Goal: Transaction & Acquisition: Purchase product/service

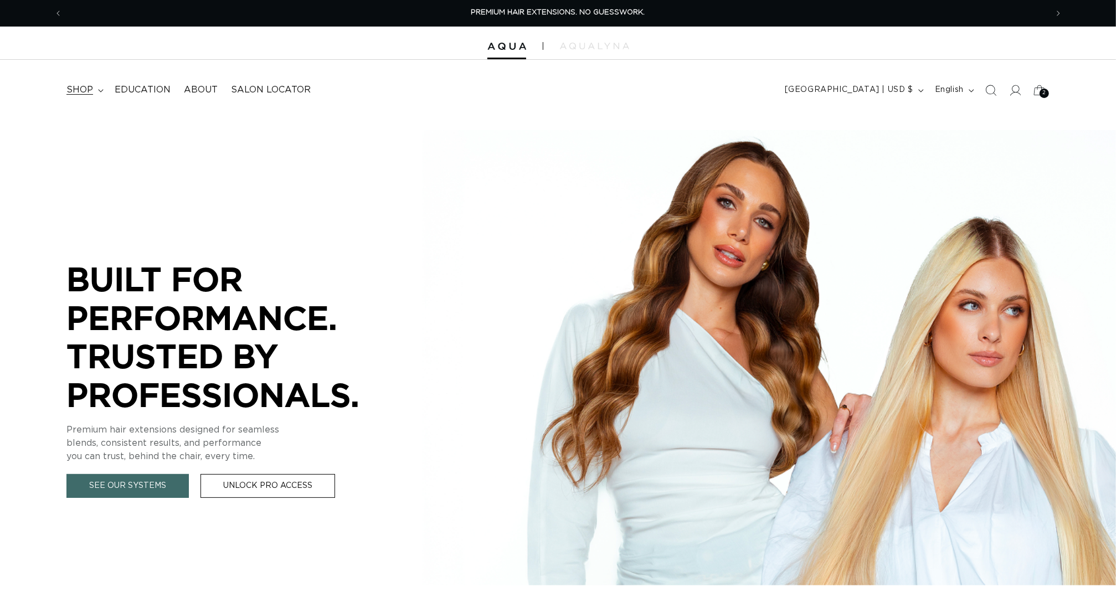
click at [81, 88] on span "shop" at bounding box center [79, 90] width 27 height 12
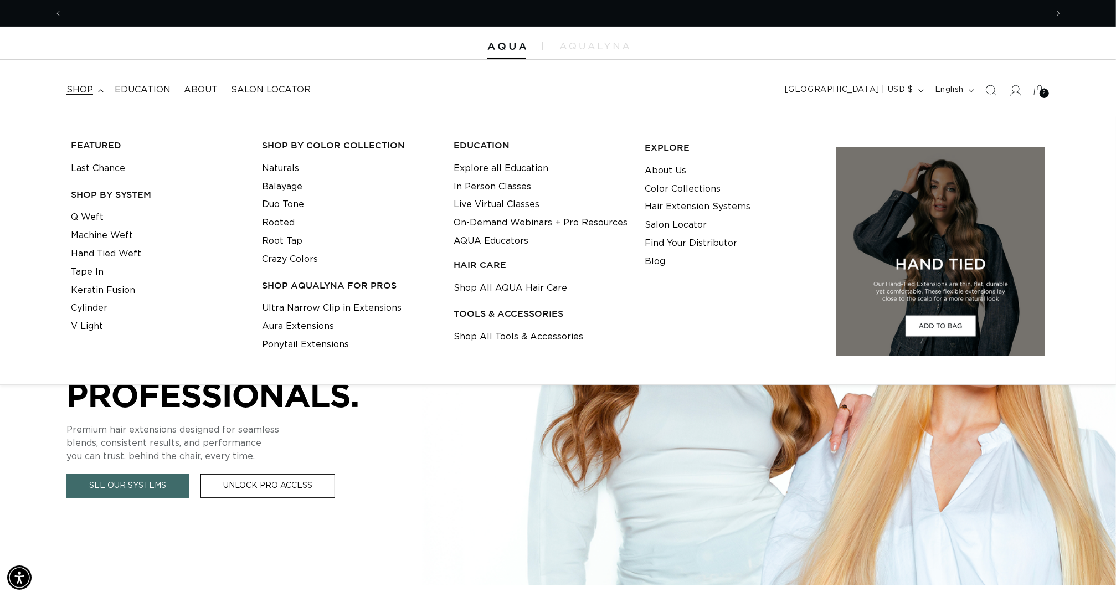
scroll to position [0, 1035]
click at [90, 214] on link "Q Weft" at bounding box center [87, 217] width 33 height 18
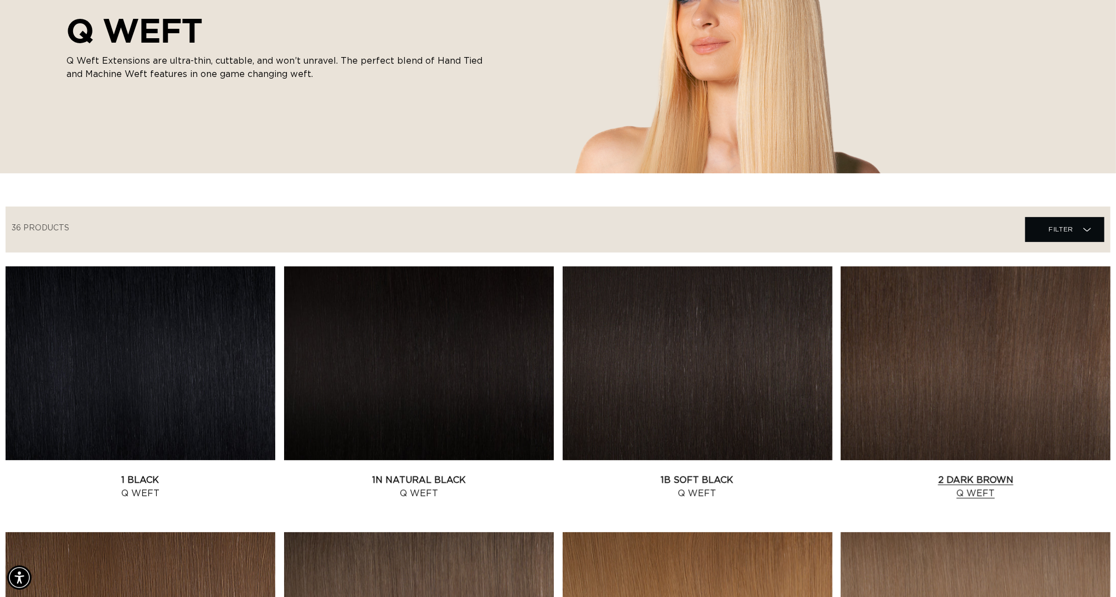
scroll to position [0, 1035]
click at [1037, 242] on span "Filter Filter" at bounding box center [1064, 229] width 79 height 25
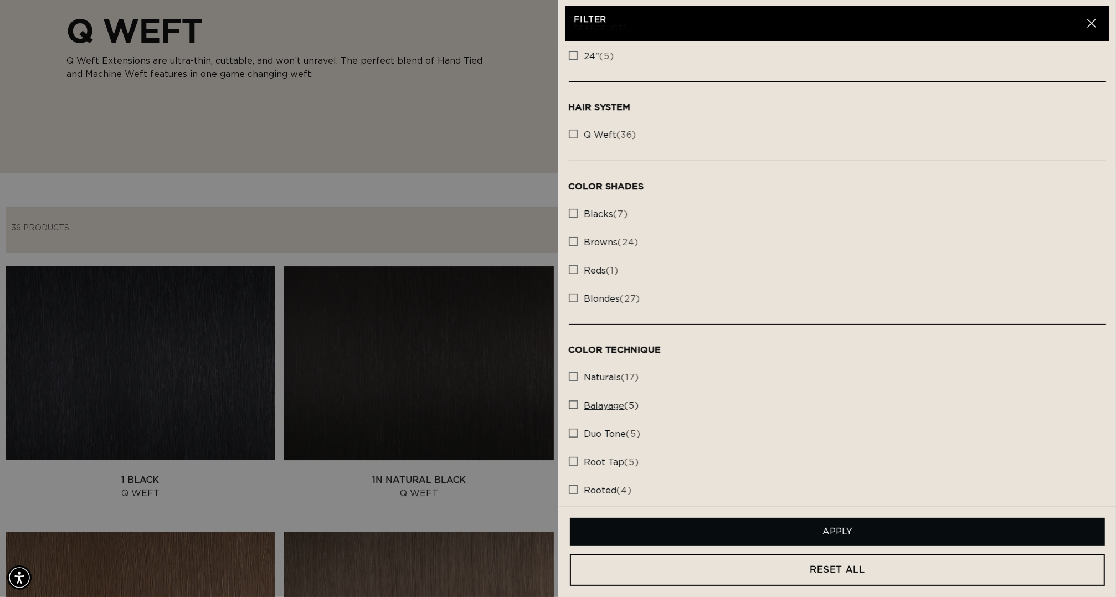
scroll to position [0, 0]
click at [577, 409] on rect at bounding box center [573, 405] width 8 height 8
click at [577, 406] on input "balayage (5) balayage (5 products)" at bounding box center [573, 402] width 9 height 9
checkbox input "true"
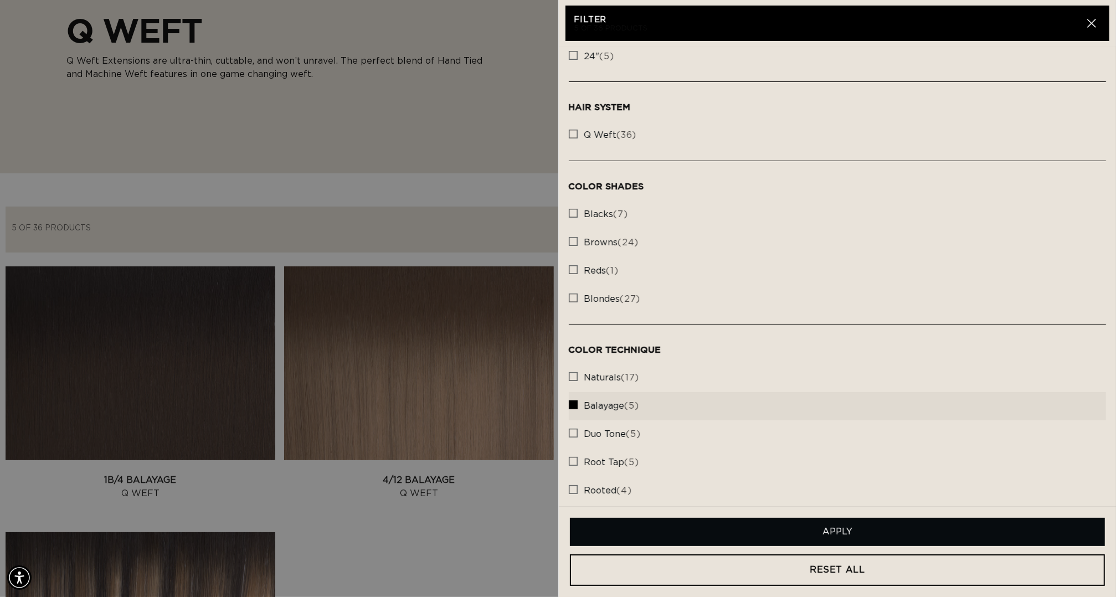
click at [754, 536] on button "Apply" at bounding box center [838, 532] width 536 height 28
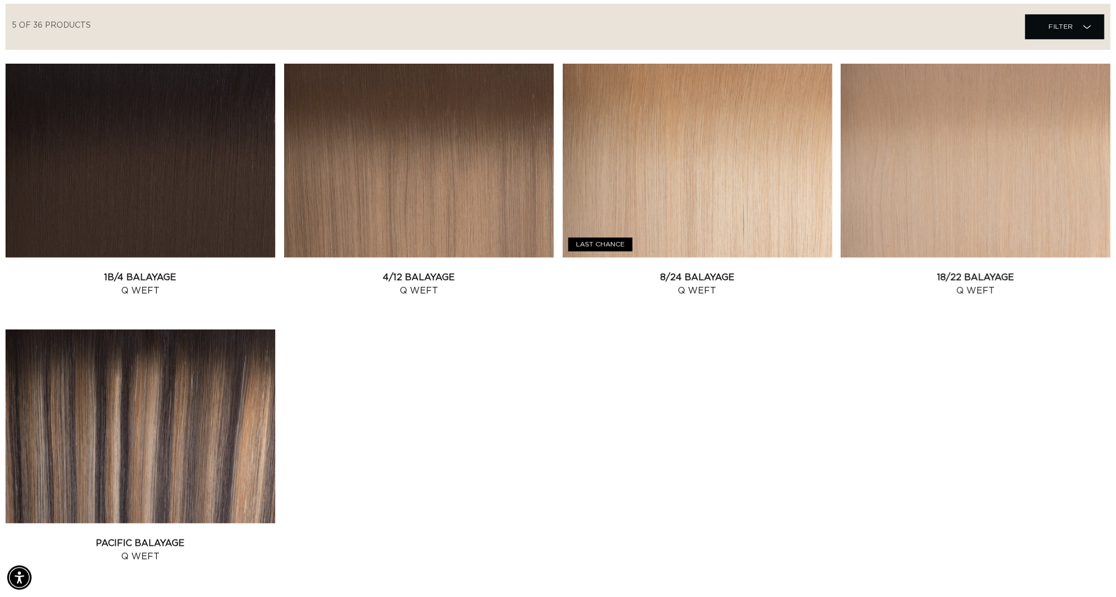
scroll to position [493, 0]
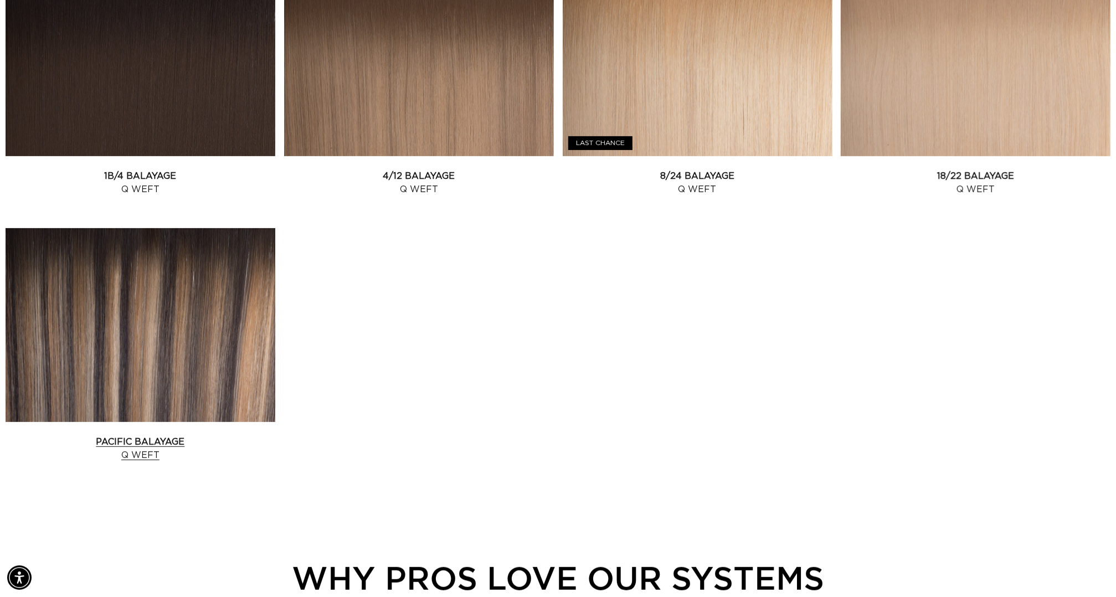
click at [164, 435] on link "Pacific Balayage Q Weft" at bounding box center [141, 448] width 270 height 27
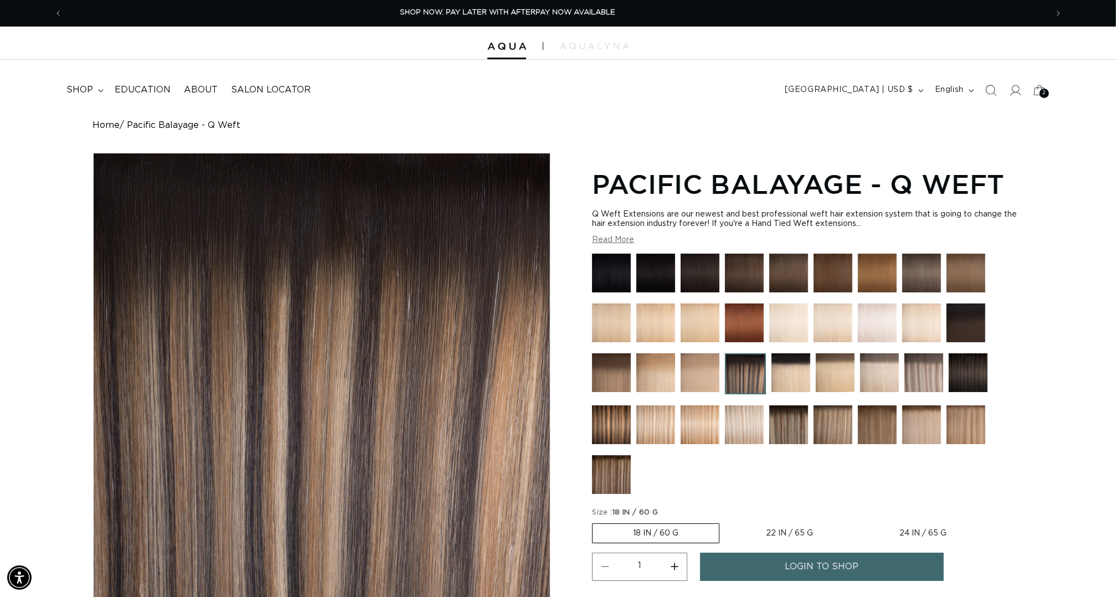
scroll to position [375, 0]
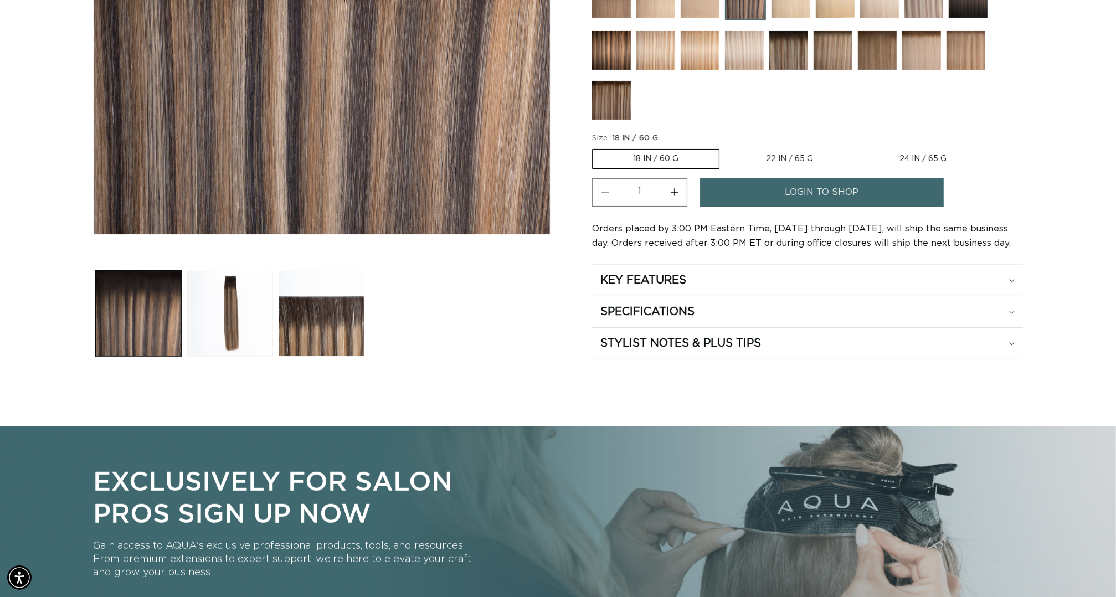
click at [219, 337] on button "Load image 2 in gallery view" at bounding box center [230, 314] width 86 height 86
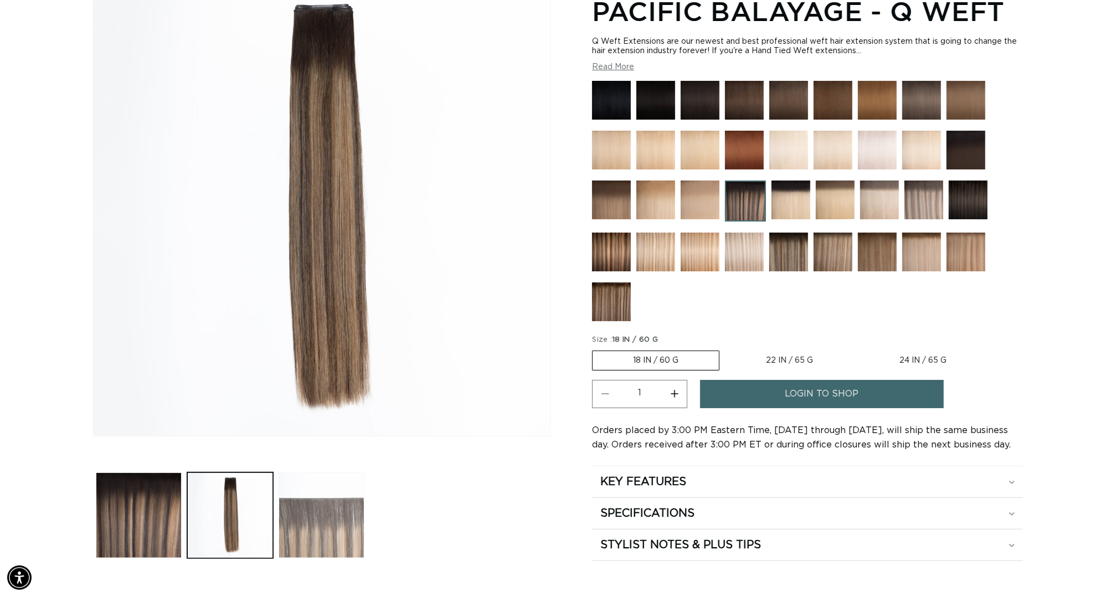
scroll to position [0, 0]
click at [325, 522] on button "Load image 3 in gallery view" at bounding box center [322, 515] width 86 height 86
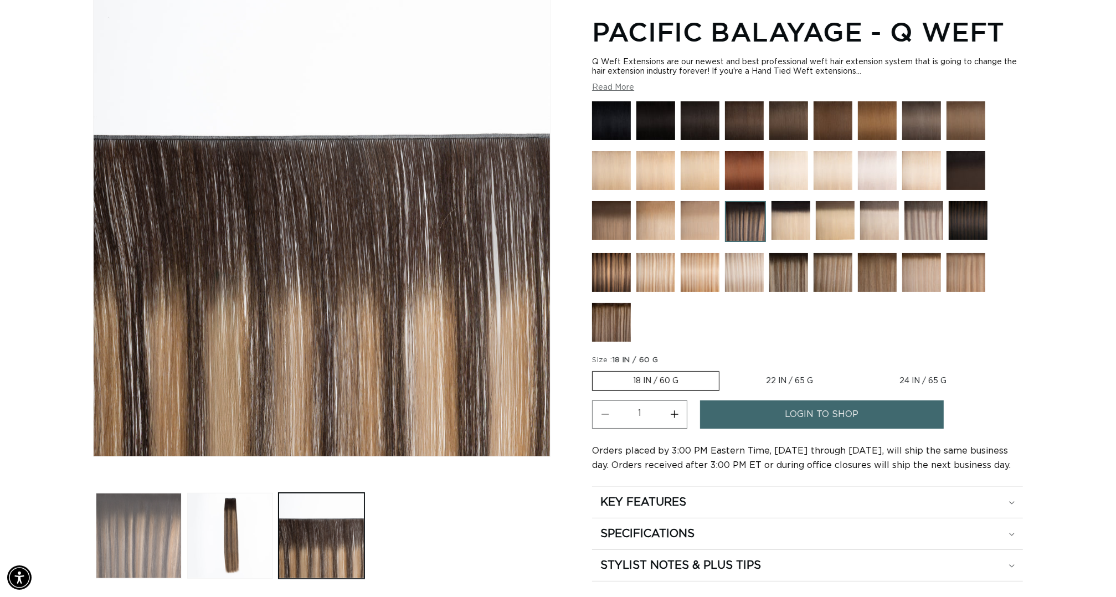
scroll to position [0, 1035]
click at [109, 537] on button "Load image 1 in gallery view" at bounding box center [139, 536] width 86 height 86
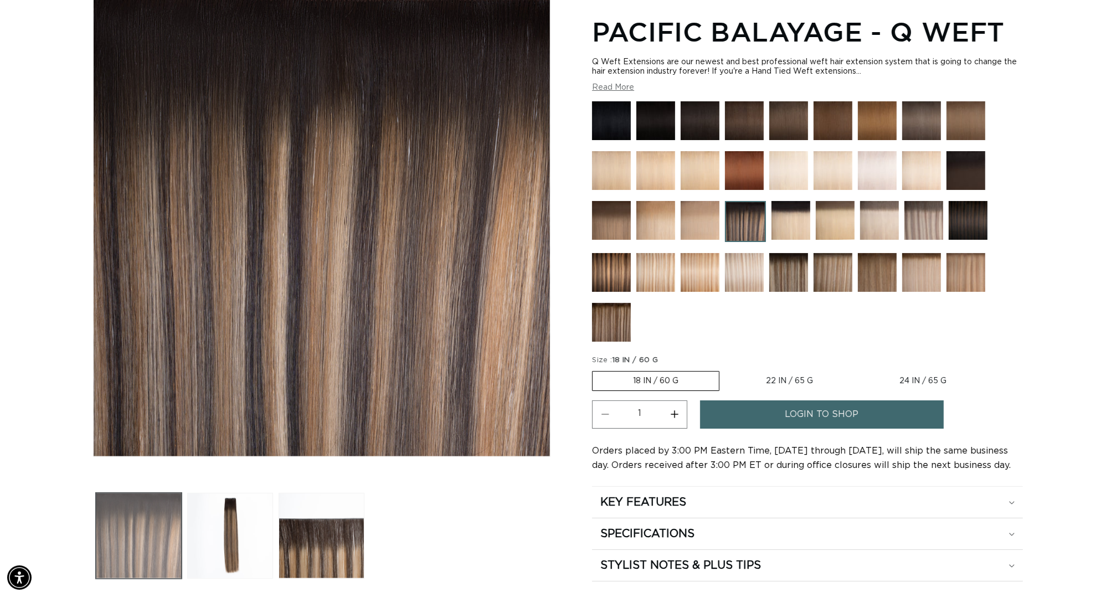
scroll to position [0, 2070]
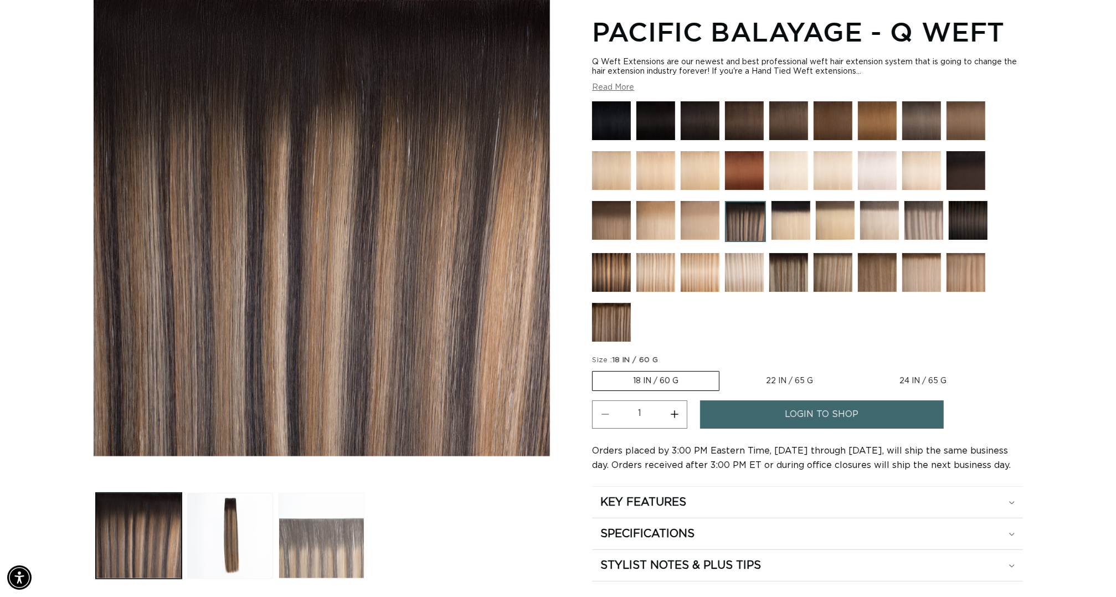
click at [296, 548] on button "Load image 3 in gallery view" at bounding box center [322, 536] width 86 height 86
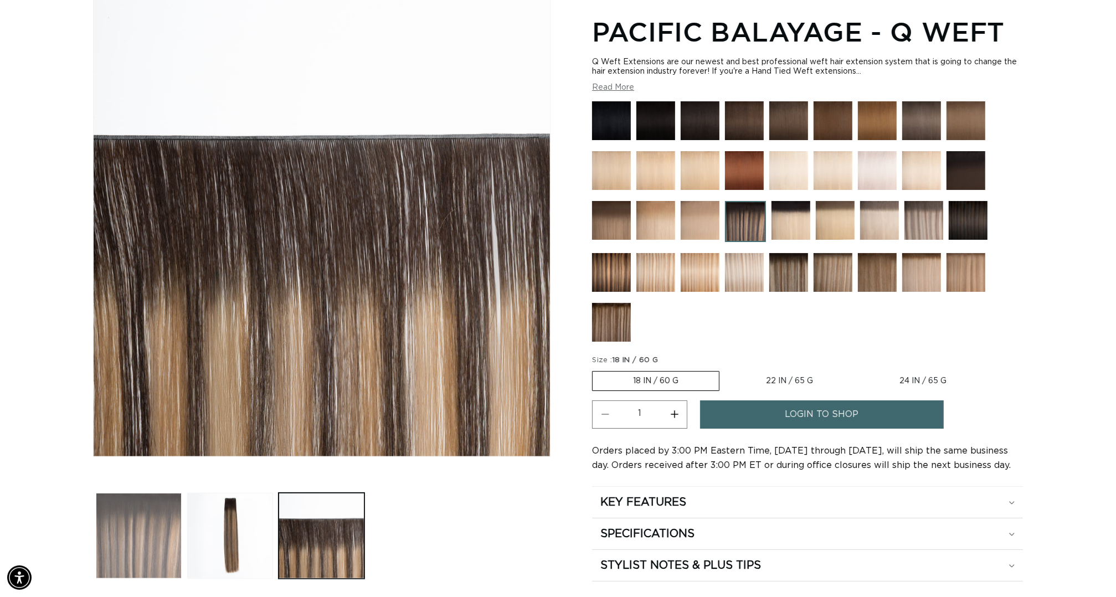
click at [153, 536] on button "Load image 1 in gallery view" at bounding box center [139, 536] width 86 height 86
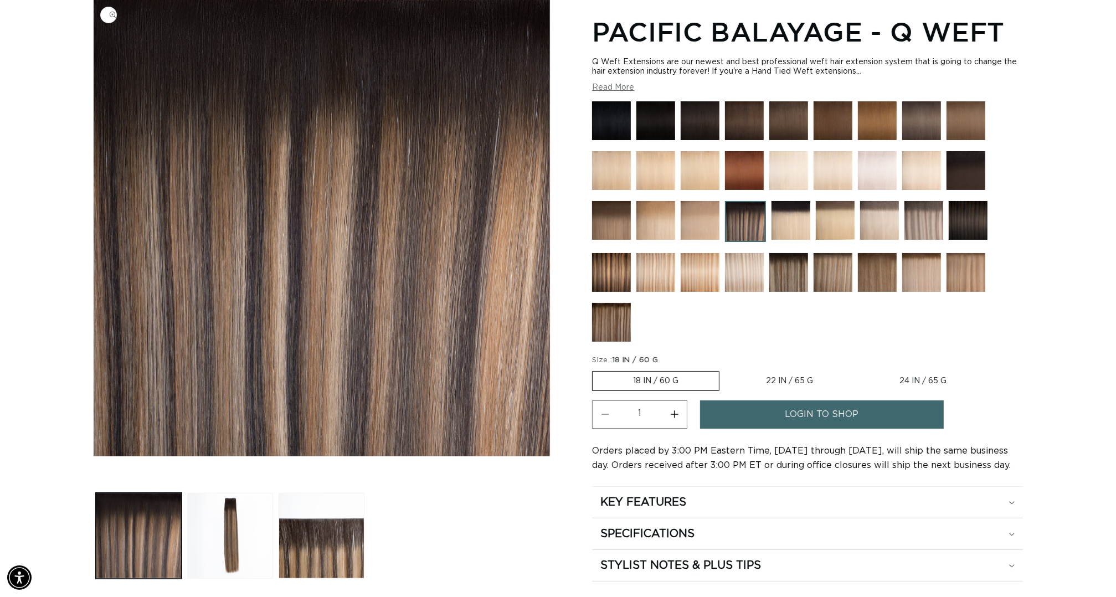
scroll to position [0, 1035]
click at [296, 533] on button "Load image 3 in gallery view" at bounding box center [322, 536] width 86 height 86
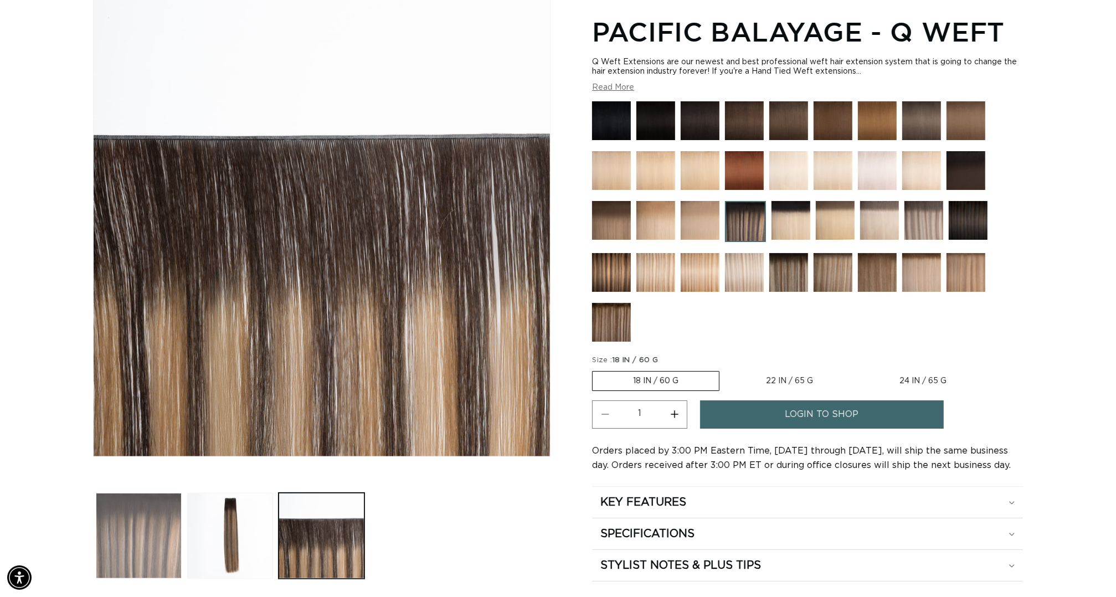
click at [143, 529] on button "Load image 1 in gallery view" at bounding box center [139, 536] width 86 height 86
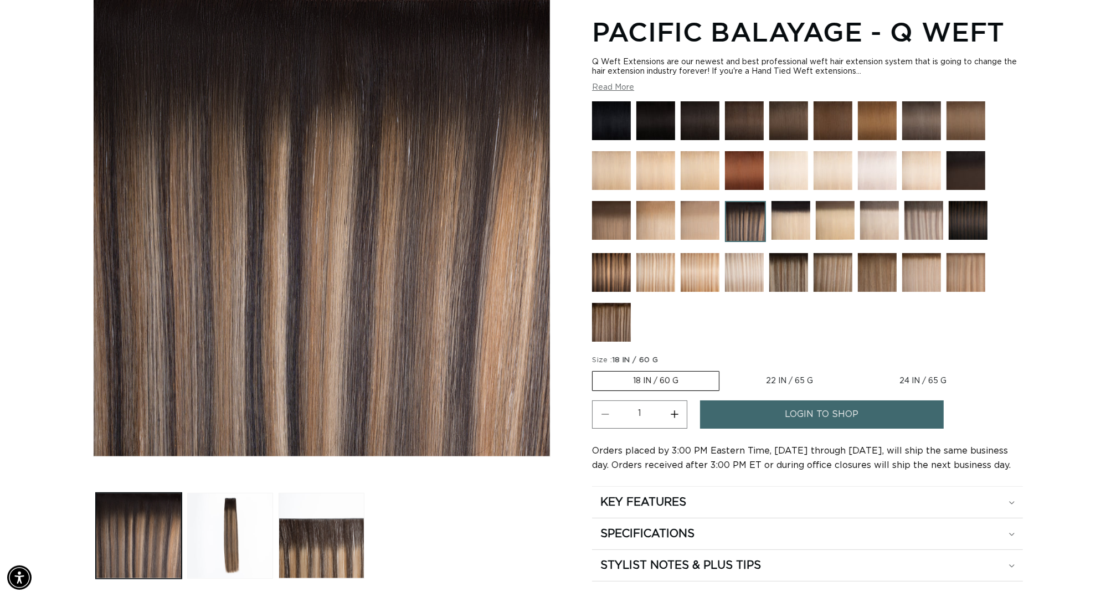
scroll to position [0, 0]
click at [307, 537] on button "Load image 3 in gallery view" at bounding box center [322, 536] width 86 height 86
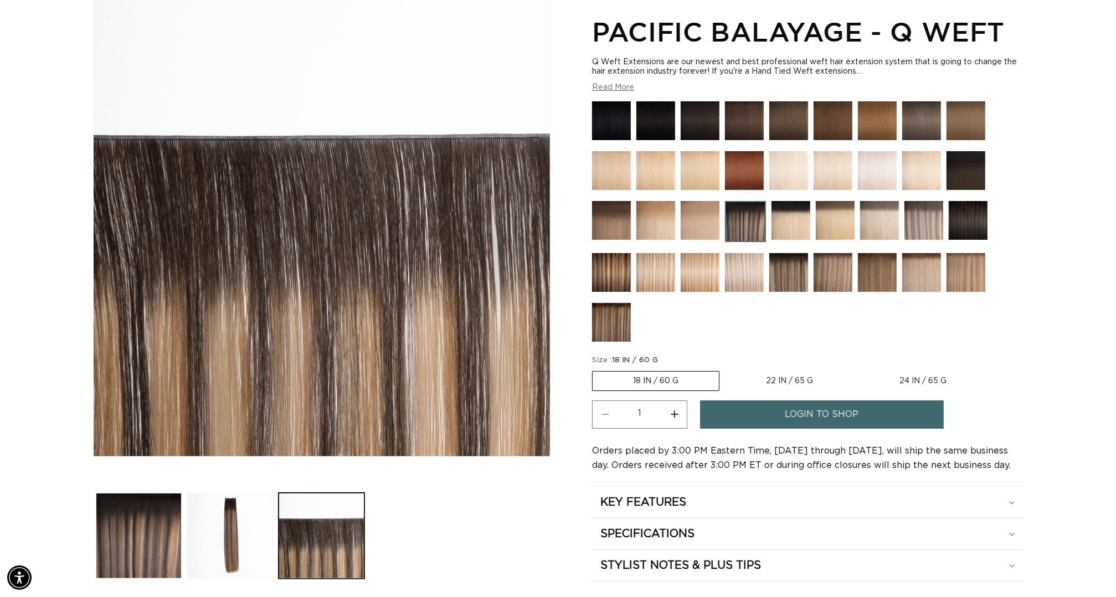
scroll to position [0, 1035]
click at [141, 540] on button "Load image 1 in gallery view" at bounding box center [139, 536] width 86 height 86
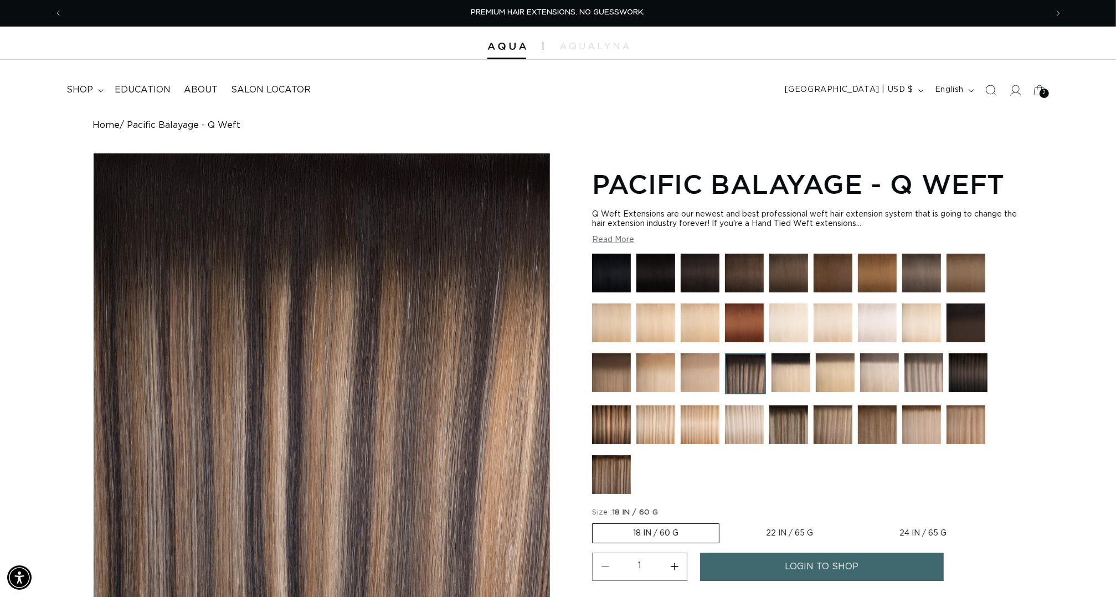
scroll to position [636, 0]
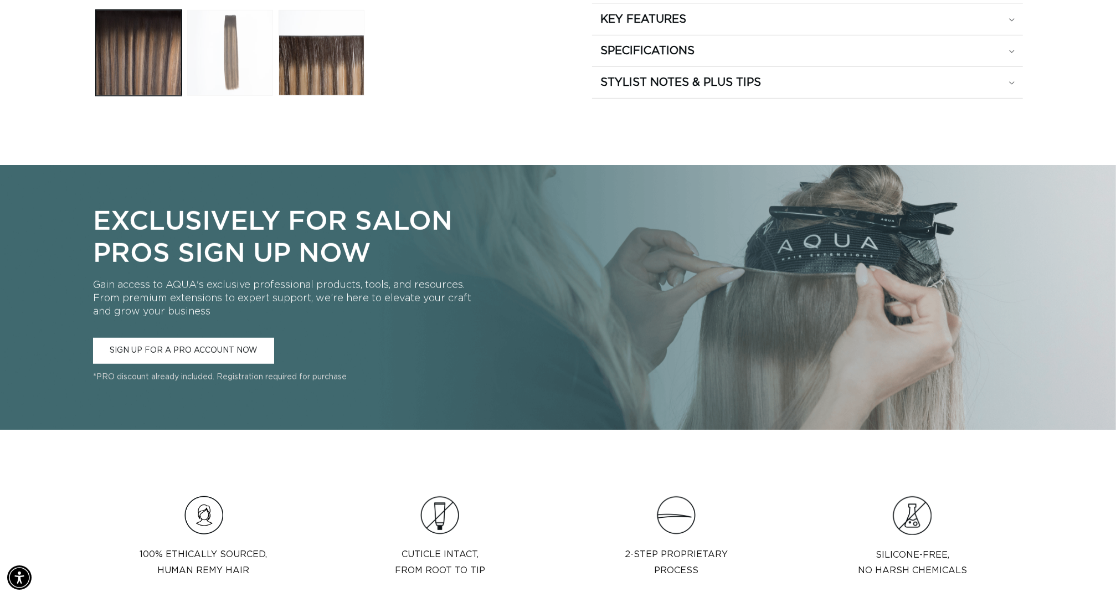
click at [227, 90] on button "Load image 2 in gallery view" at bounding box center [230, 53] width 86 height 86
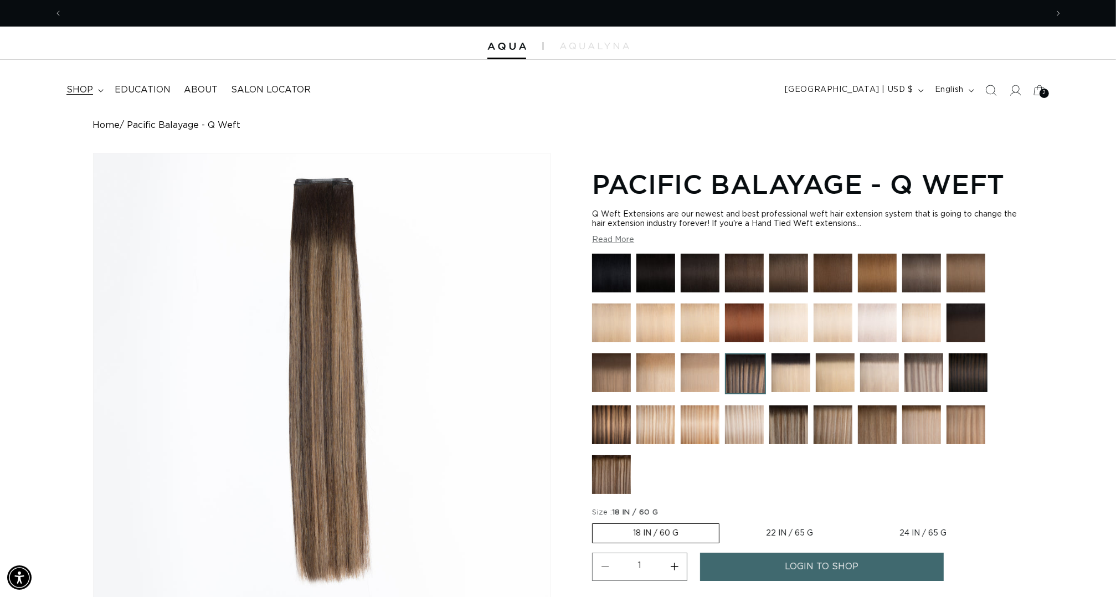
scroll to position [0, 1035]
click at [81, 90] on span "shop" at bounding box center [79, 90] width 27 height 12
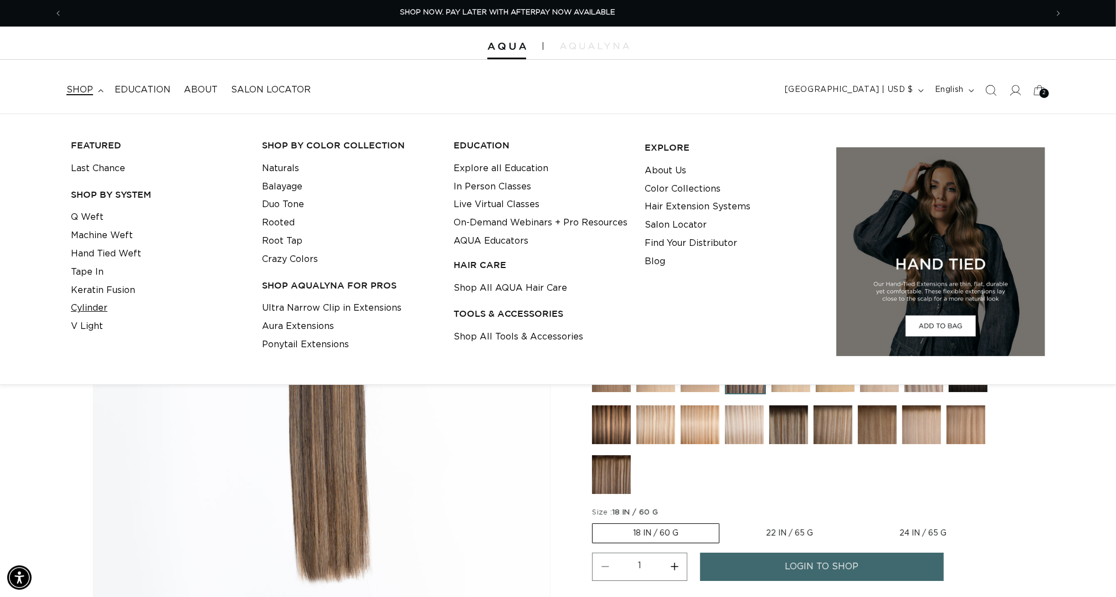
click at [97, 313] on link "Cylinder" at bounding box center [89, 308] width 37 height 18
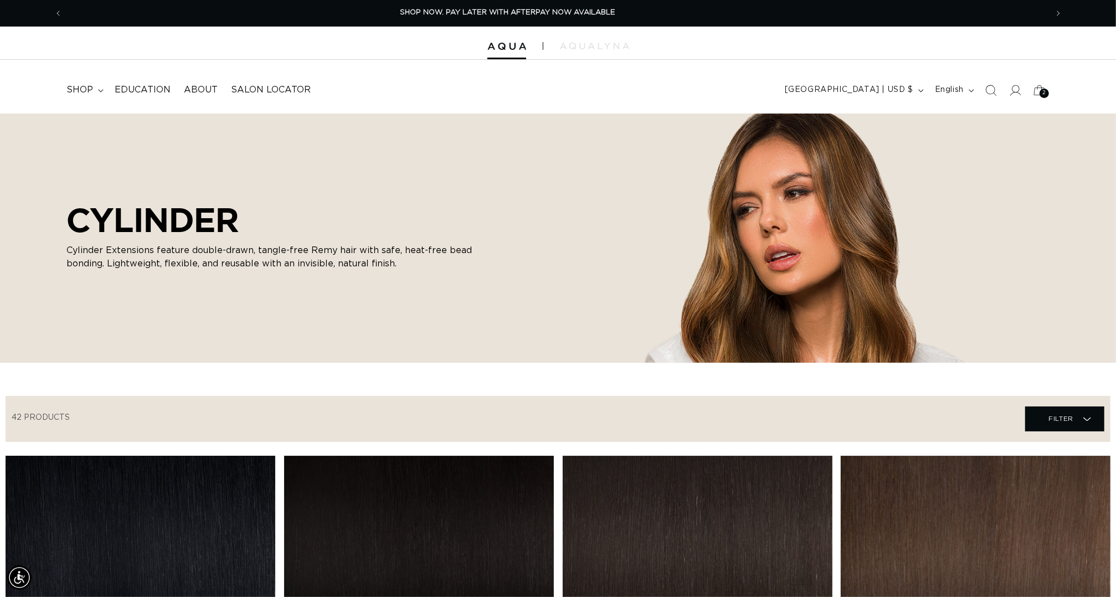
scroll to position [115, 0]
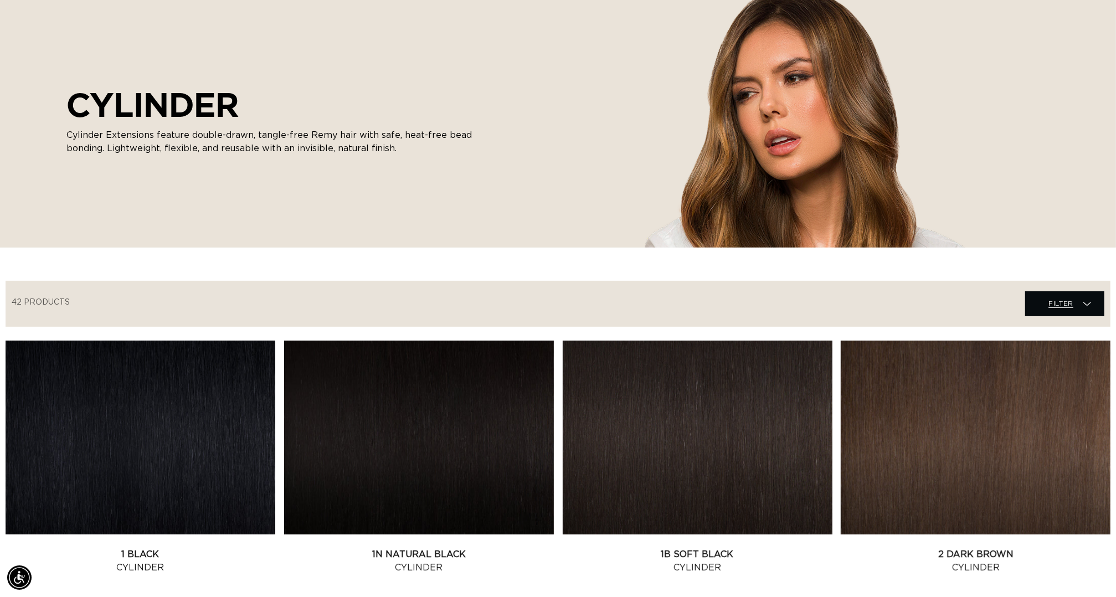
click at [1069, 314] on span "Filter" at bounding box center [1060, 303] width 25 height 21
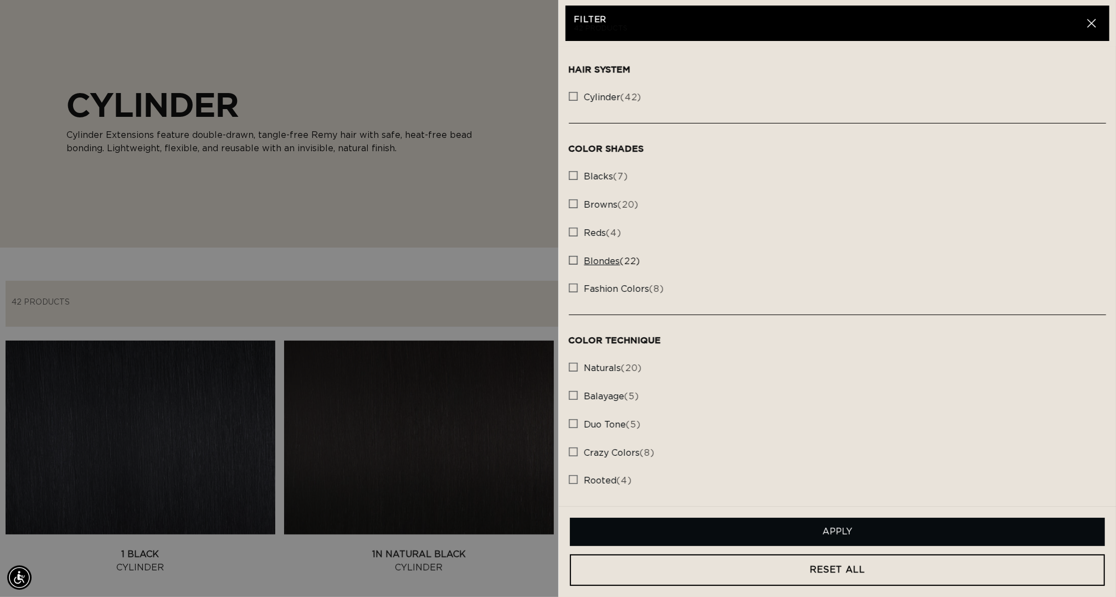
scroll to position [277, 0]
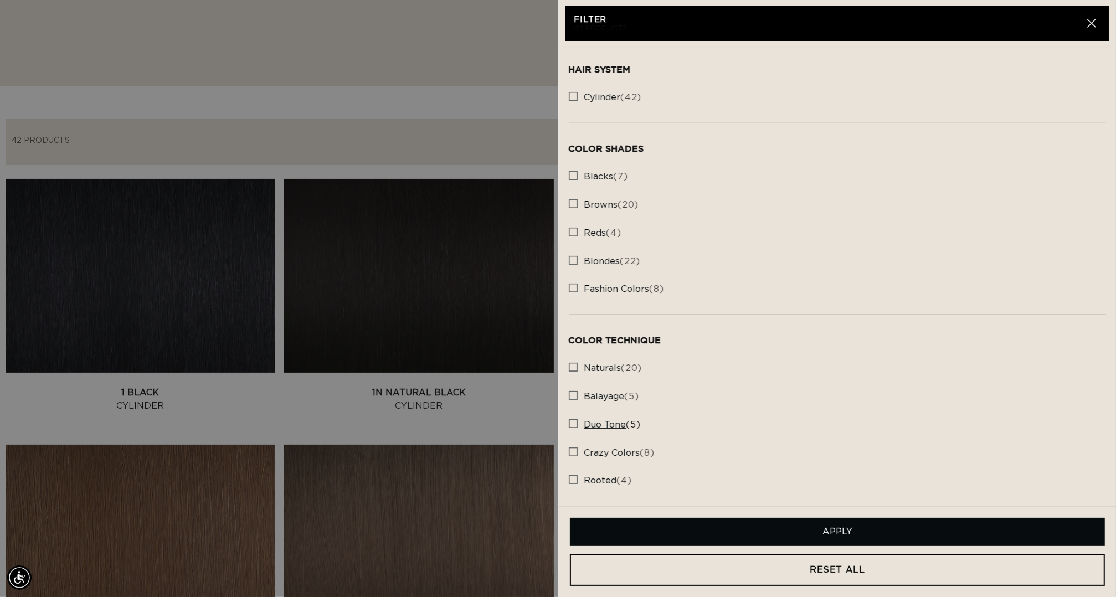
click at [571, 419] on icon at bounding box center [573, 423] width 9 height 9
click at [571, 418] on input "duo tone (5) duo tone (5 products)" at bounding box center [573, 420] width 9 height 9
checkbox input "true"
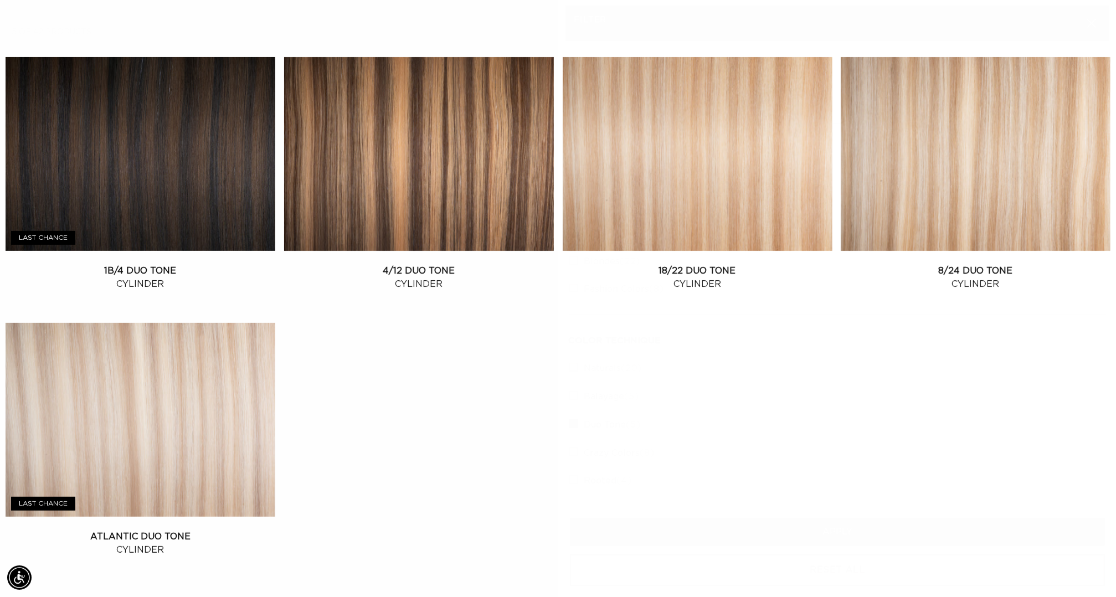
scroll to position [511, 0]
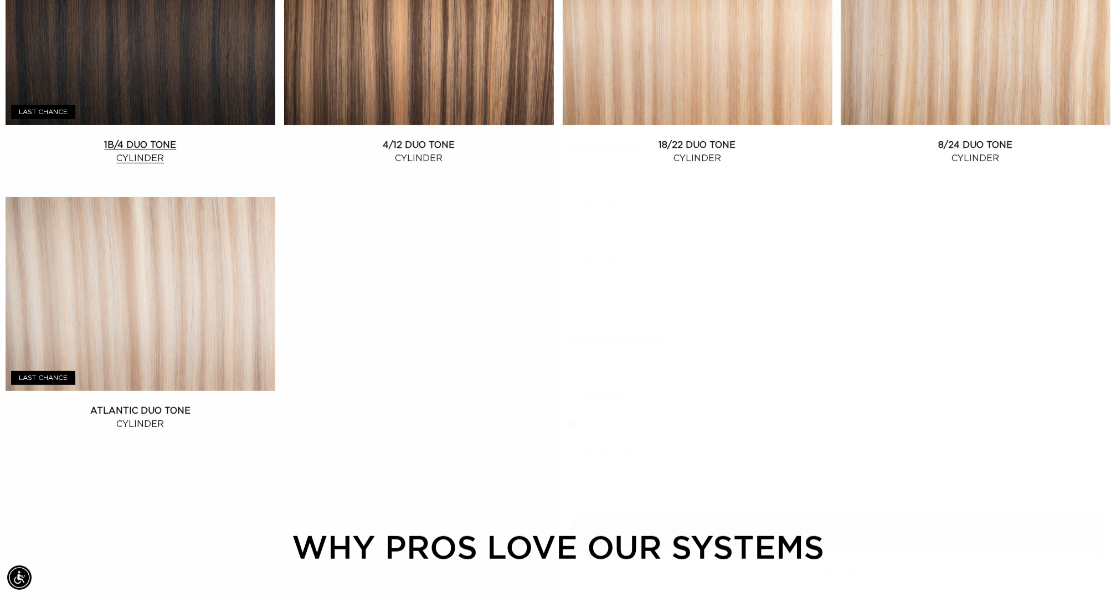
click at [171, 138] on link "1B/4 Duo Tone Cylinder" at bounding box center [141, 151] width 270 height 27
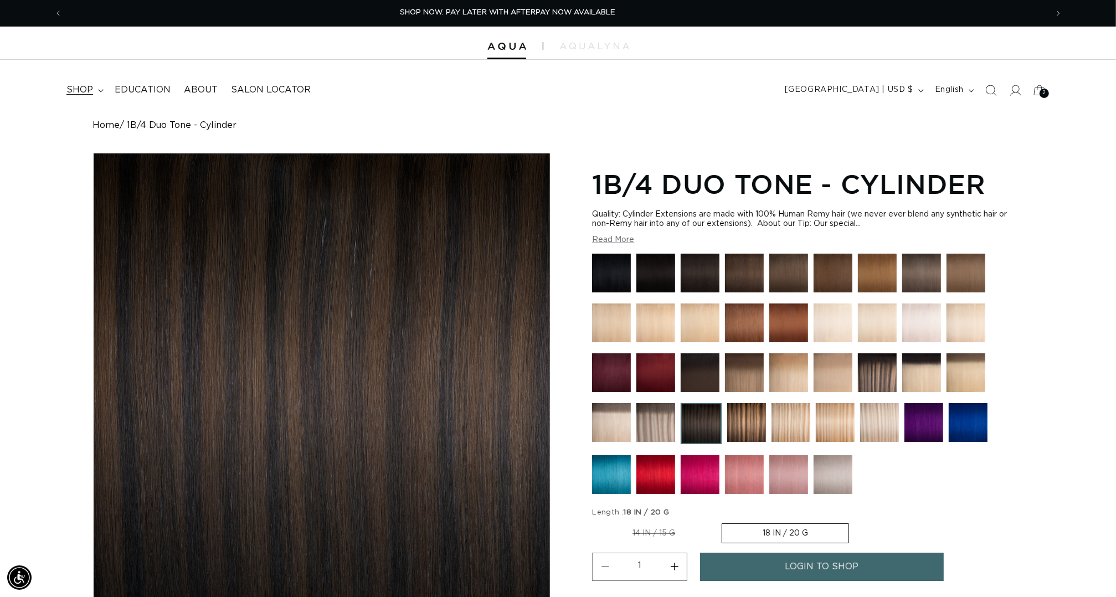
click at [86, 94] on span "shop" at bounding box center [79, 90] width 27 height 12
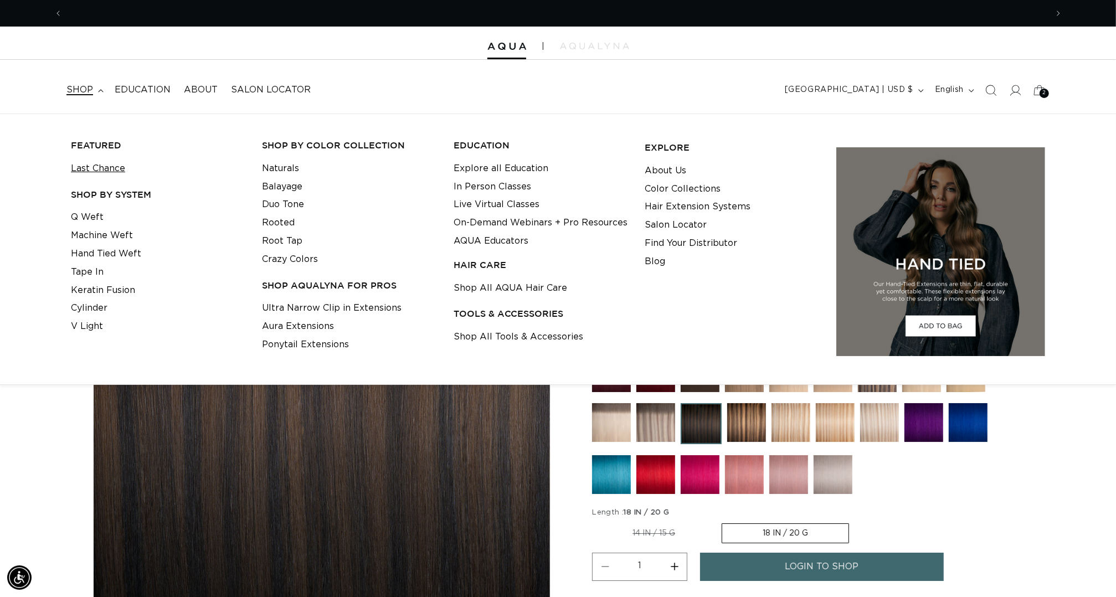
click at [106, 170] on link "Last Chance" at bounding box center [98, 168] width 54 height 18
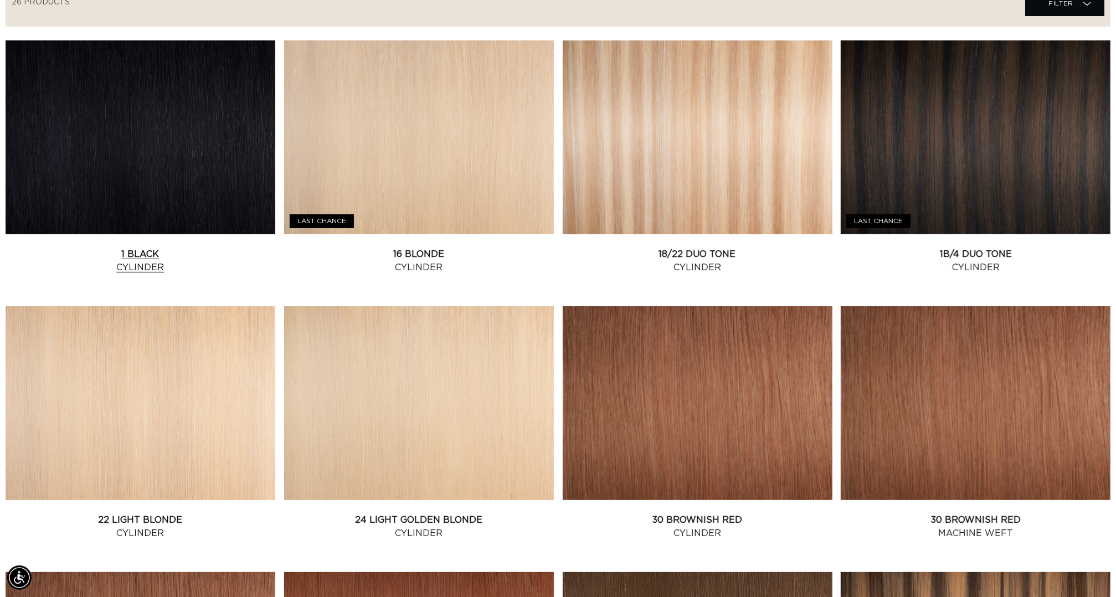
scroll to position [0, 2070]
click at [1068, 14] on span "Filter" at bounding box center [1060, 3] width 25 height 21
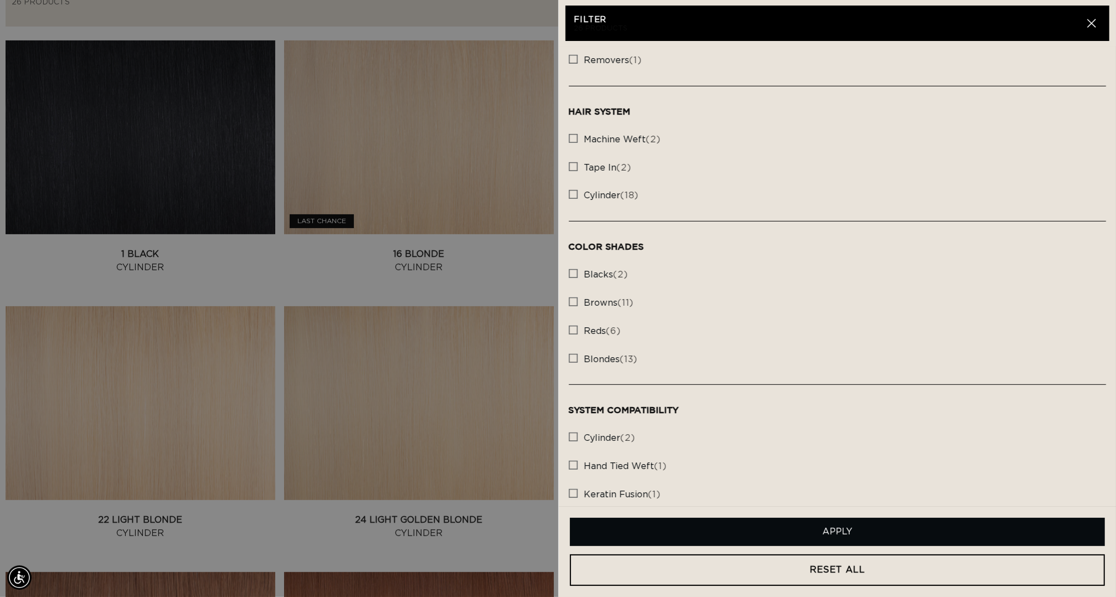
scroll to position [733, 0]
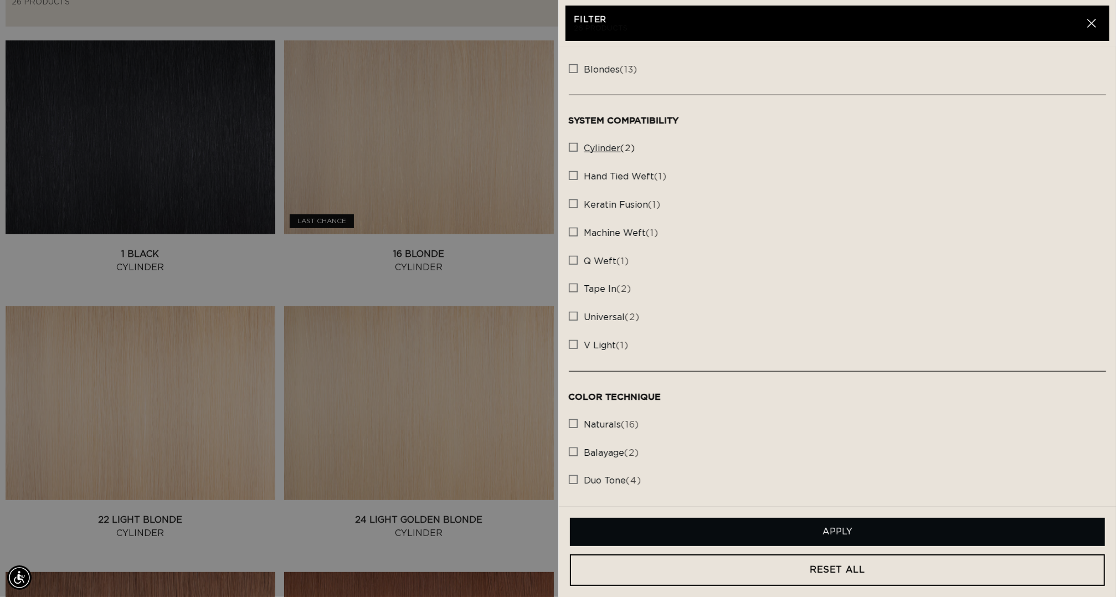
click at [574, 143] on rect at bounding box center [573, 147] width 8 height 8
click at [574, 141] on input "cylinder (2) cylinder (2 products)" at bounding box center [573, 144] width 9 height 9
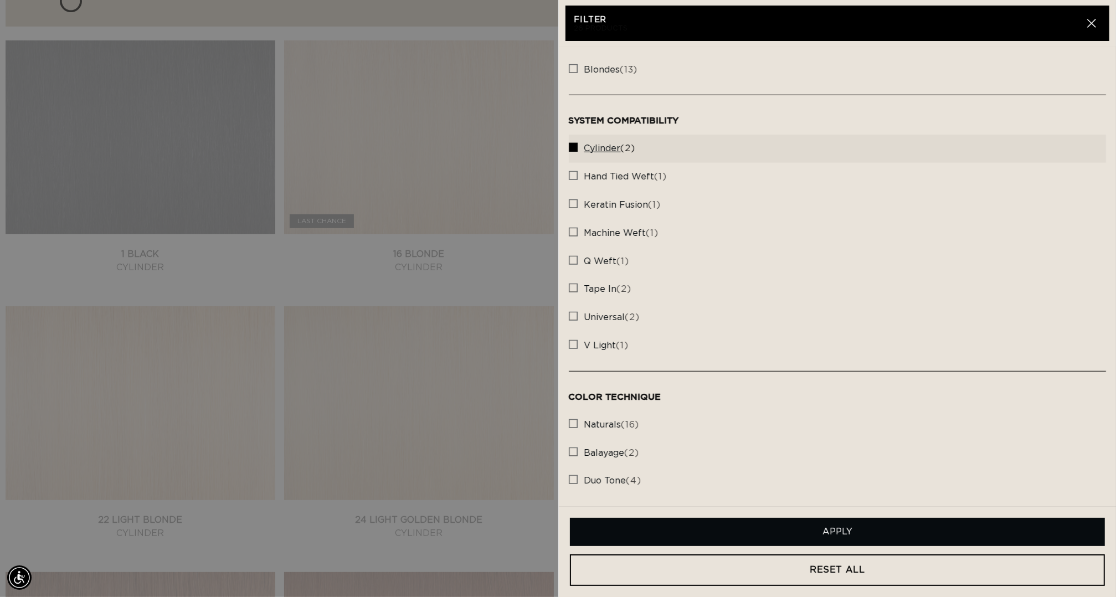
scroll to position [0, 1035]
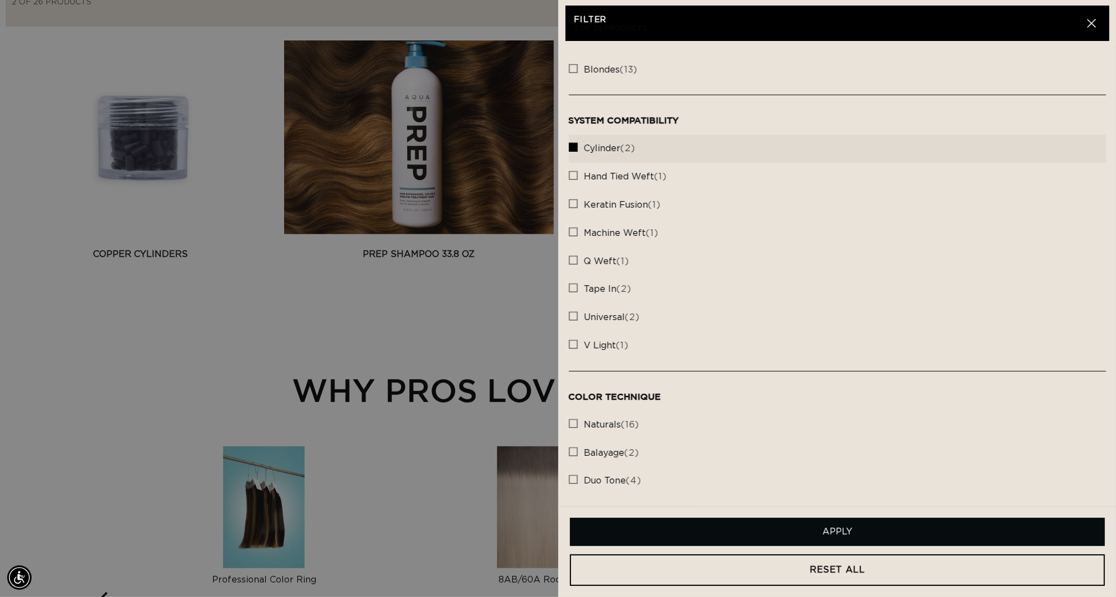
click at [1025, 16] on summary "Filter Filter" at bounding box center [1064, 3] width 79 height 25
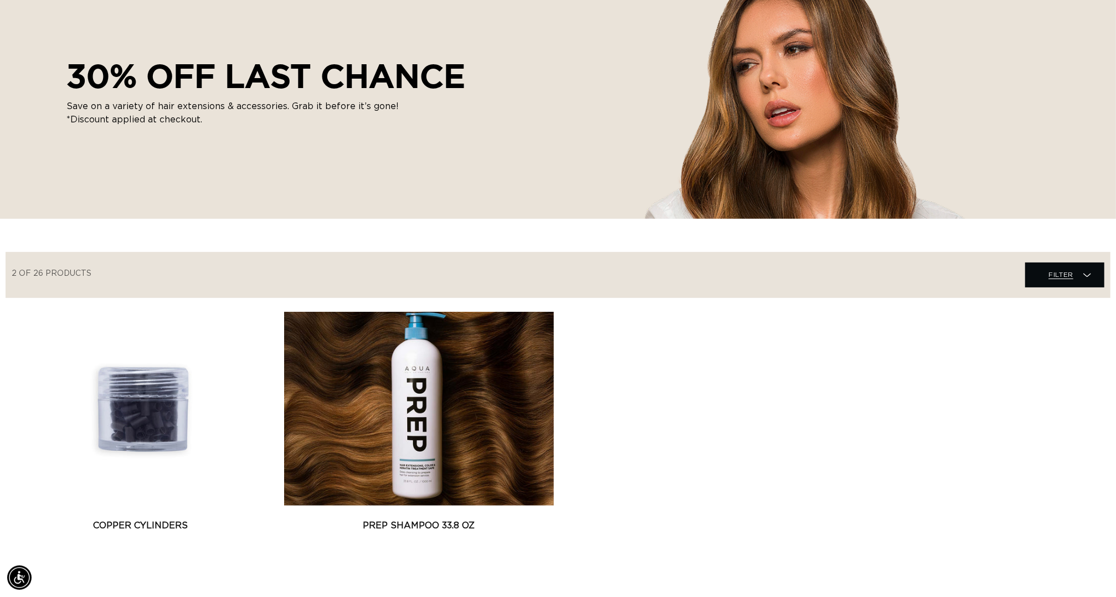
scroll to position [0, 0]
click at [1072, 285] on span "Filter" at bounding box center [1060, 274] width 25 height 21
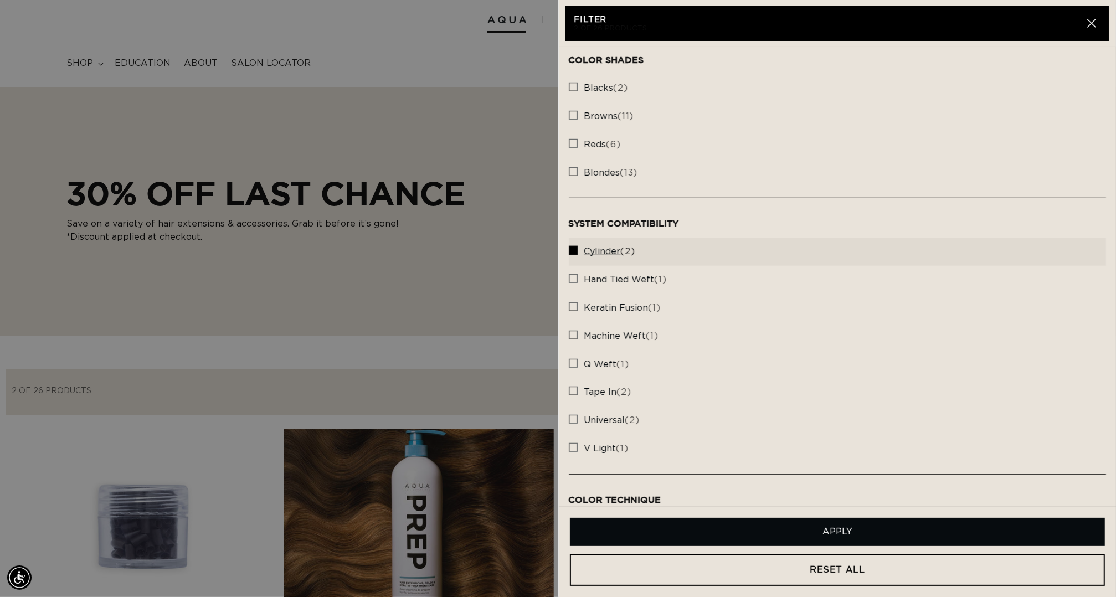
click at [578, 255] on icon at bounding box center [573, 250] width 9 height 9
click at [578, 252] on input "cylinder (2) cylinder (2 products)" at bounding box center [573, 247] width 9 height 9
checkbox input "false"
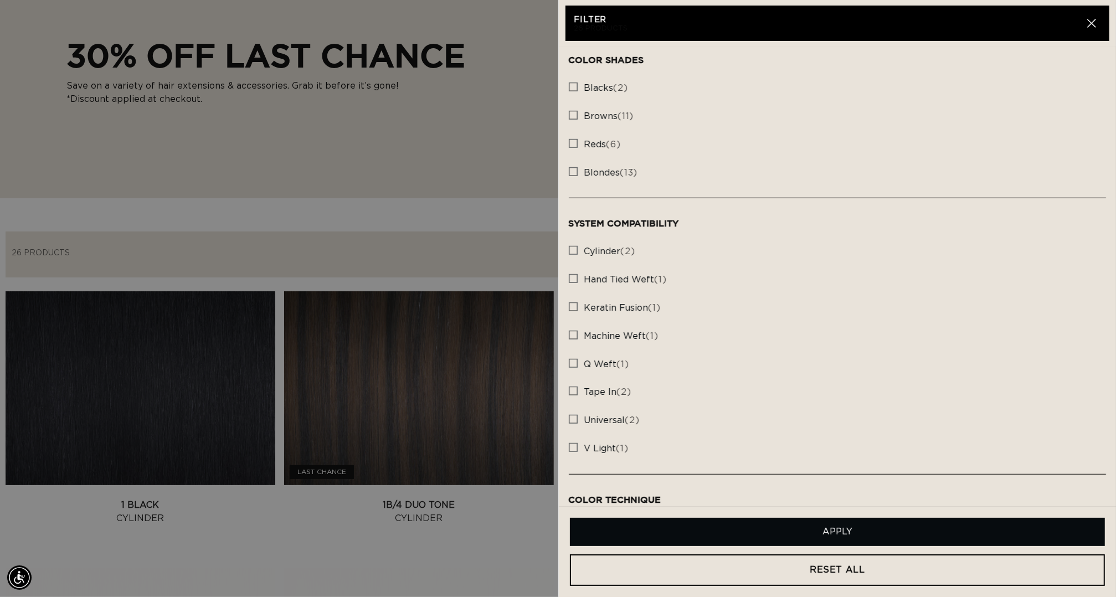
scroll to position [226, 0]
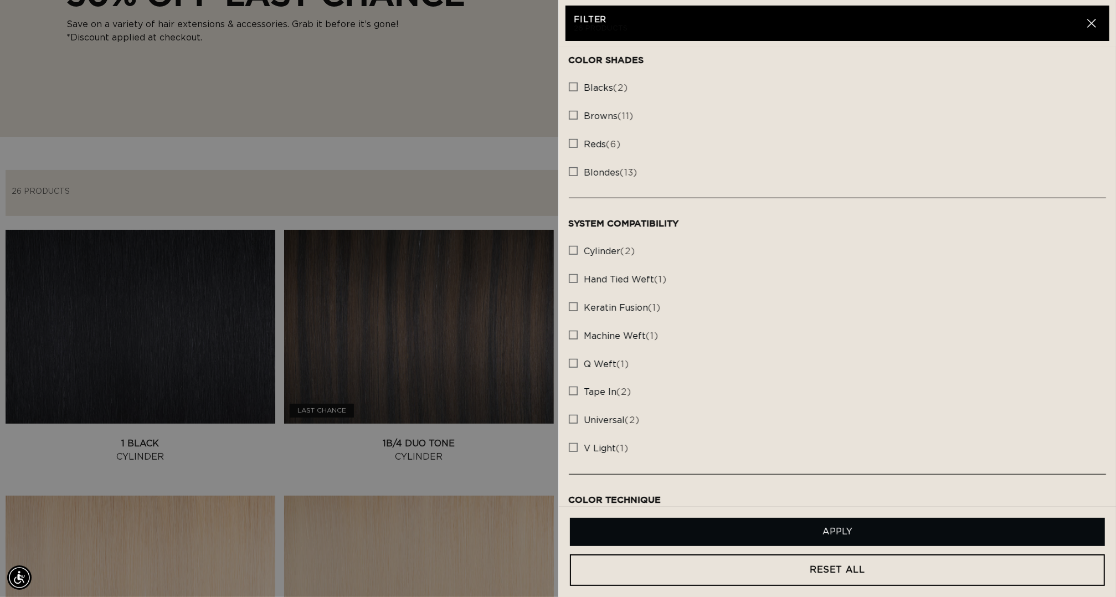
click at [1025, 205] on summary "Filter Filter" at bounding box center [1064, 193] width 79 height 25
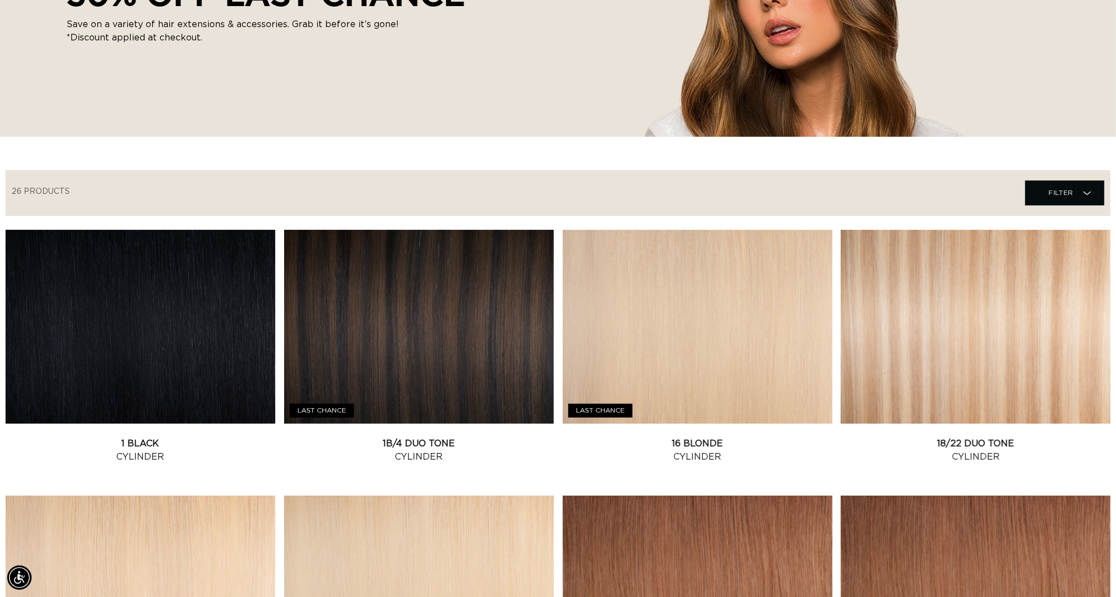
scroll to position [0, 2070]
click at [106, 437] on link "1 Black Cylinder" at bounding box center [141, 450] width 270 height 27
click at [430, 437] on link "1B/4 Duo Tone Cylinder" at bounding box center [419, 450] width 270 height 27
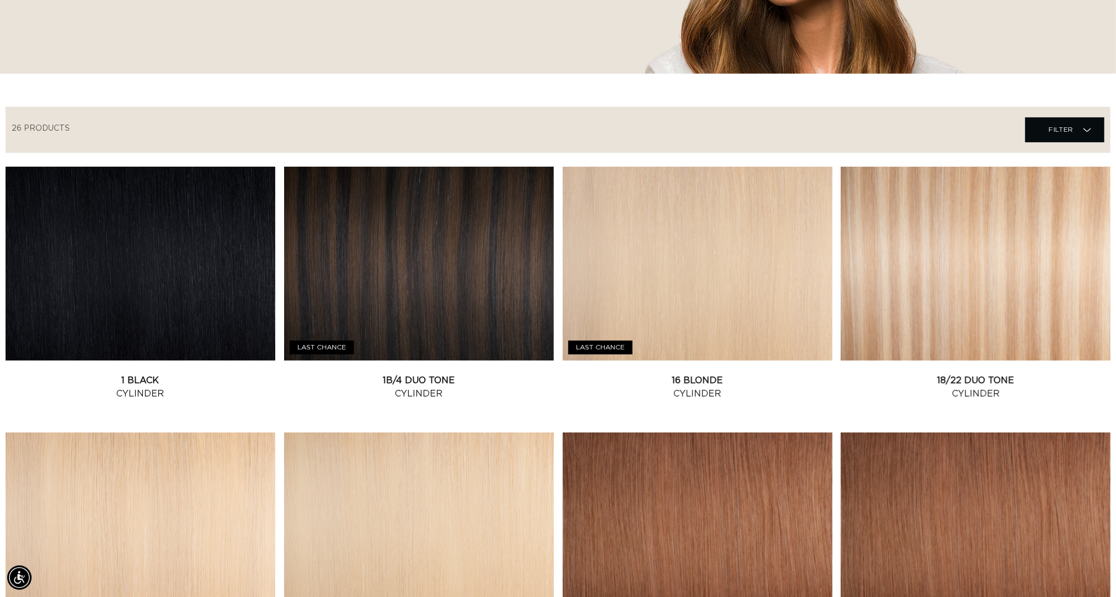
scroll to position [0, 2070]
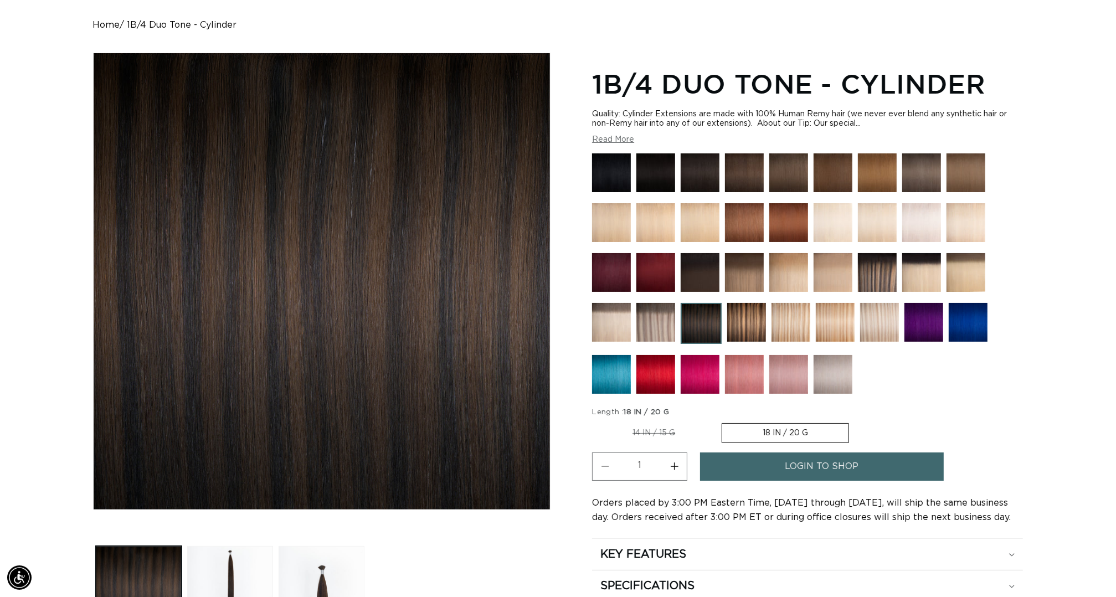
scroll to position [0, 2070]
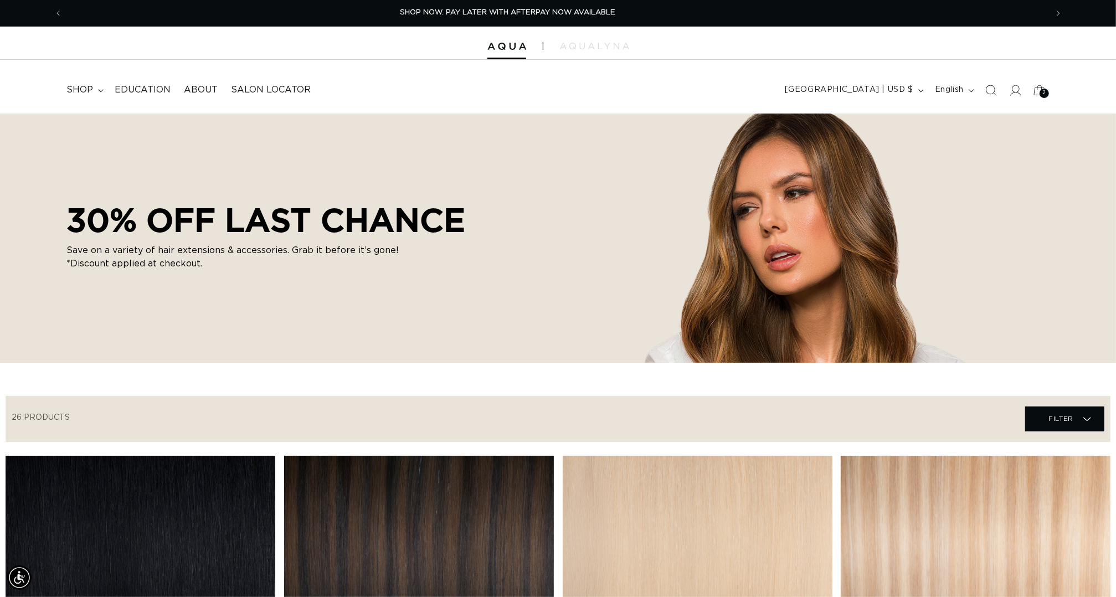
drag, startPoint x: 474, startPoint y: 231, endPoint x: 69, endPoint y: 224, distance: 405.5
click at [69, 224] on div "30% OFF LAST CHANCE Save on a variety of hair extensions & accessories. Grab it…" at bounding box center [558, 238] width 1116 height 249
copy h2 "30% OFF LAST CHANCE"
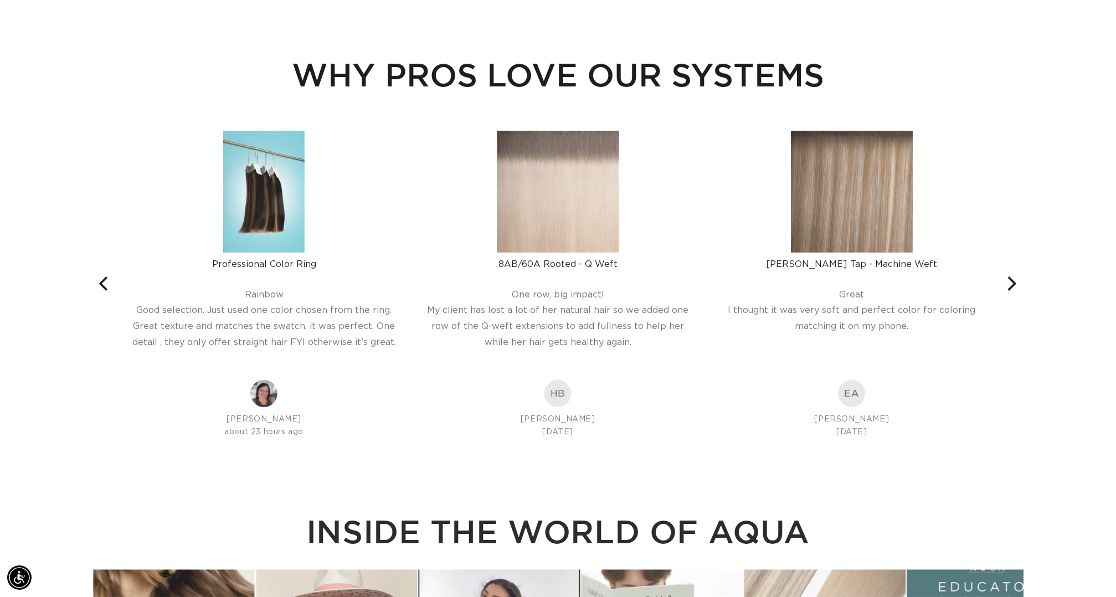
scroll to position [99, 0]
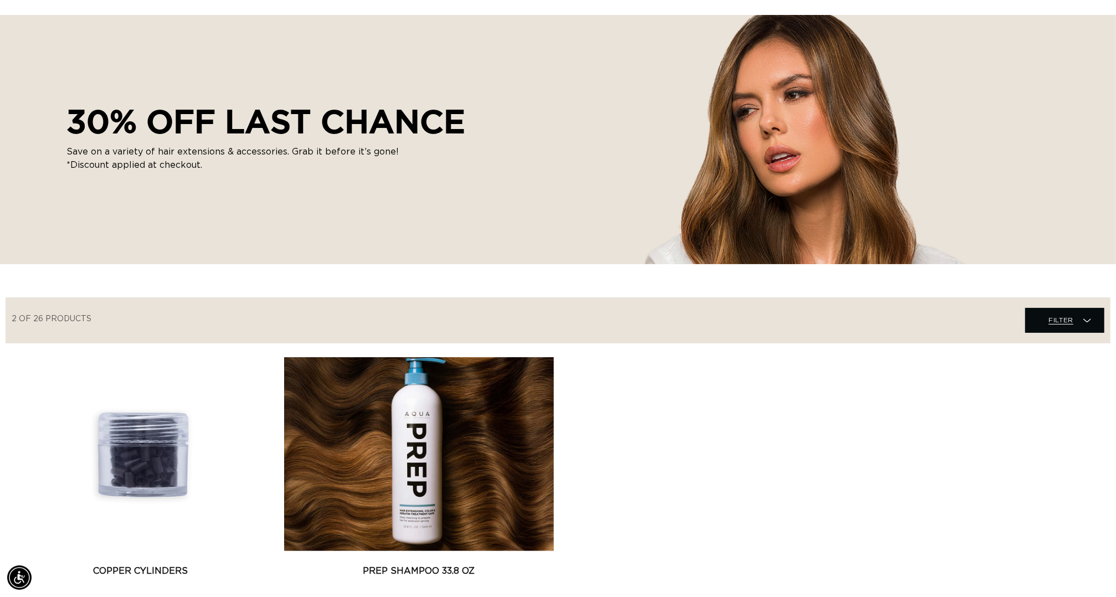
click at [1079, 333] on span "Filter Filter" at bounding box center [1064, 320] width 79 height 25
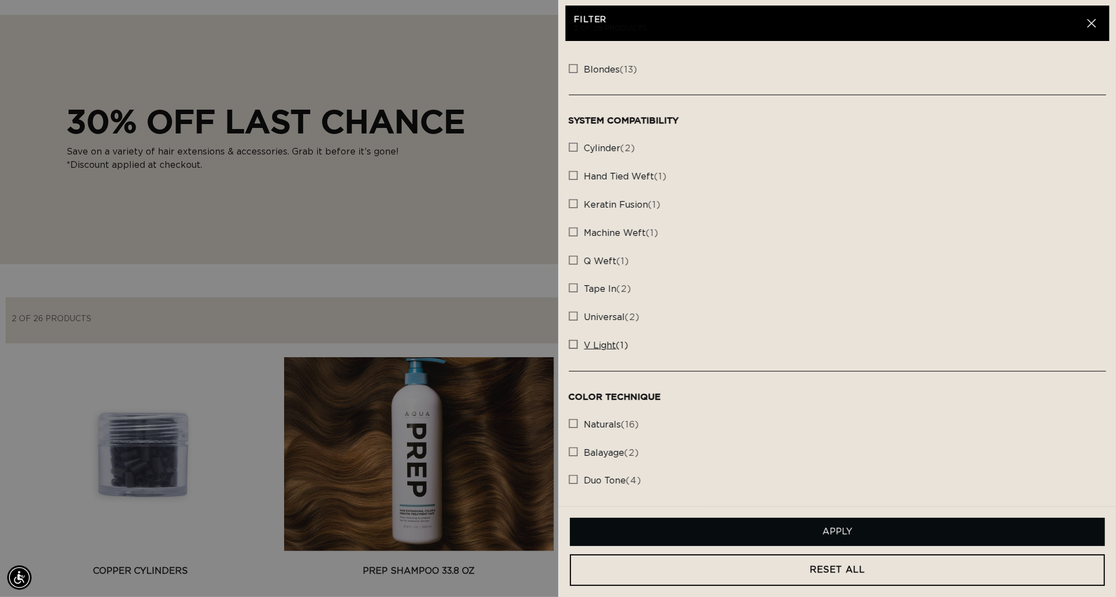
scroll to position [0, 0]
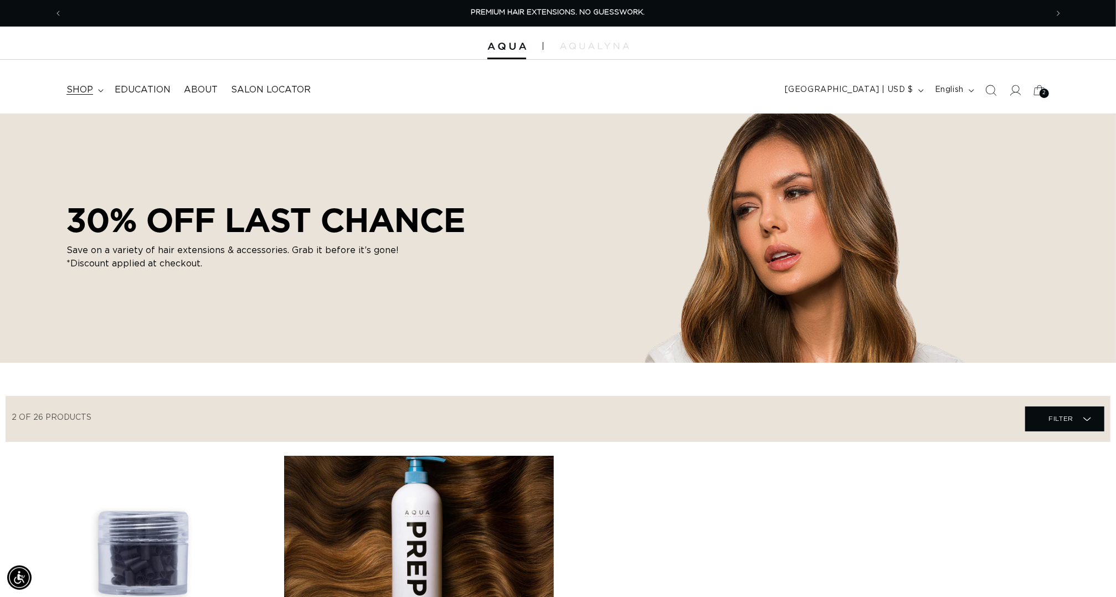
click at [96, 86] on summary "shop" at bounding box center [84, 90] width 48 height 25
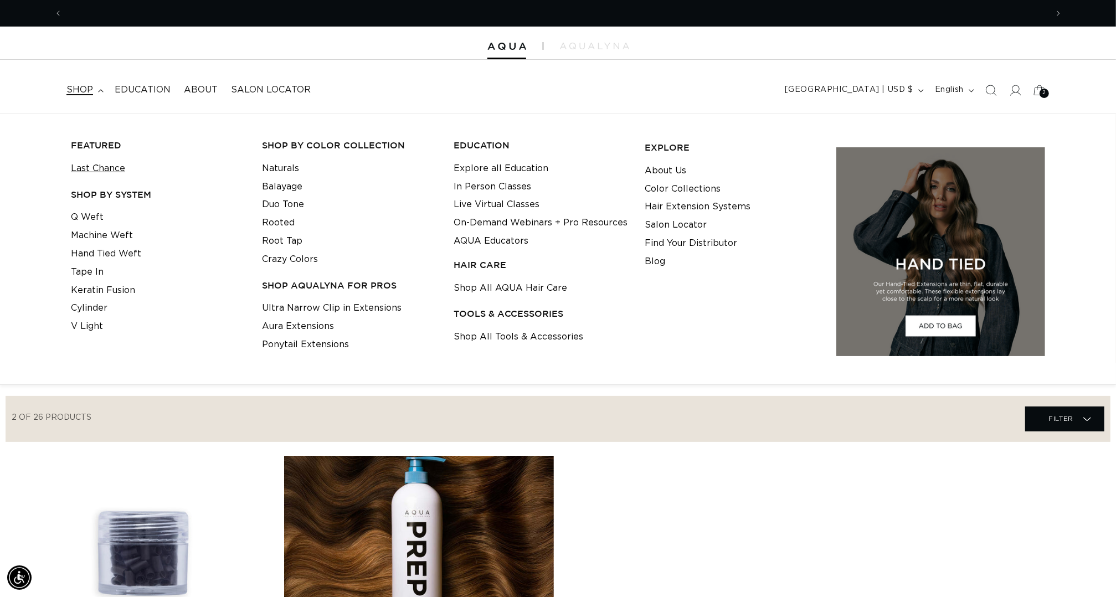
scroll to position [0, 1035]
click at [111, 171] on link "Last Chance" at bounding box center [98, 168] width 54 height 18
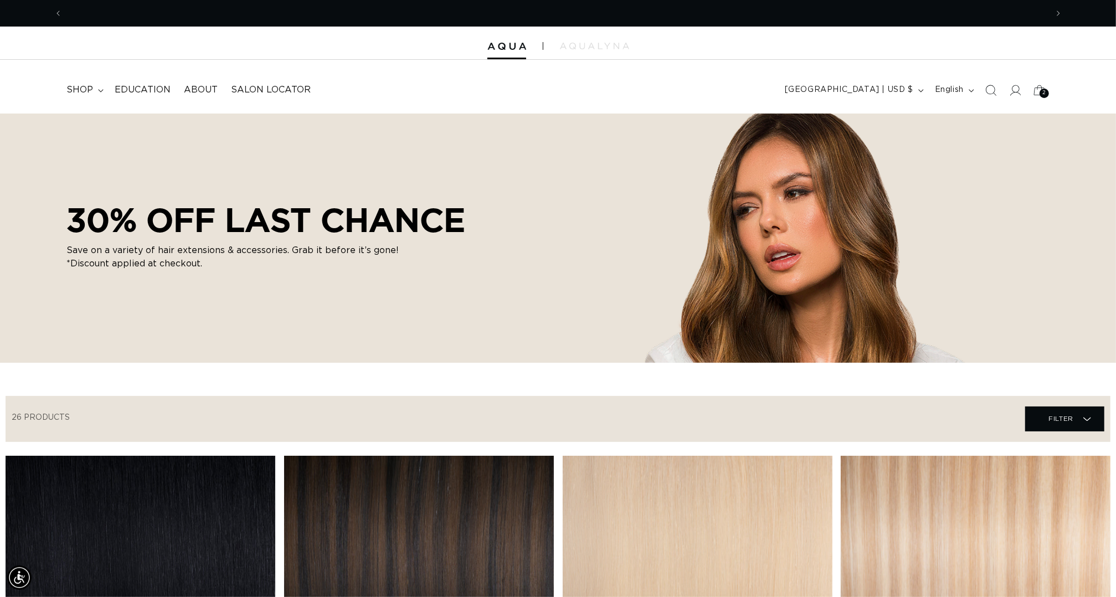
scroll to position [0, 1035]
click at [86, 93] on span "shop" at bounding box center [79, 90] width 27 height 12
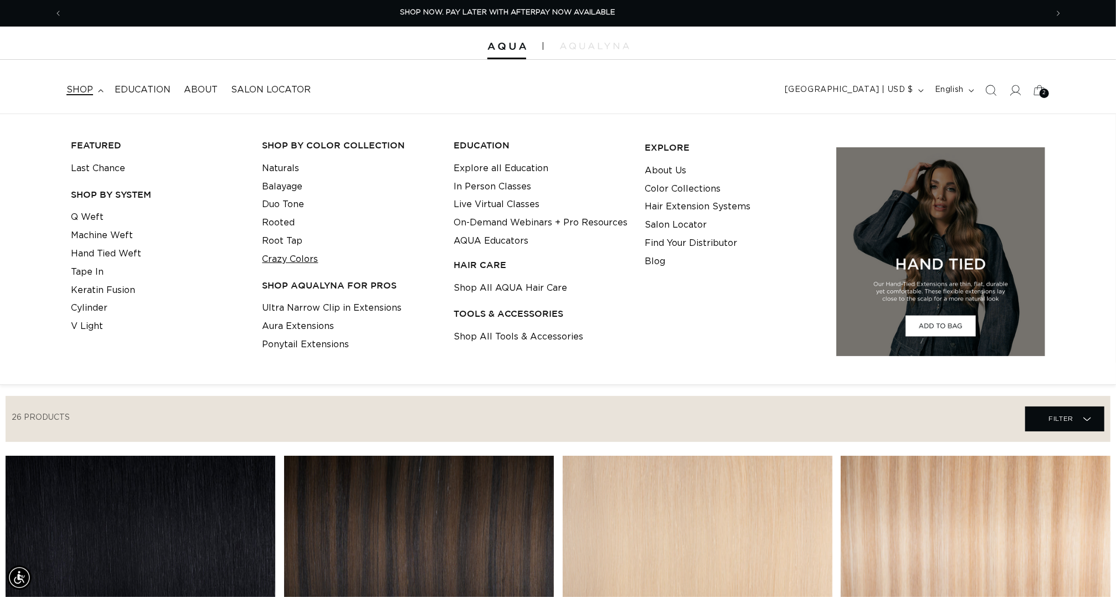
click at [294, 254] on link "Crazy Colors" at bounding box center [290, 259] width 56 height 18
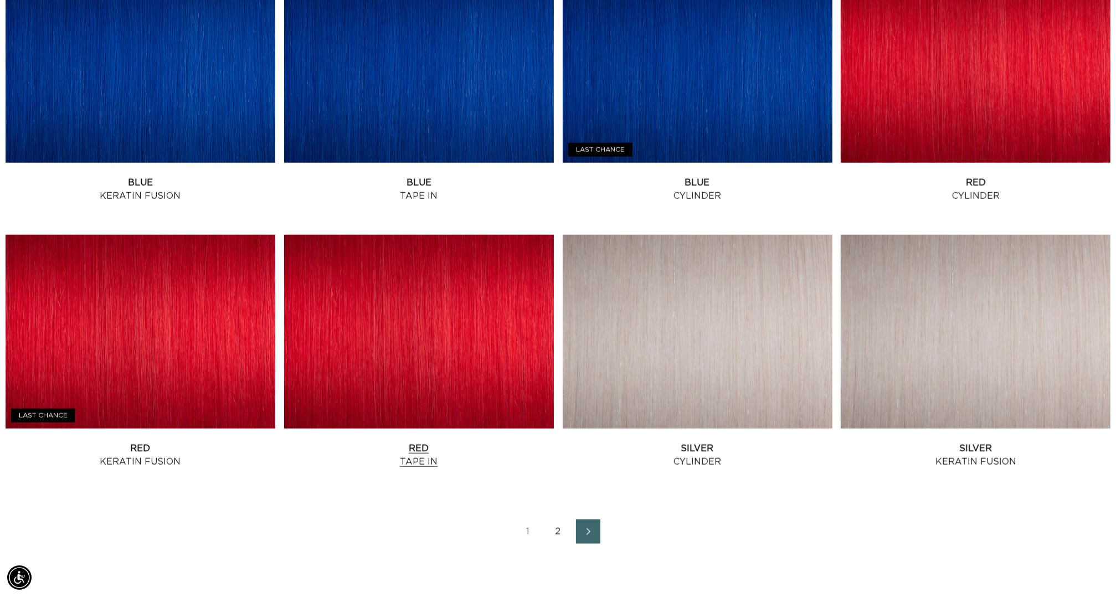
scroll to position [0, 2070]
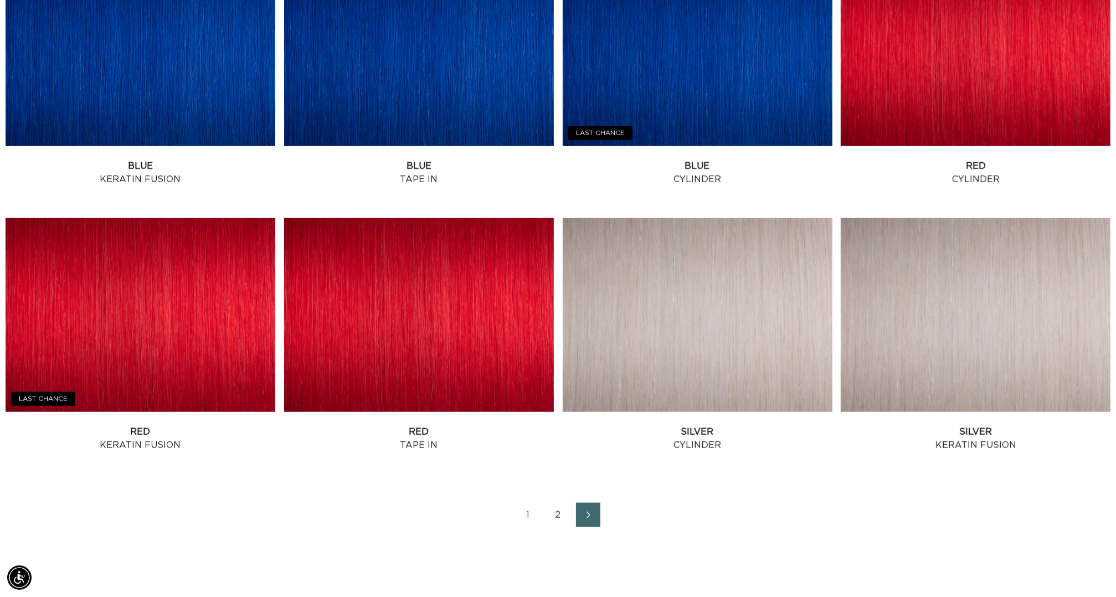
click at [557, 527] on link "2" at bounding box center [558, 515] width 24 height 24
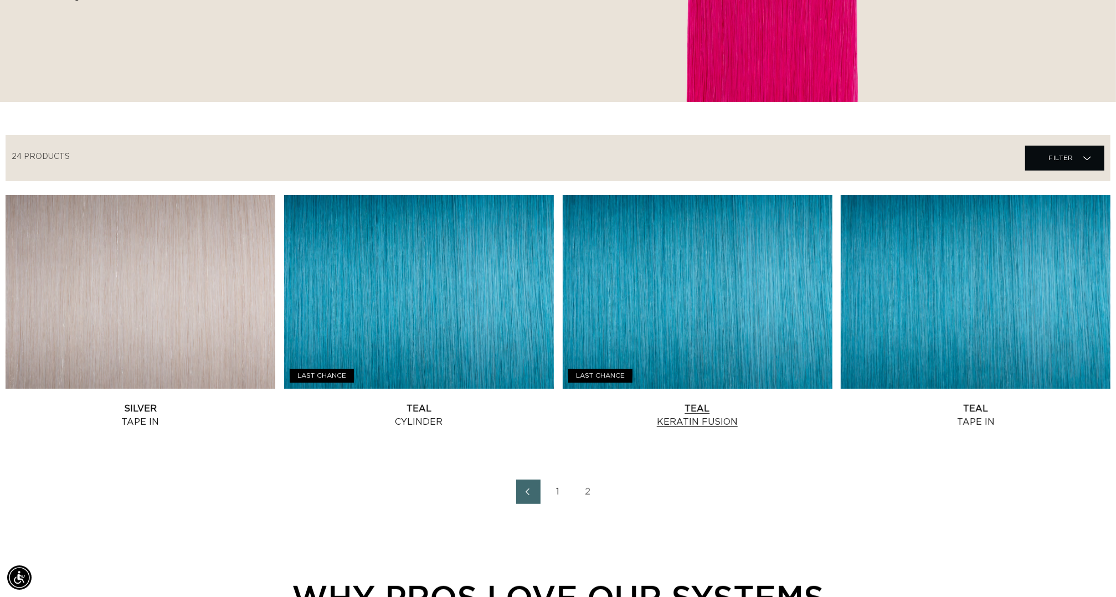
scroll to position [0, 2070]
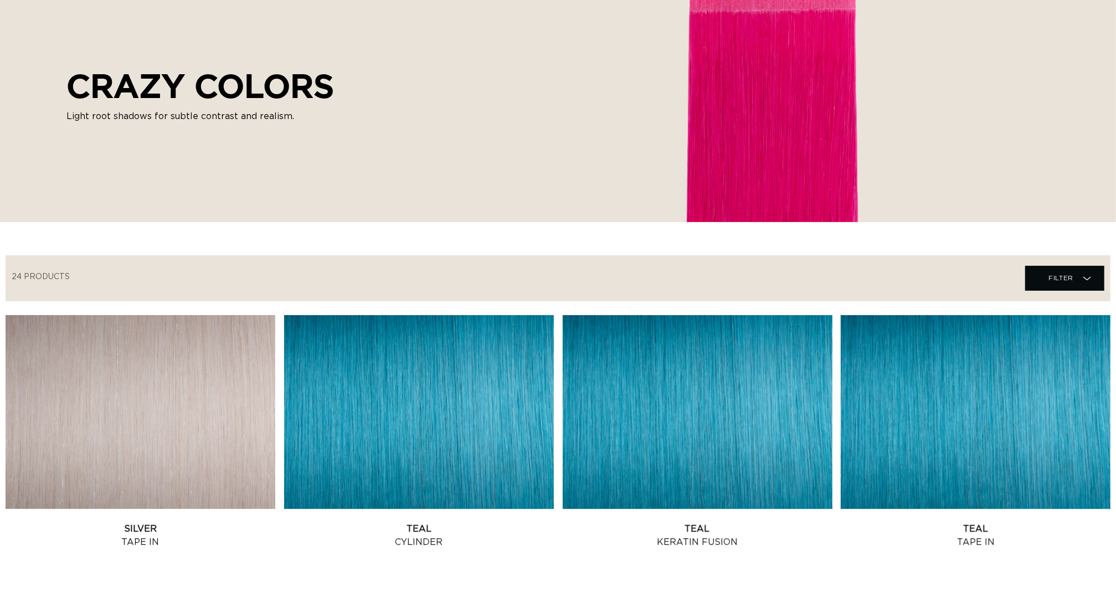
scroll to position [562, 0]
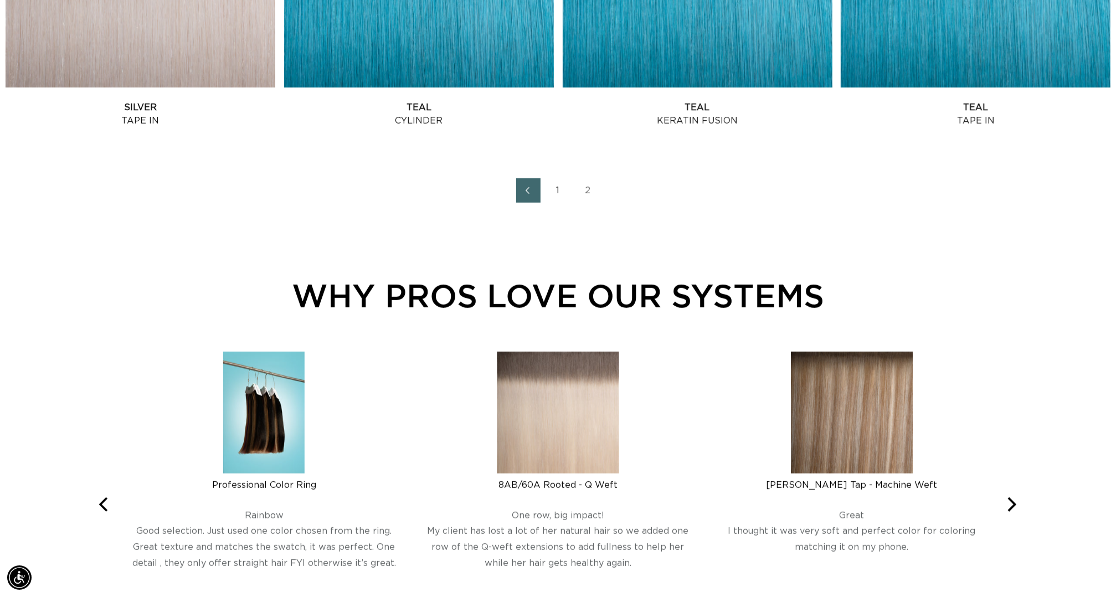
click at [557, 203] on link "1" at bounding box center [558, 190] width 24 height 24
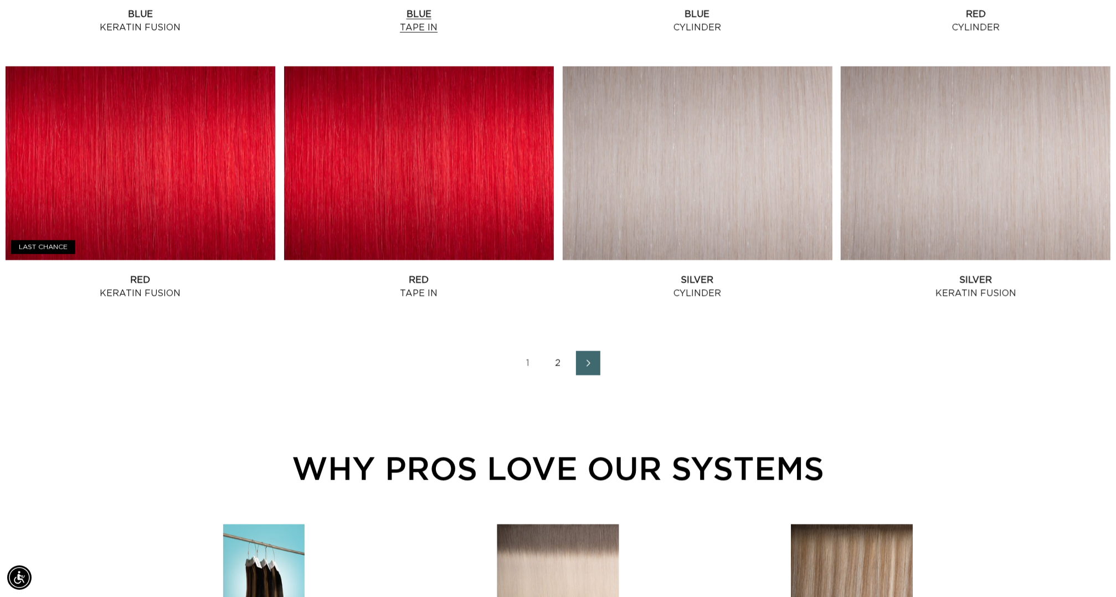
scroll to position [0, 1035]
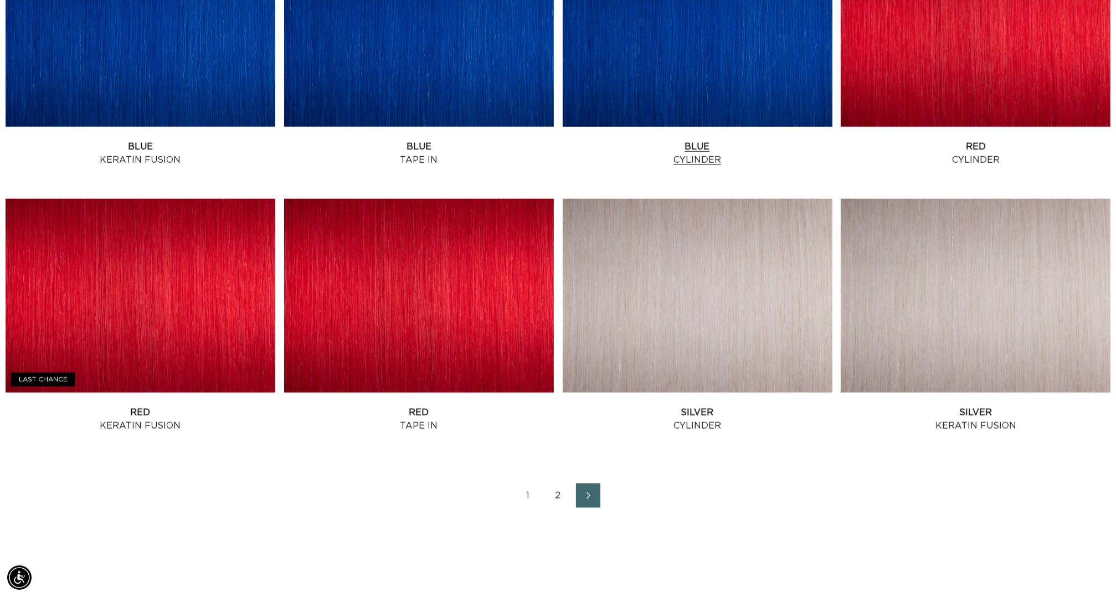
scroll to position [0, 1035]
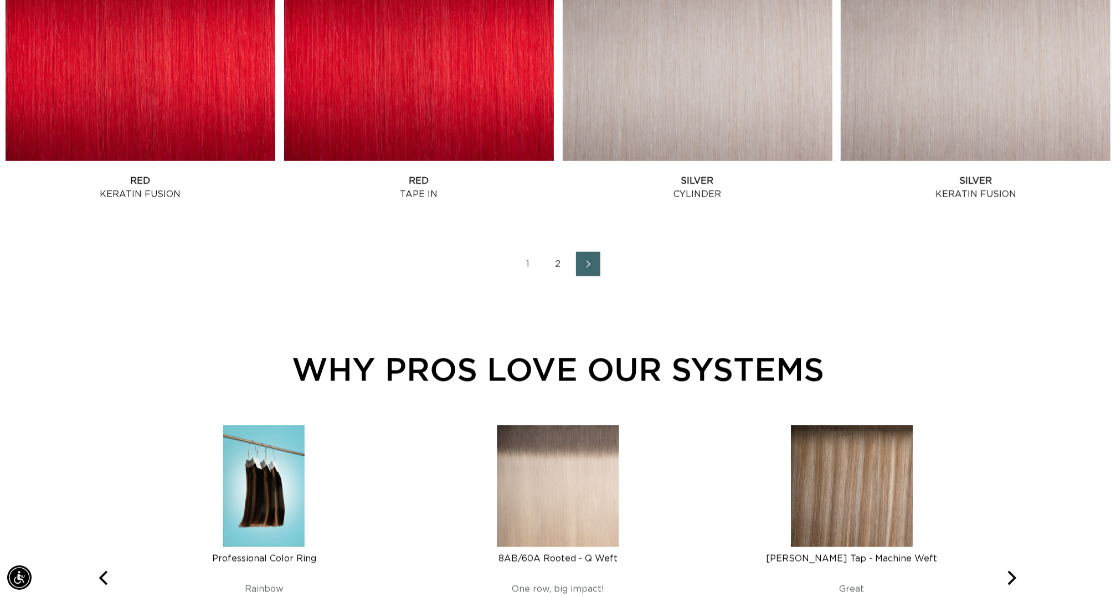
click at [558, 276] on link "2" at bounding box center [558, 264] width 24 height 24
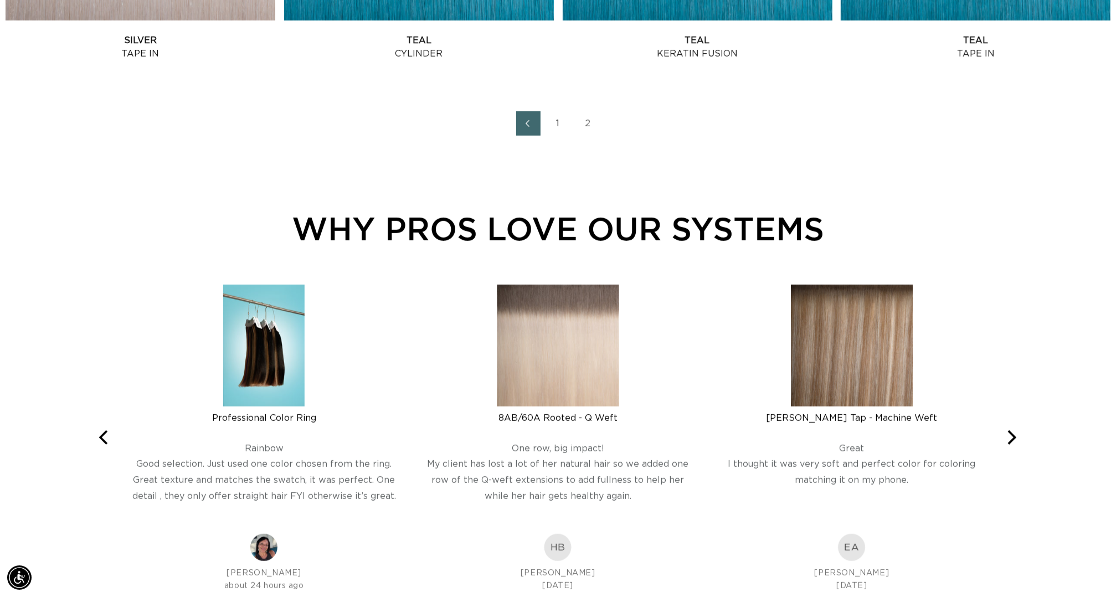
scroll to position [326, 0]
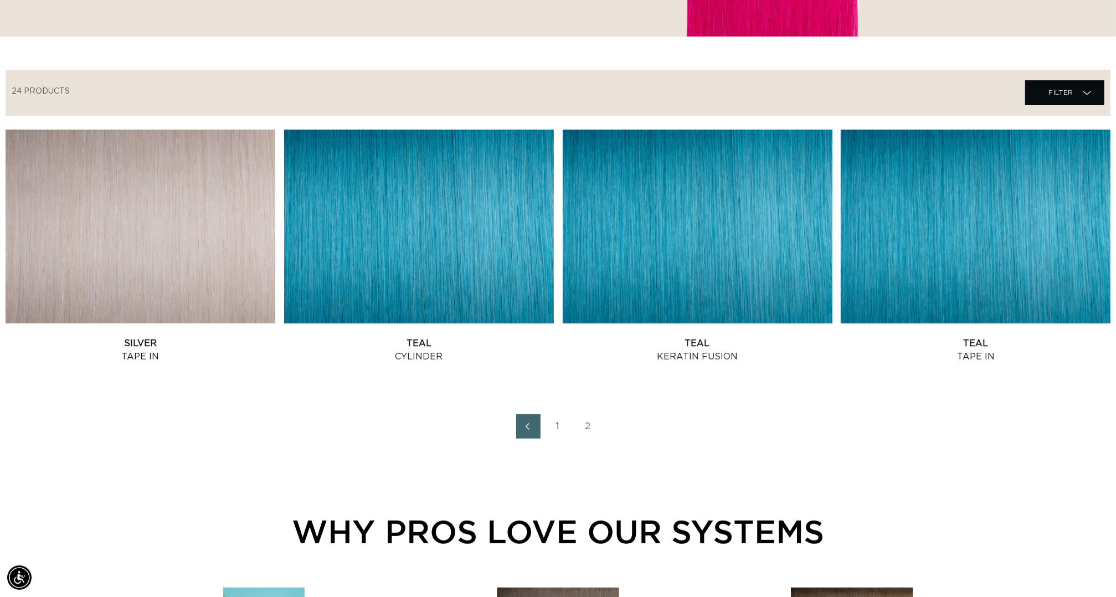
click at [559, 439] on link "1" at bounding box center [558, 426] width 24 height 24
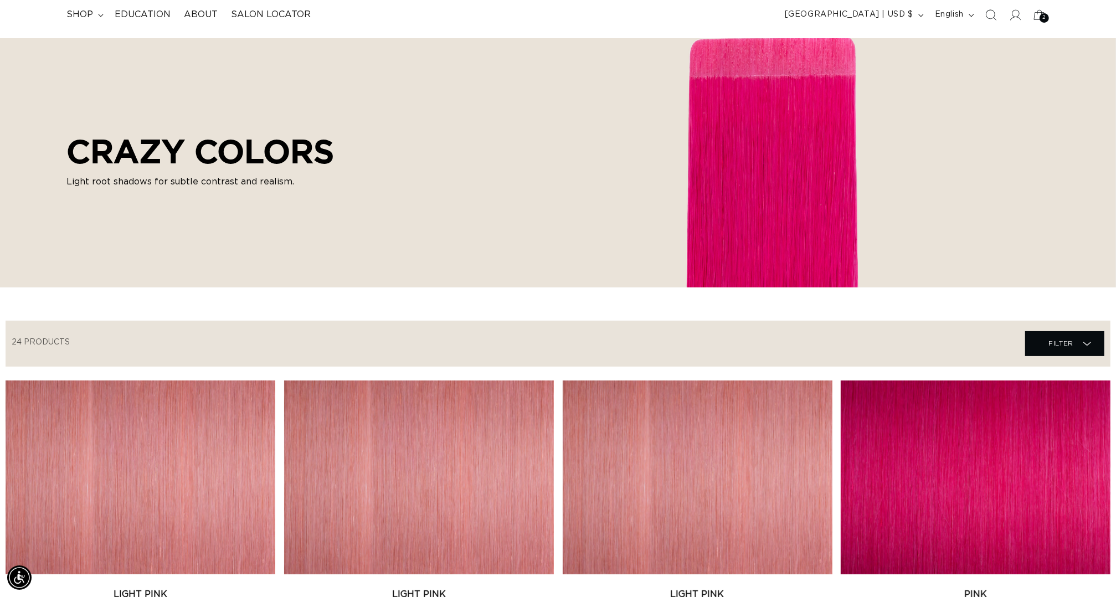
scroll to position [0, 1035]
click at [85, 12] on span "shop" at bounding box center [79, 15] width 27 height 12
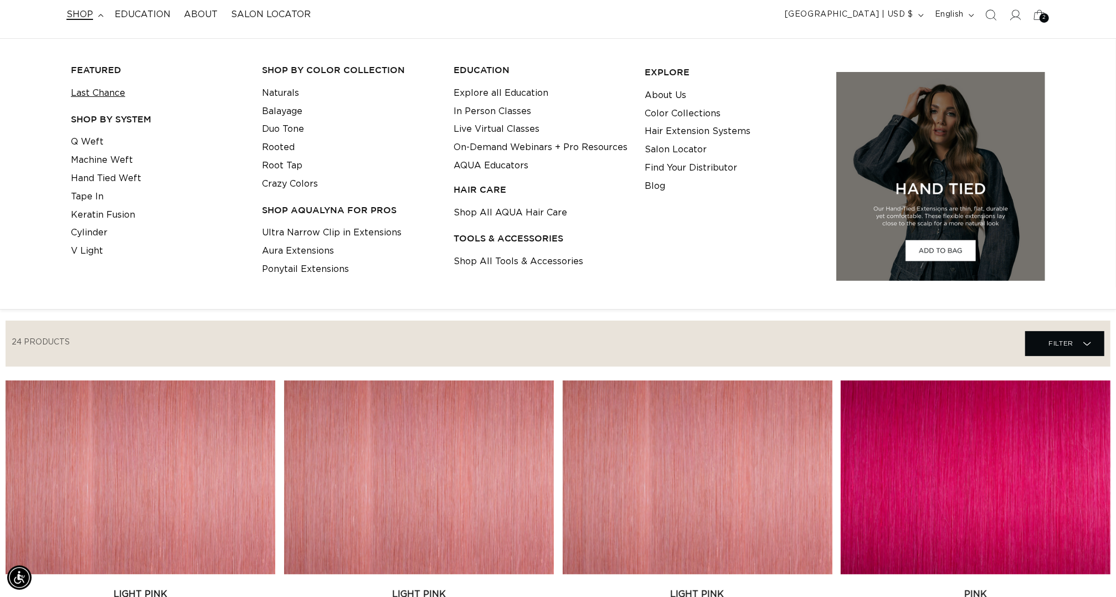
click at [104, 95] on link "Last Chance" at bounding box center [98, 93] width 54 height 18
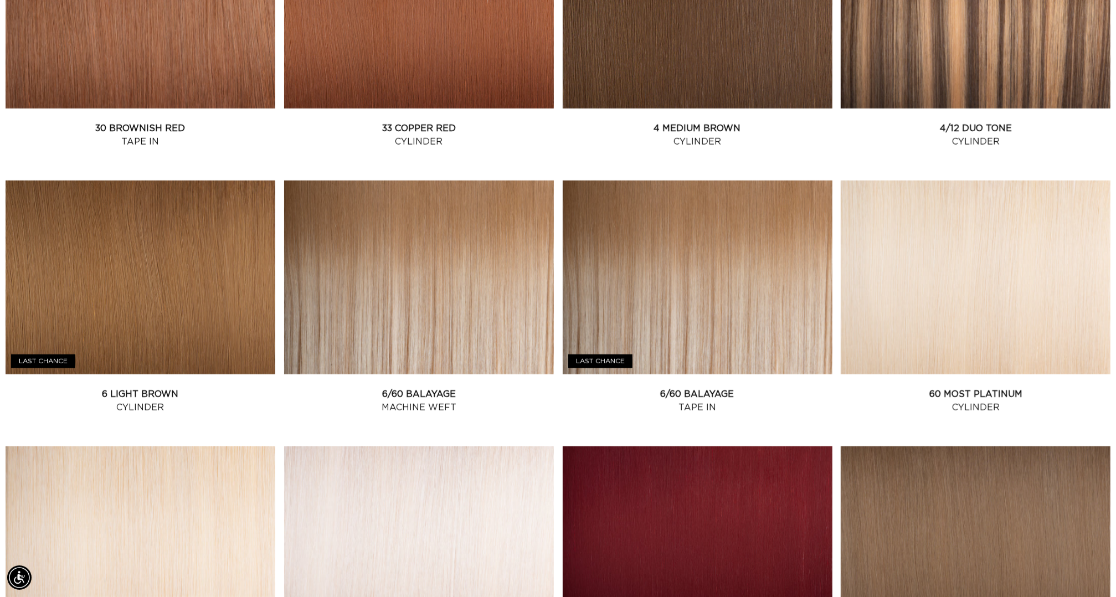
scroll to position [2150, 0]
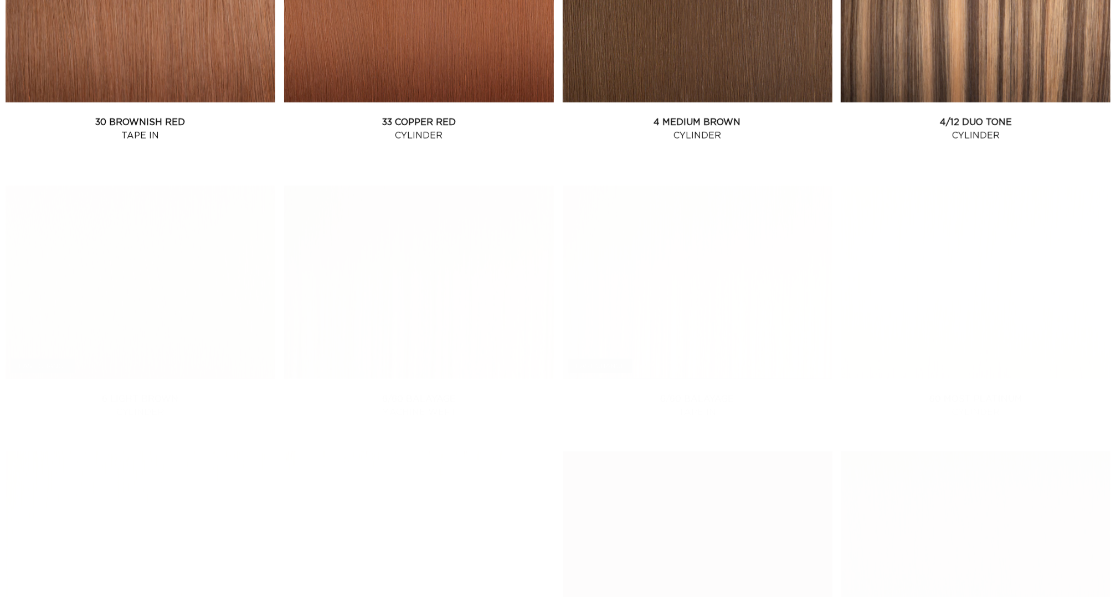
scroll to position [1467, 0]
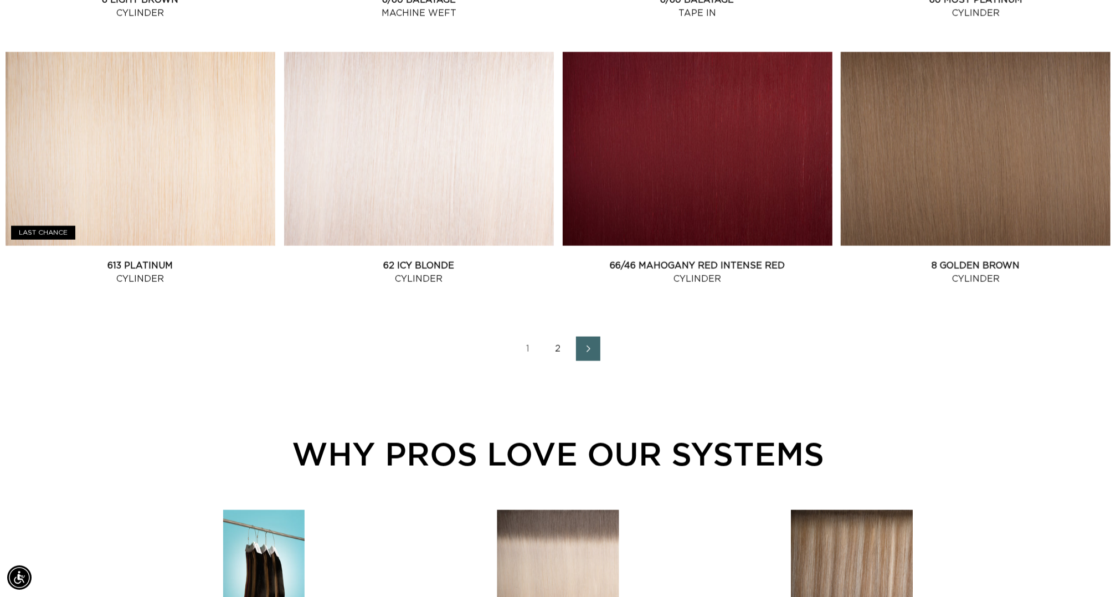
click at [554, 361] on link "2" at bounding box center [558, 349] width 24 height 24
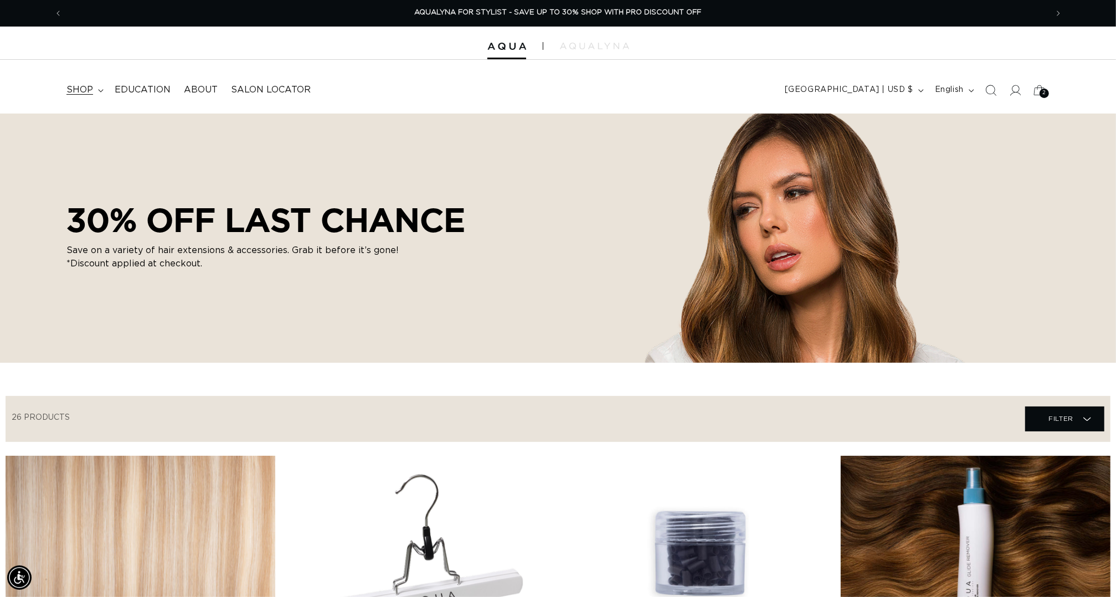
click at [79, 88] on span "shop" at bounding box center [79, 90] width 27 height 12
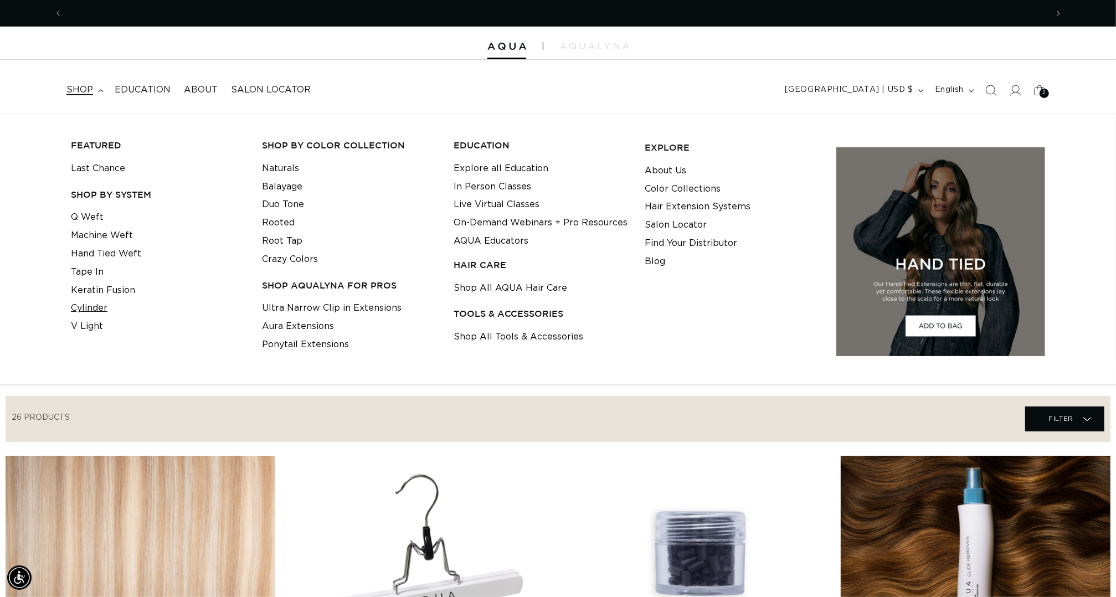
click at [88, 308] on link "Cylinder" at bounding box center [89, 308] width 37 height 18
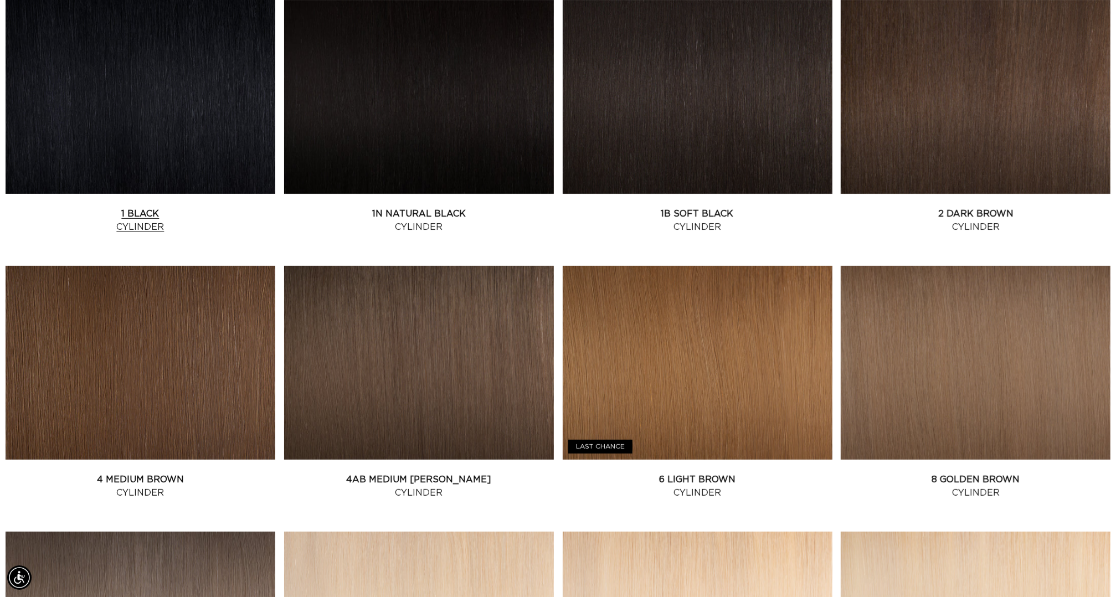
click at [137, 207] on link "1 Black Cylinder" at bounding box center [141, 220] width 270 height 27
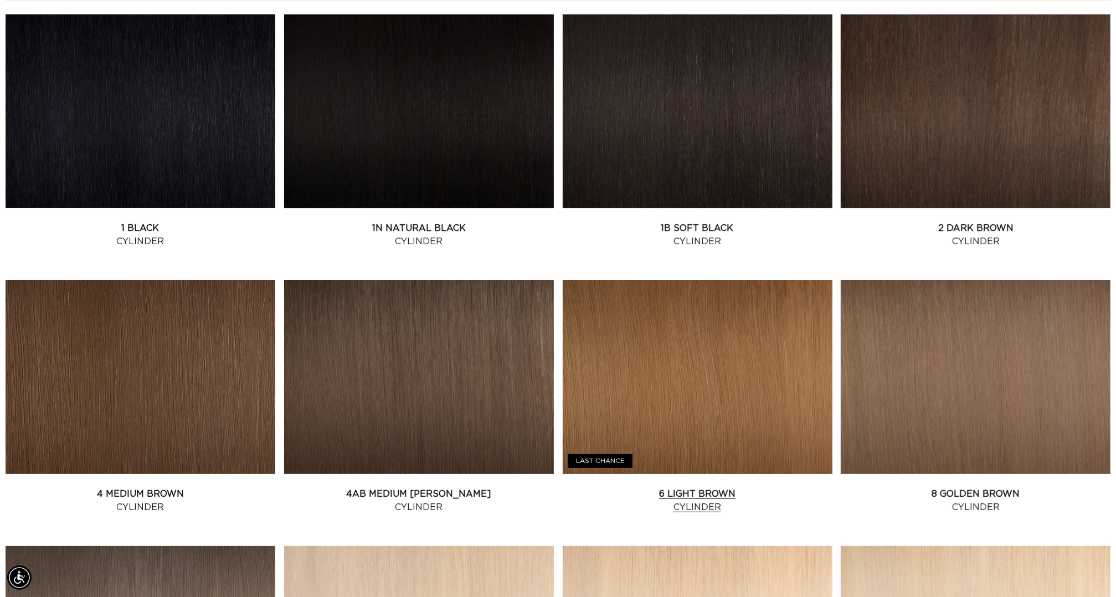
scroll to position [0, 1035]
click at [686, 487] on link "6 Light Brown Cylinder" at bounding box center [698, 500] width 270 height 27
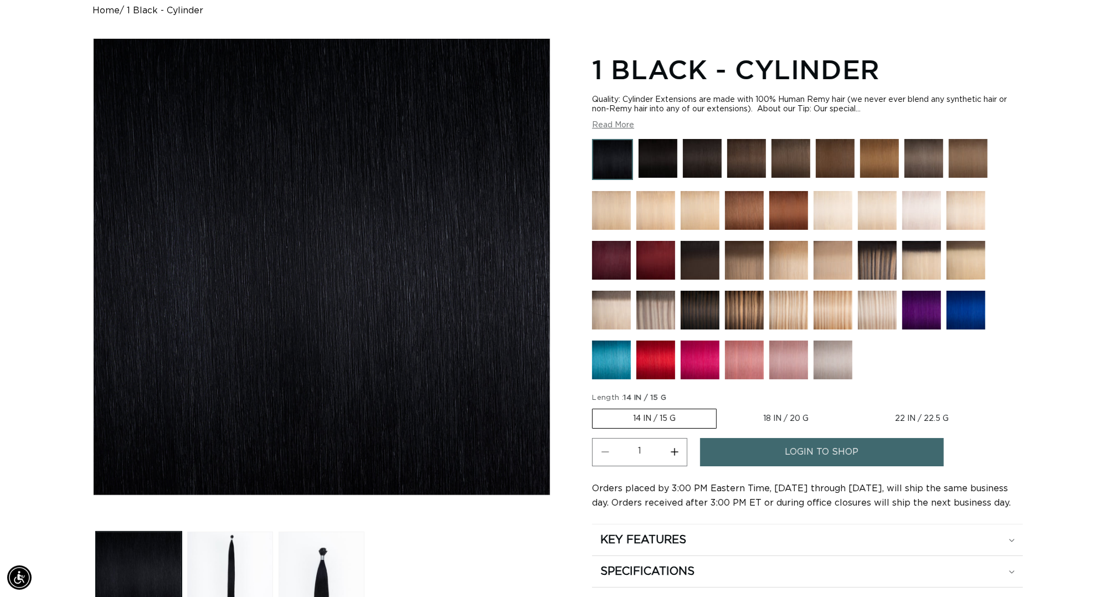
scroll to position [117, 0]
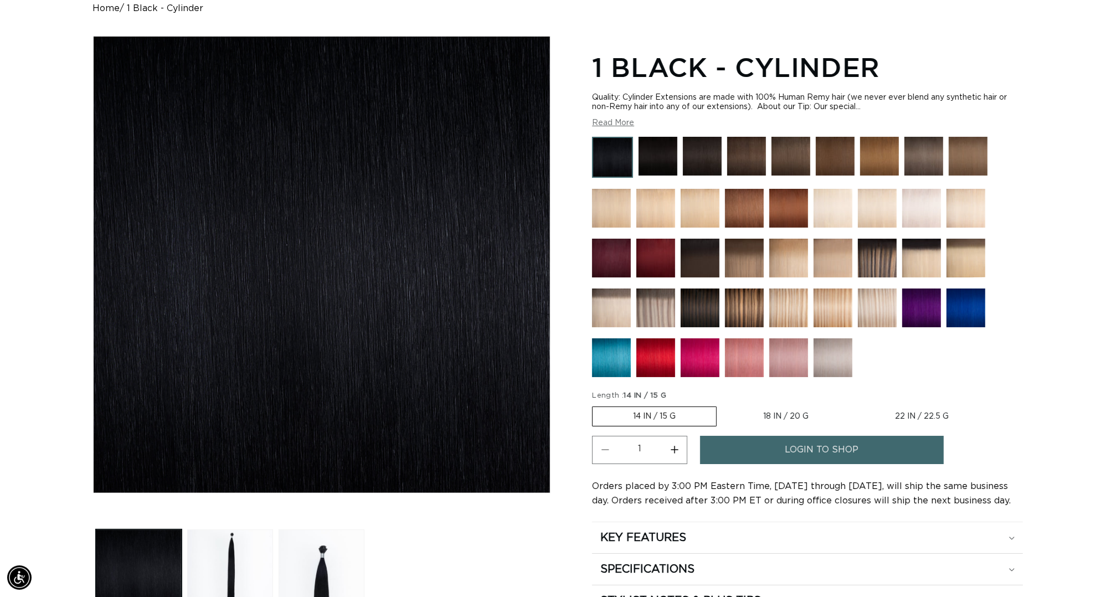
click at [798, 418] on label "18 IN / 20 G Variant sold out or unavailable" at bounding box center [786, 416] width 126 height 19
click at [723, 405] on input "18 IN / 20 G Variant sold out or unavailable" at bounding box center [722, 404] width 1 height 1
radio input "true"
click at [651, 420] on label "14 IN / 15 G Variant sold out or unavailable" at bounding box center [653, 416] width 123 height 19
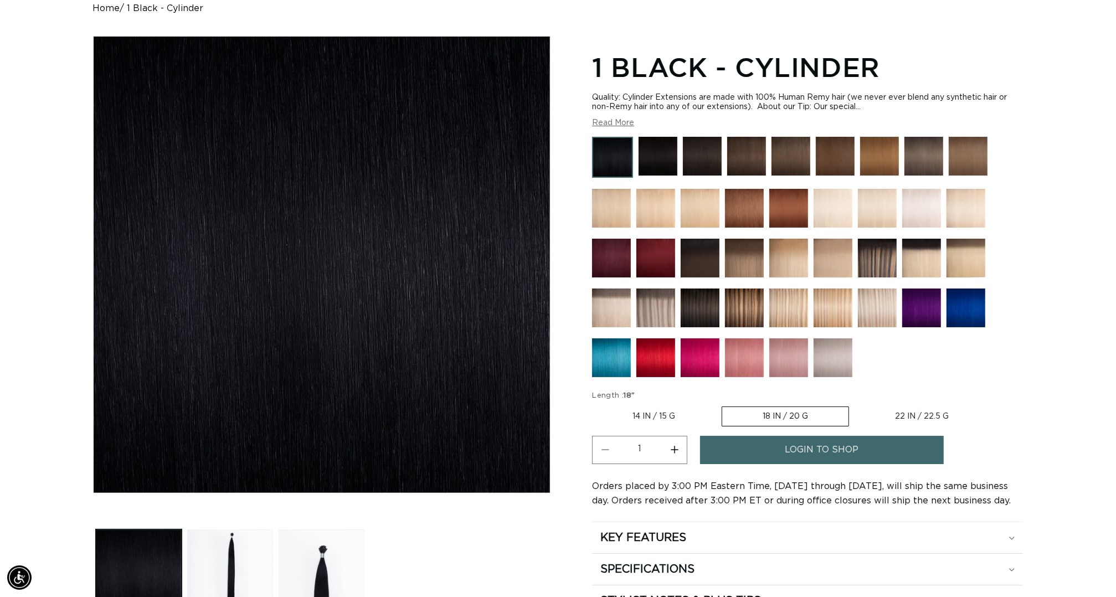
click at [595, 405] on input "14 IN / 15 G Variant sold out or unavailable" at bounding box center [595, 404] width 1 height 1
radio input "true"
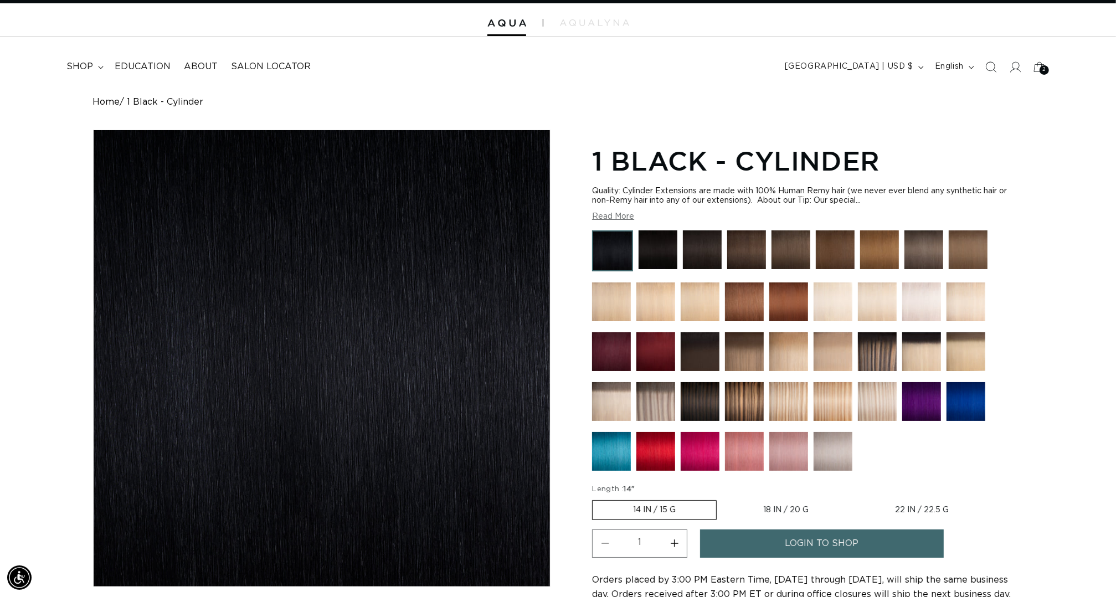
scroll to position [0, 1035]
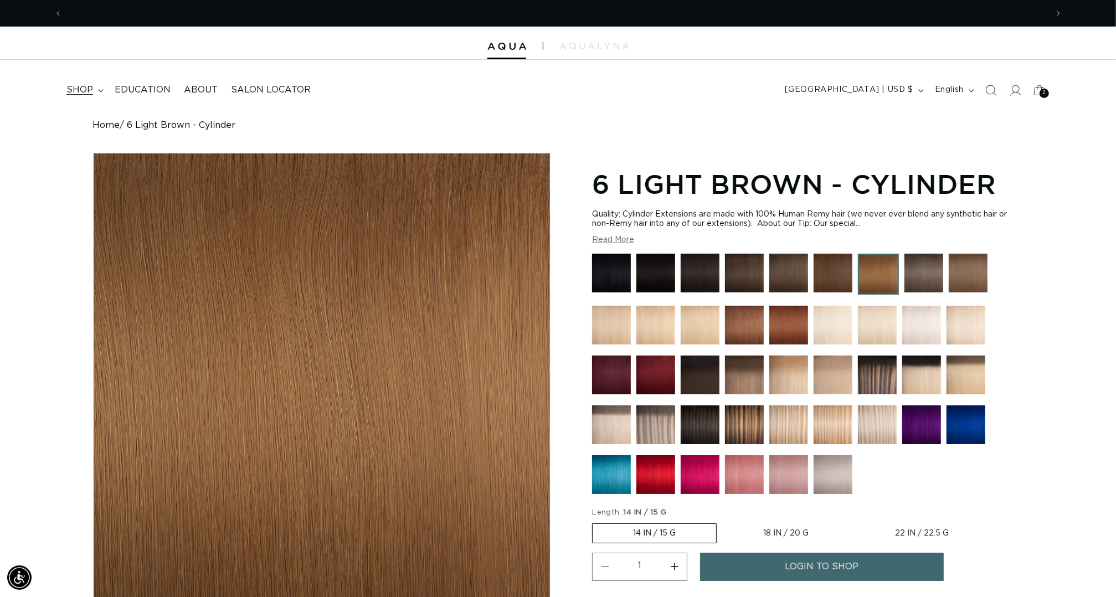
scroll to position [0, 2070]
click at [79, 92] on span "shop" at bounding box center [79, 90] width 27 height 12
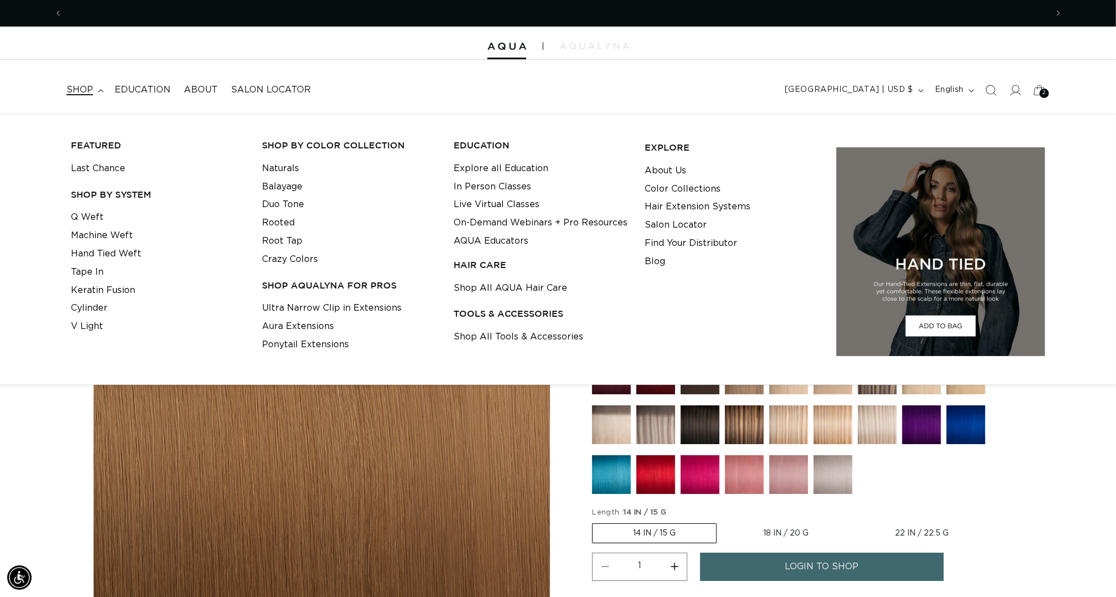
scroll to position [0, 0]
click at [112, 166] on link "Last Chance" at bounding box center [98, 168] width 54 height 18
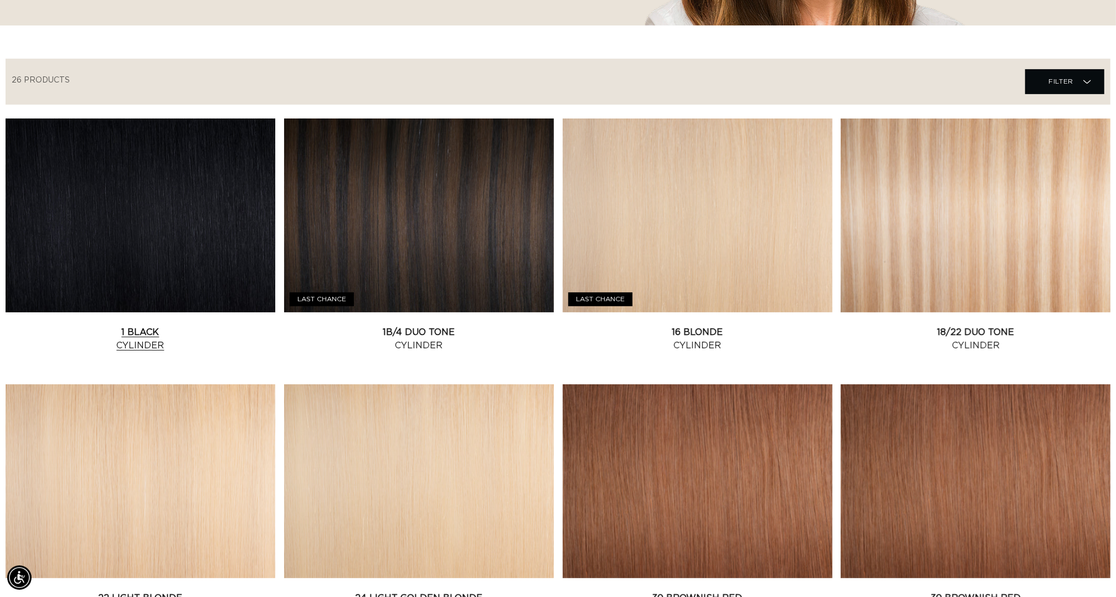
scroll to position [0, 1035]
click at [131, 326] on link "1 Black Cylinder" at bounding box center [141, 339] width 270 height 27
click at [1070, 92] on span "Filter" at bounding box center [1060, 81] width 25 height 21
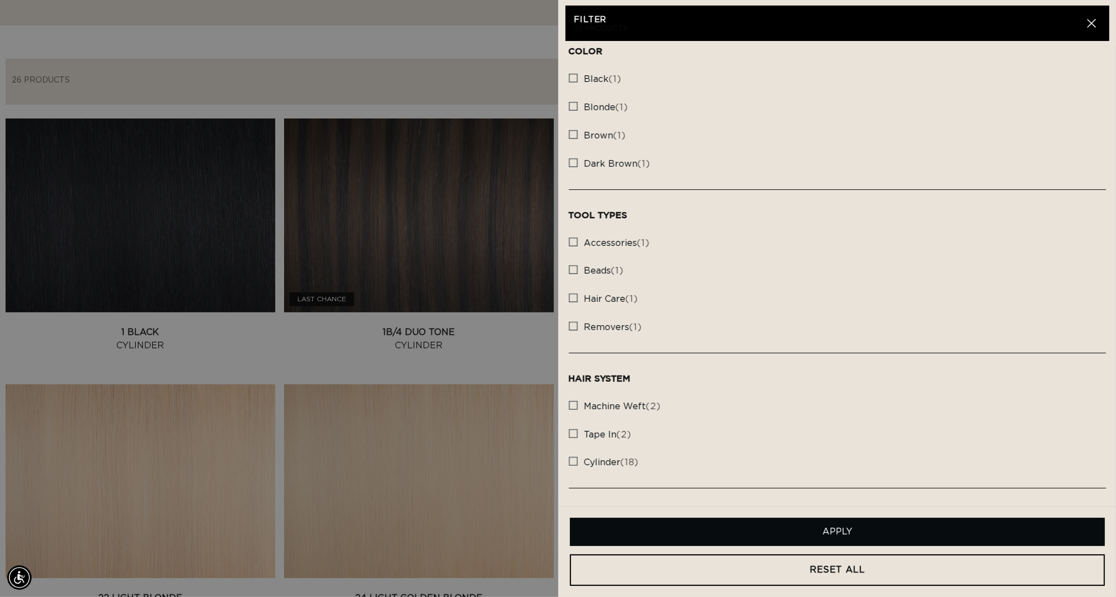
scroll to position [195, 0]
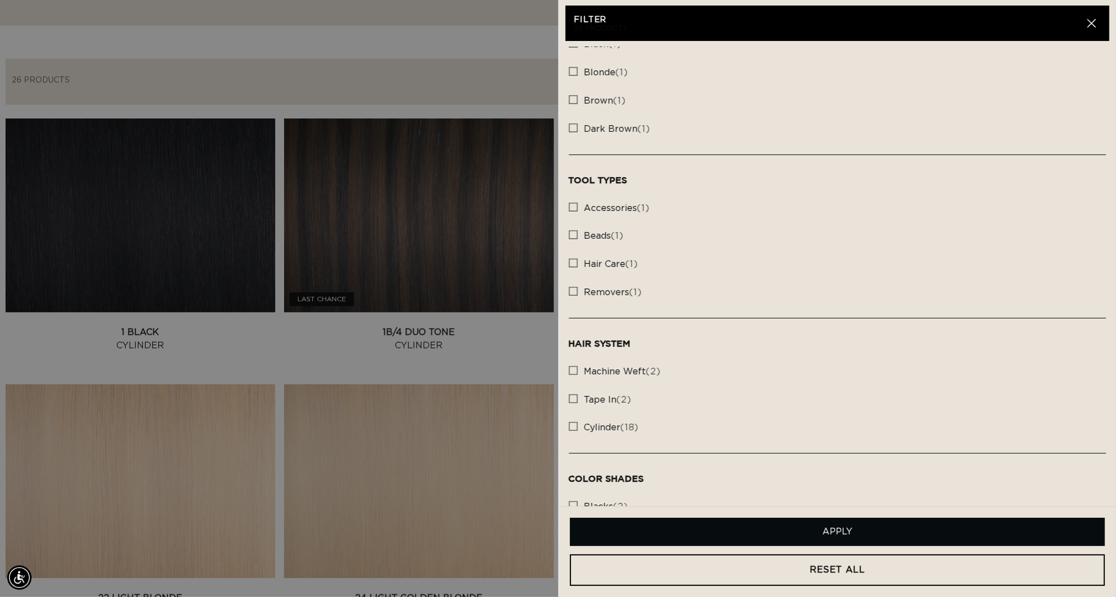
click at [1025, 94] on summary "Filter Filter" at bounding box center [1064, 81] width 79 height 25
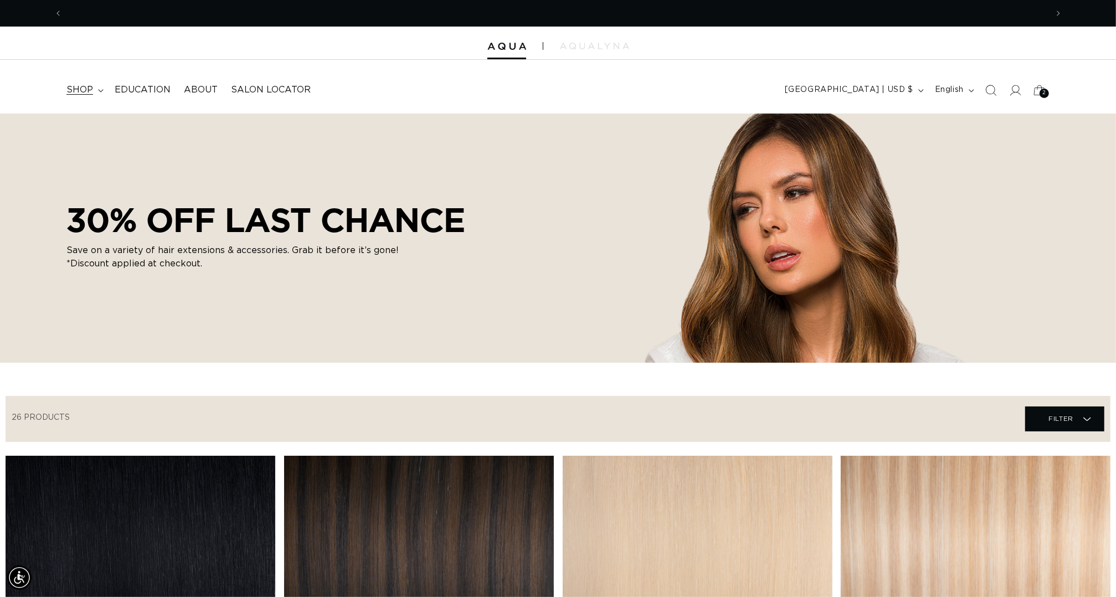
scroll to position [0, 1035]
click at [76, 90] on span "shop" at bounding box center [79, 90] width 27 height 12
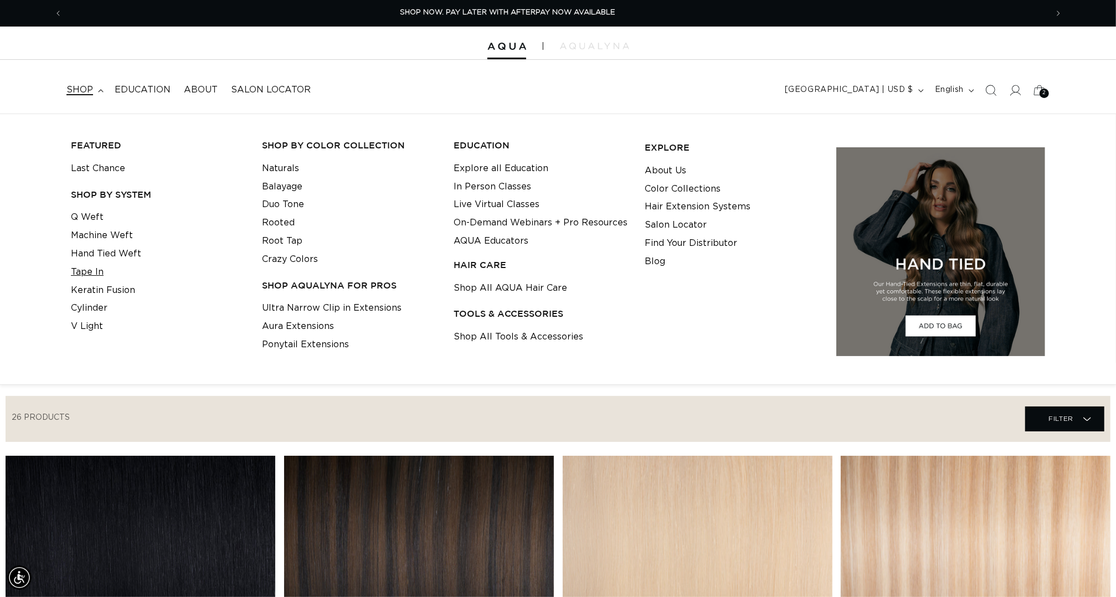
click at [92, 274] on link "Tape In" at bounding box center [87, 272] width 33 height 18
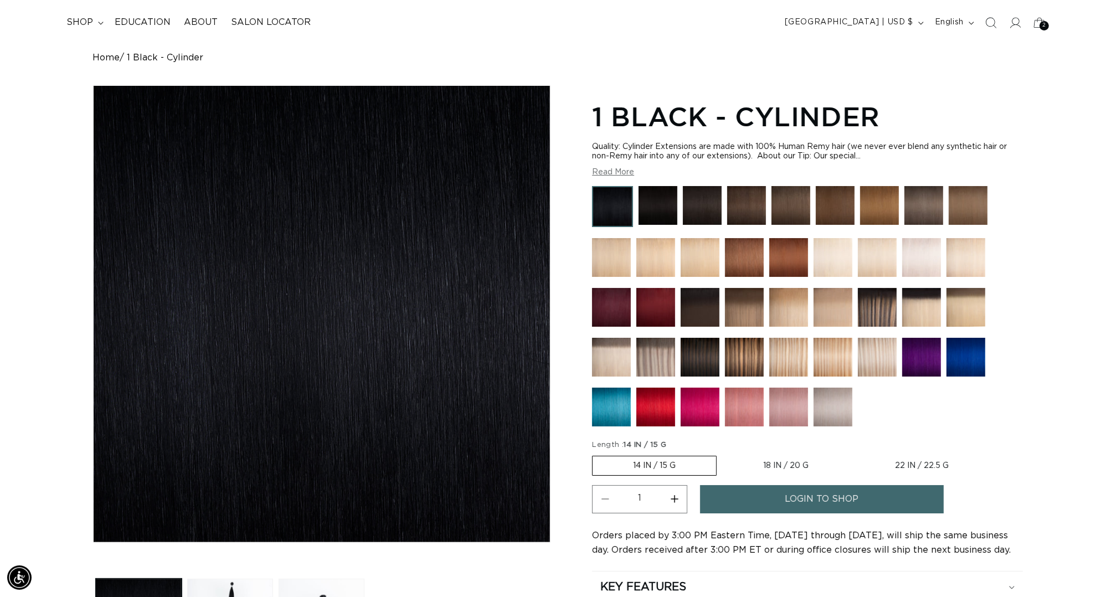
scroll to position [0, 2070]
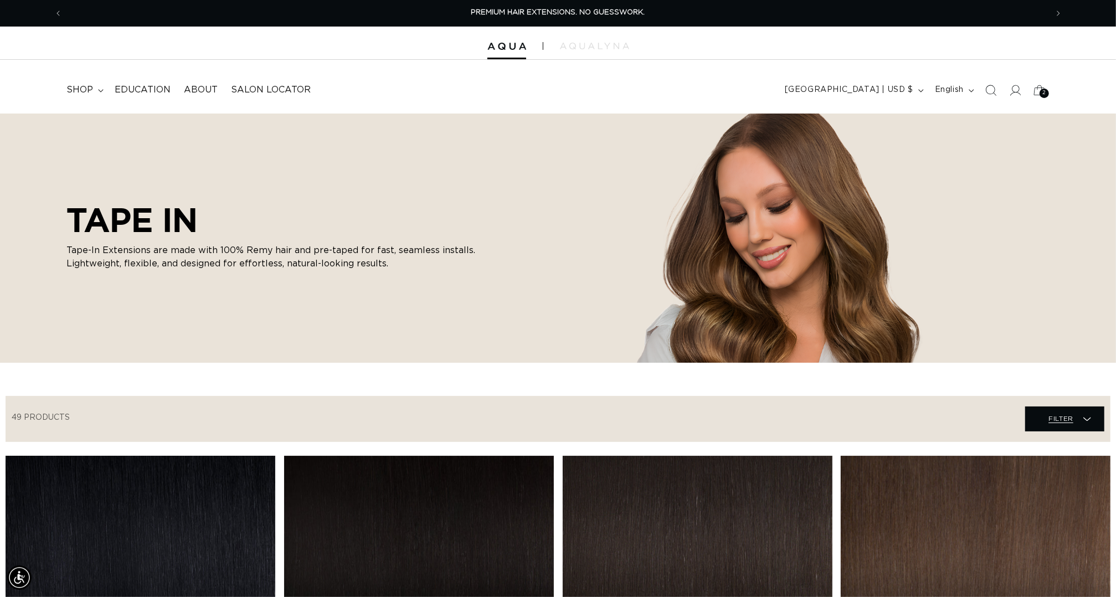
click at [1077, 430] on span "Filter Filter" at bounding box center [1064, 418] width 79 height 25
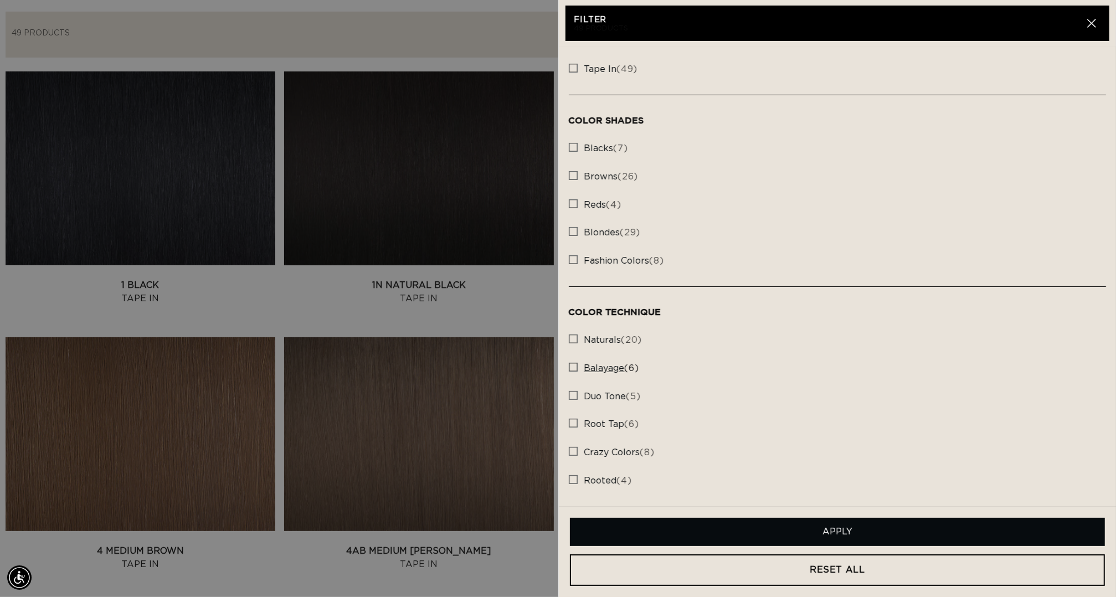
scroll to position [0, 2070]
click at [1093, 27] on icon "button" at bounding box center [1091, 23] width 9 height 9
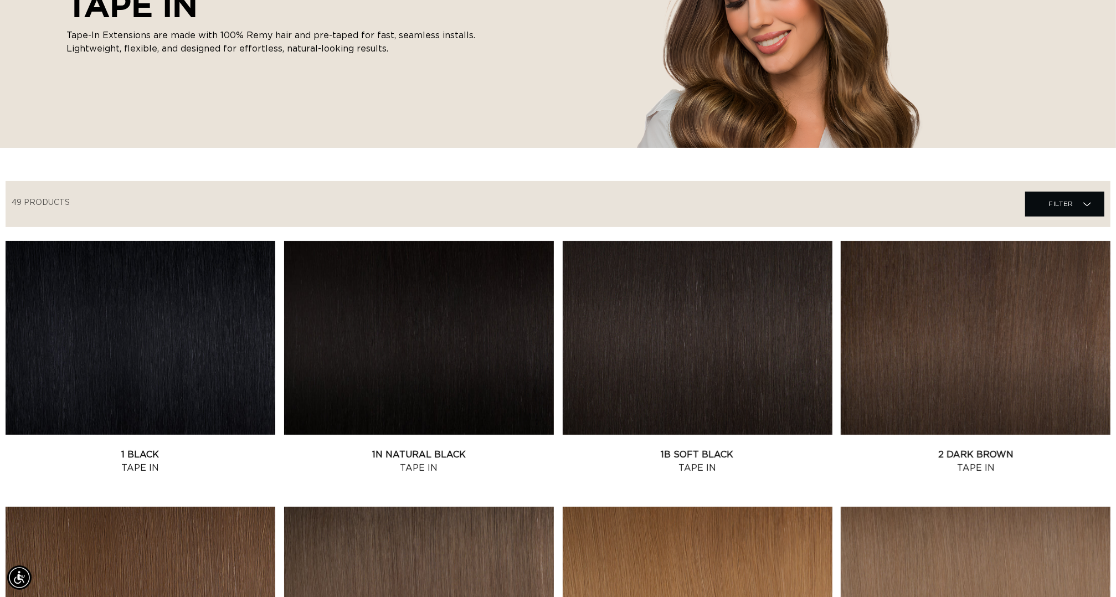
scroll to position [0, 0]
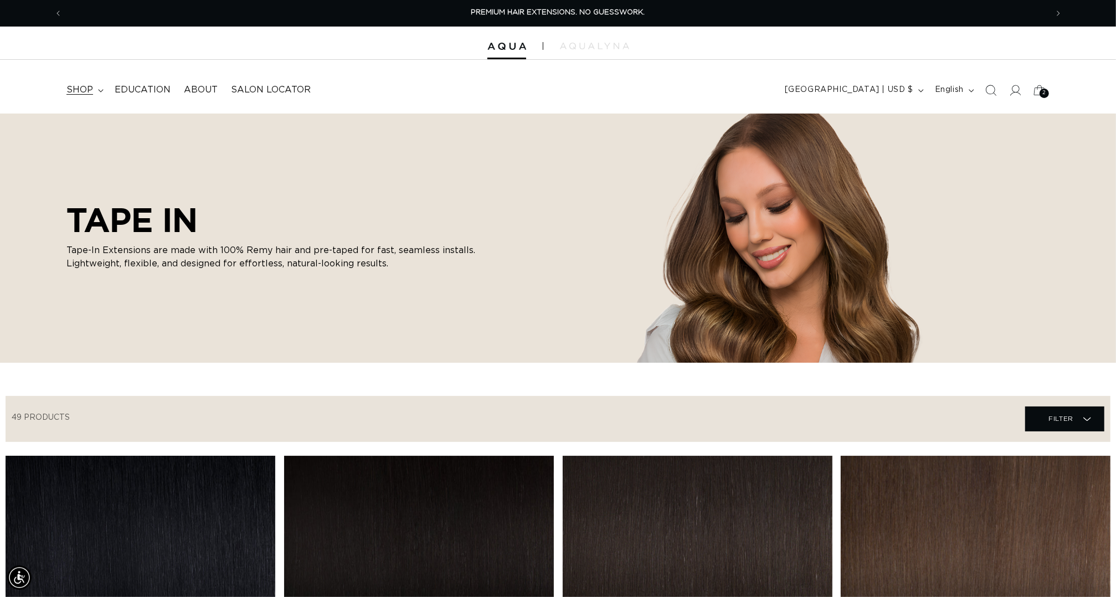
click at [80, 86] on span "shop" at bounding box center [79, 90] width 27 height 12
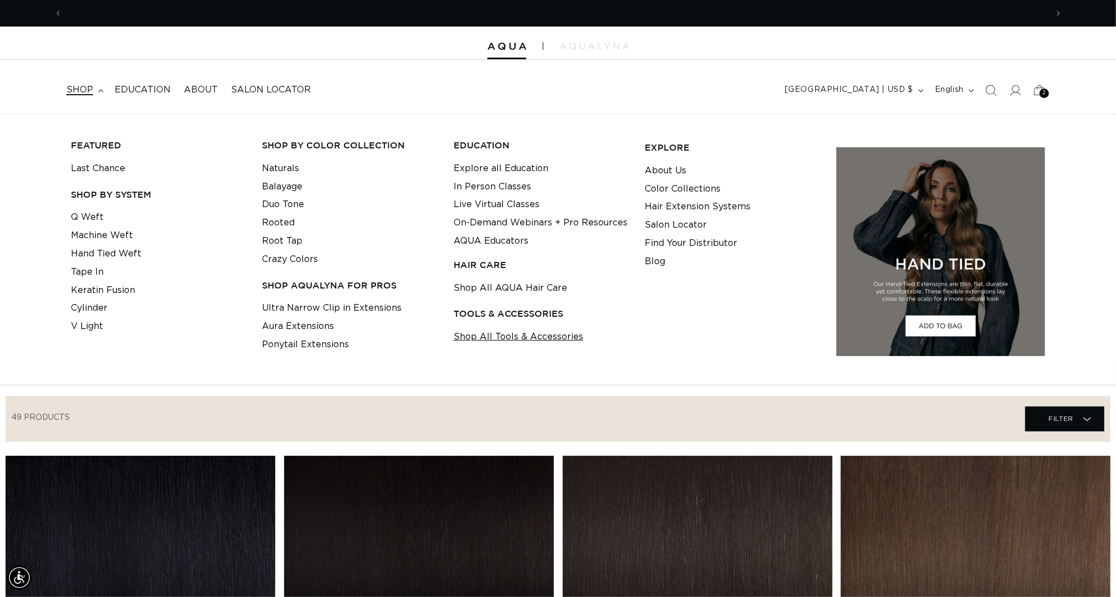
scroll to position [0, 2070]
click at [98, 256] on link "Hand Tied Weft" at bounding box center [106, 254] width 70 height 18
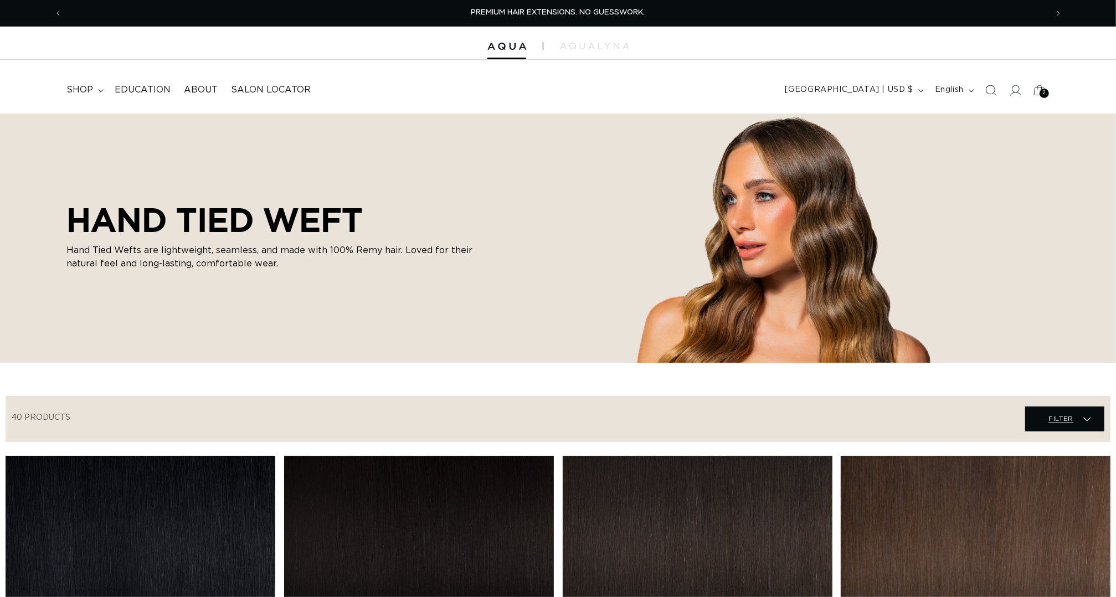
click at [1054, 429] on span "Filter" at bounding box center [1060, 418] width 25 height 21
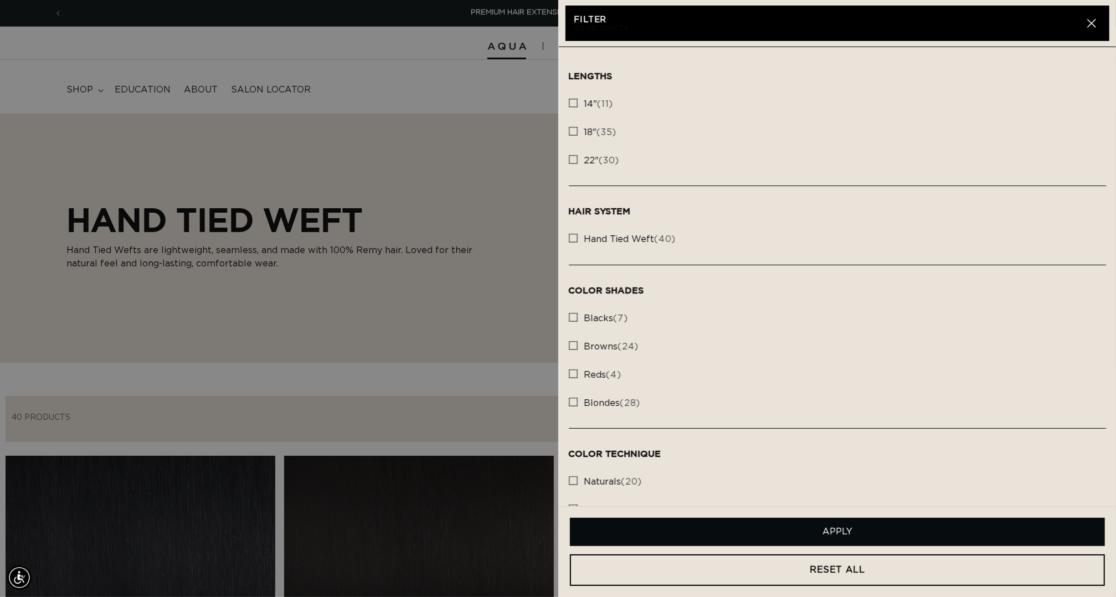
click at [1025, 406] on summary "Filter Filter" at bounding box center [1064, 418] width 79 height 25
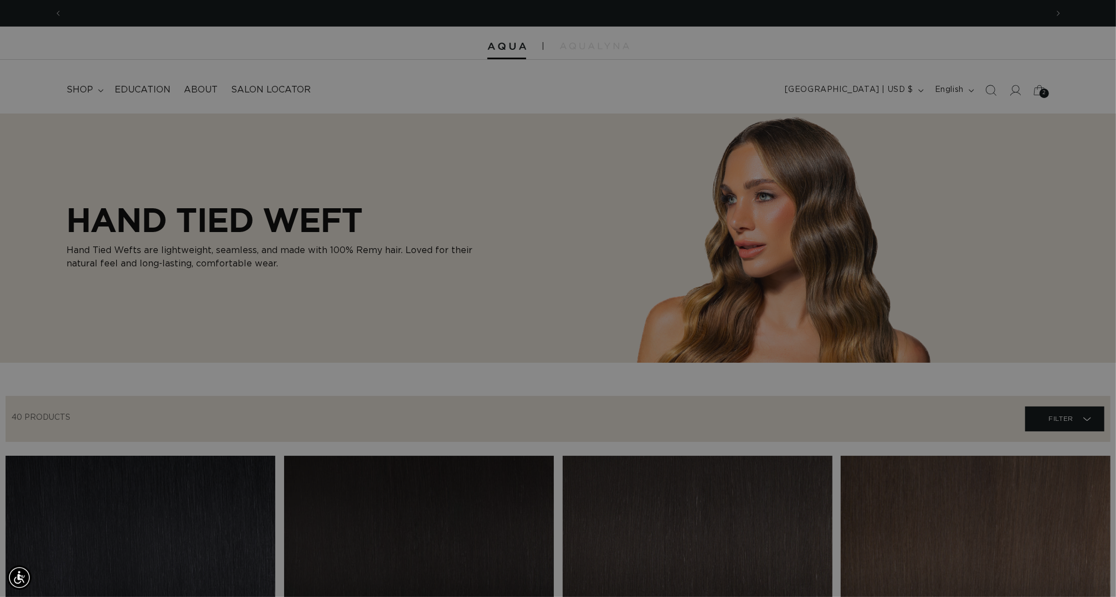
scroll to position [0, 1035]
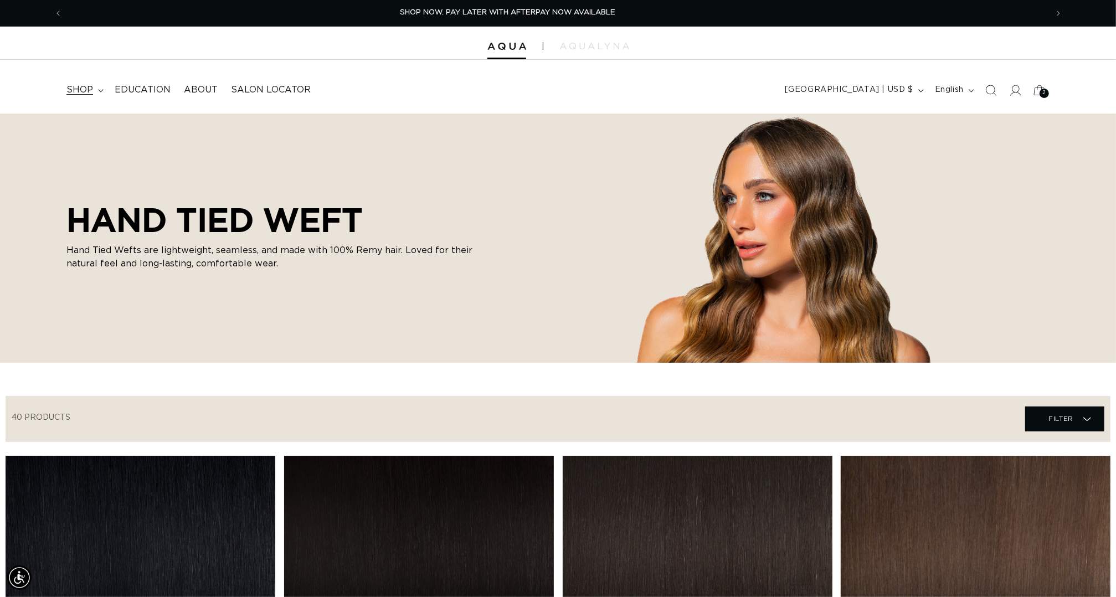
click at [75, 91] on span "shop" at bounding box center [79, 90] width 27 height 12
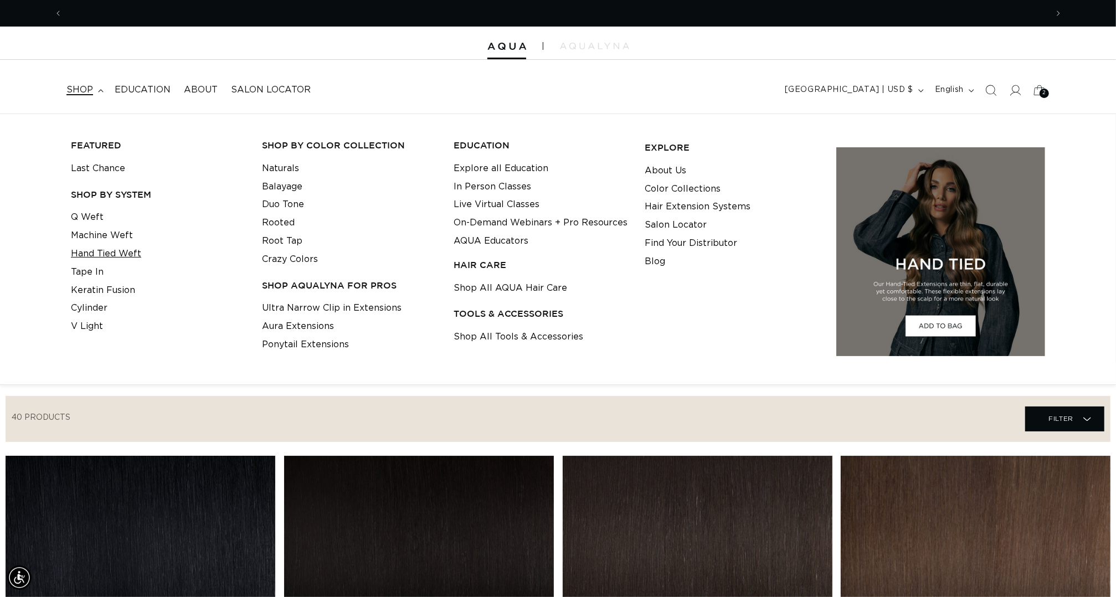
click at [116, 252] on link "Hand Tied Weft" at bounding box center [106, 254] width 70 height 18
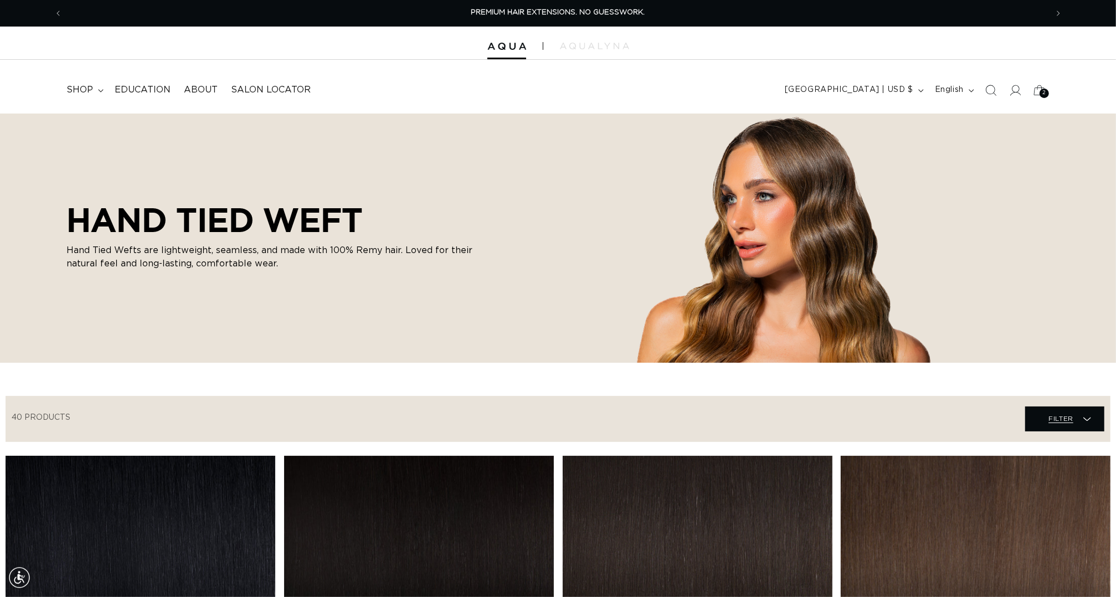
click at [1036, 431] on span "Filter Filter" at bounding box center [1064, 418] width 79 height 25
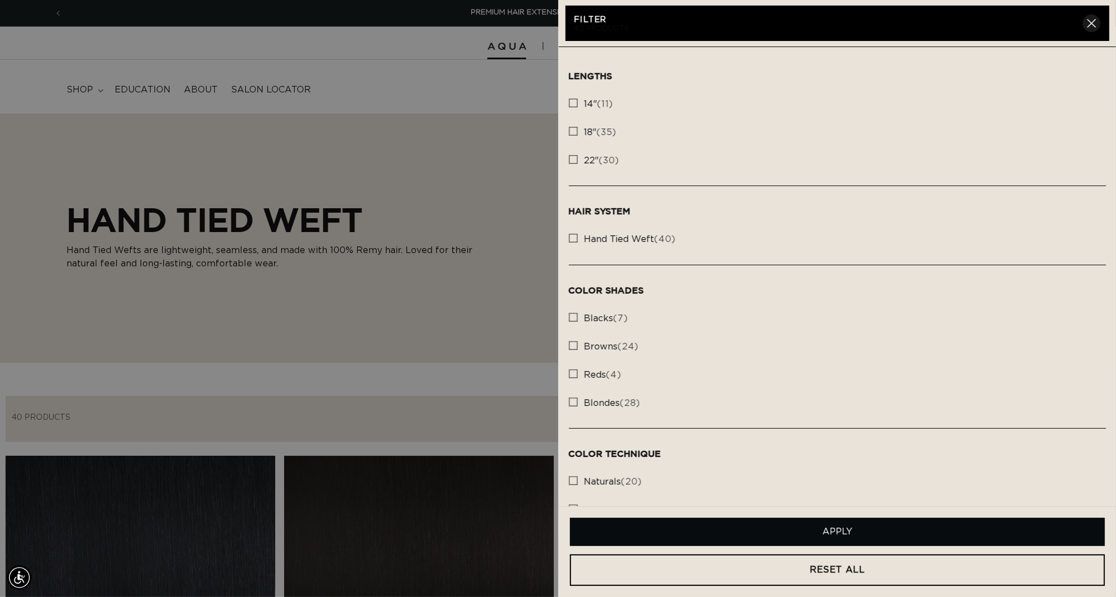
click at [1089, 23] on icon "button" at bounding box center [1091, 23] width 9 height 9
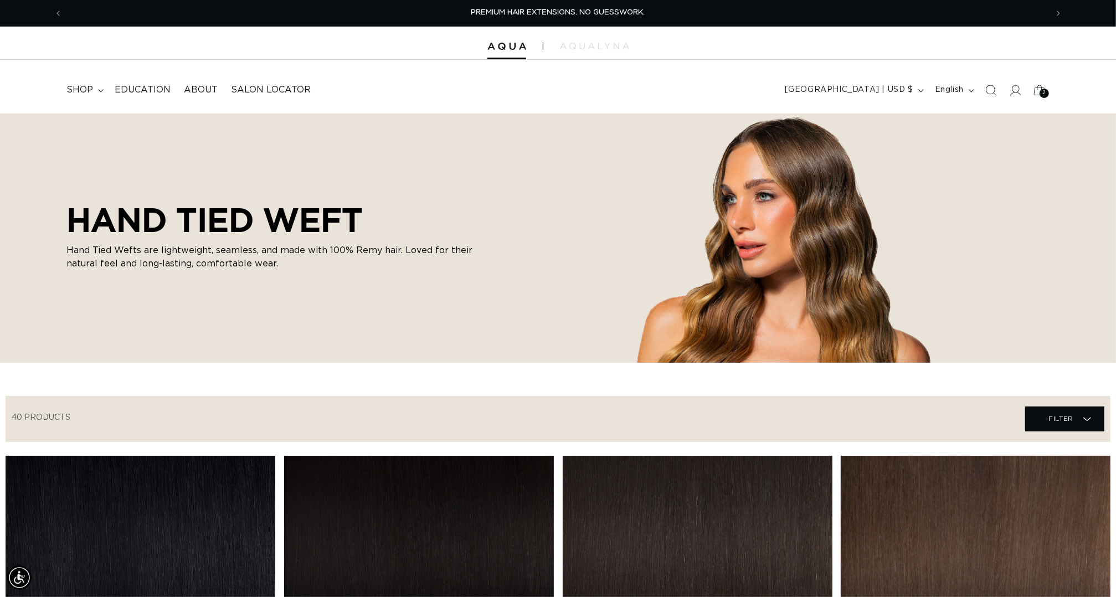
click at [1072, 442] on div "Filter Filter Filter Filter 40 products Close Lengths 14" (11) 14" (11 products…" at bounding box center [558, 419] width 1105 height 46
click at [1075, 431] on span "Filter Filter" at bounding box center [1064, 418] width 79 height 25
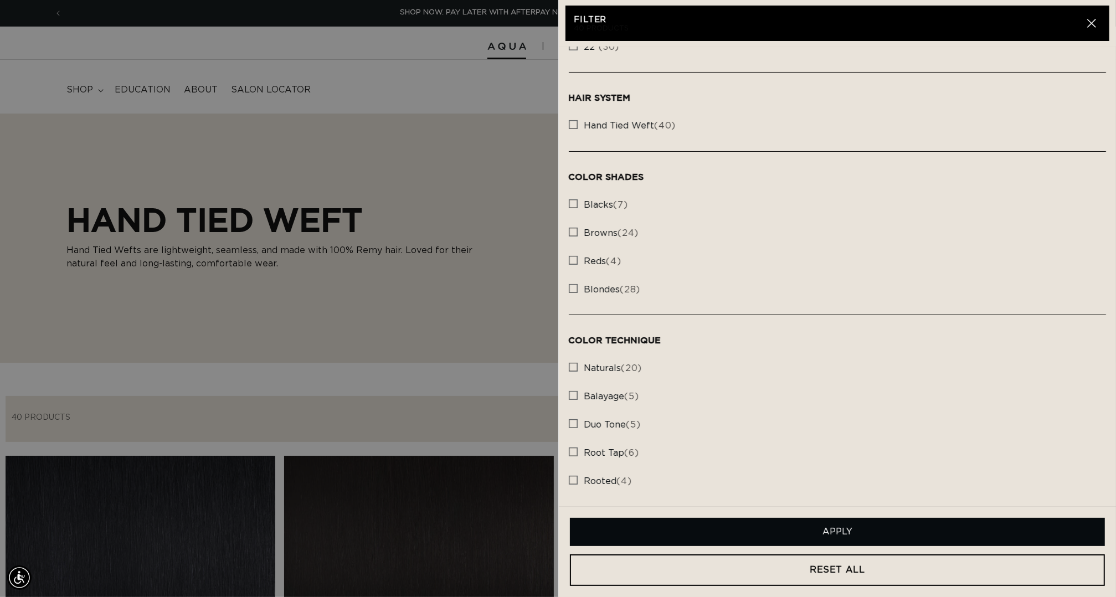
scroll to position [112, 0]
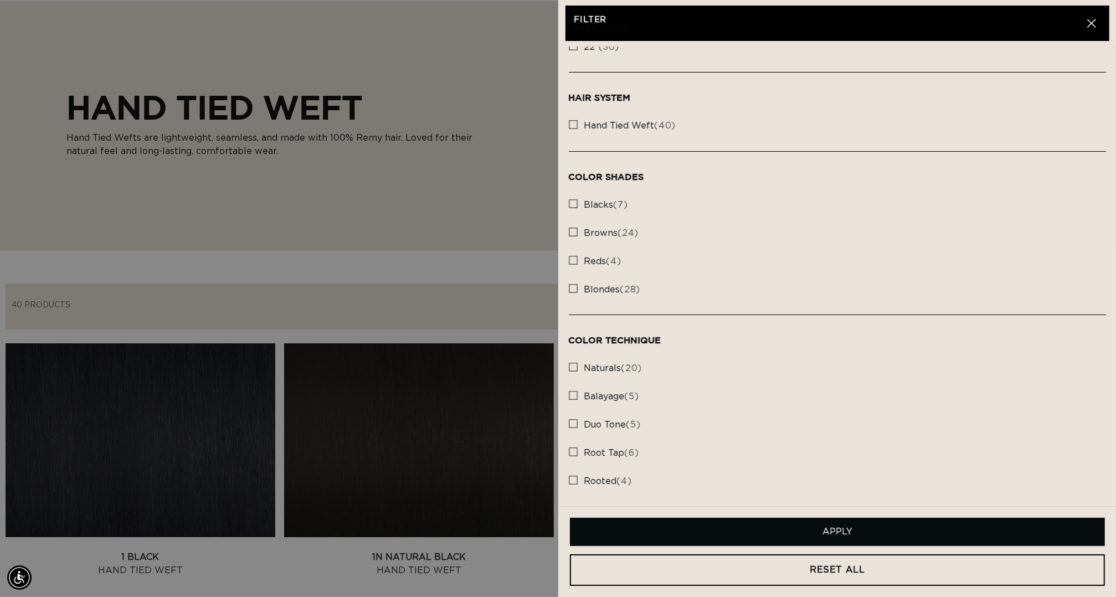
click at [1025, 294] on summary "Filter Filter" at bounding box center [1064, 306] width 79 height 25
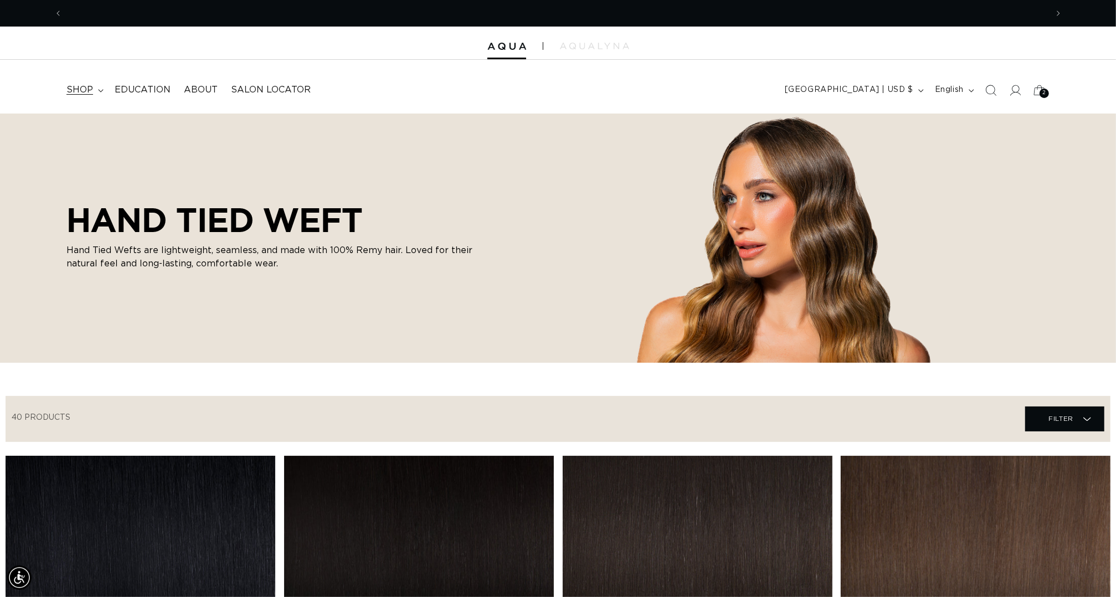
scroll to position [0, 2070]
click at [84, 90] on span "shop" at bounding box center [79, 90] width 27 height 12
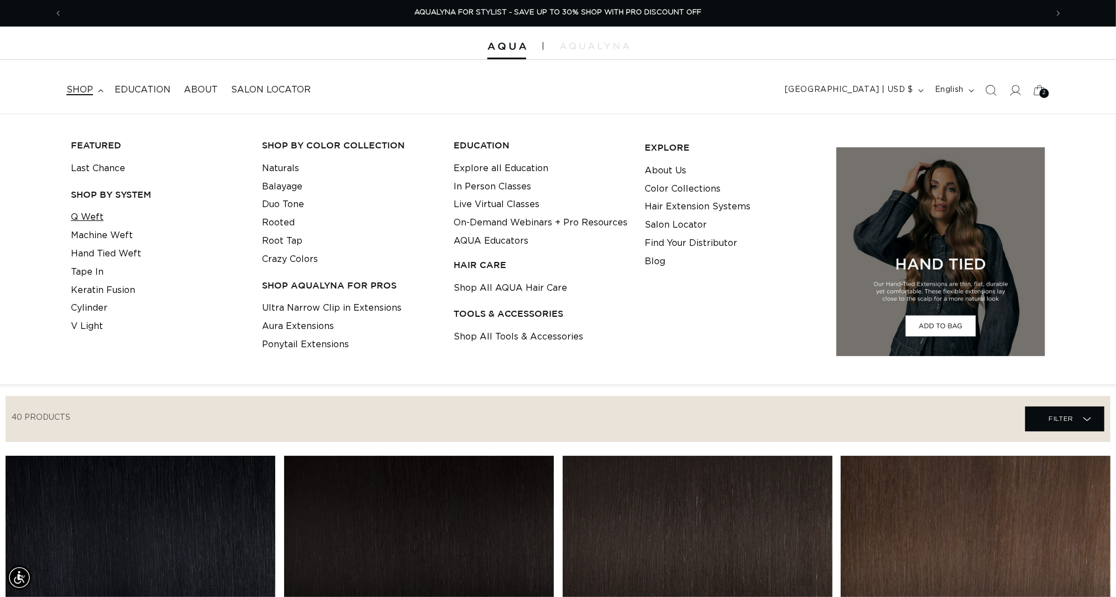
click at [96, 219] on link "Q Weft" at bounding box center [87, 217] width 33 height 18
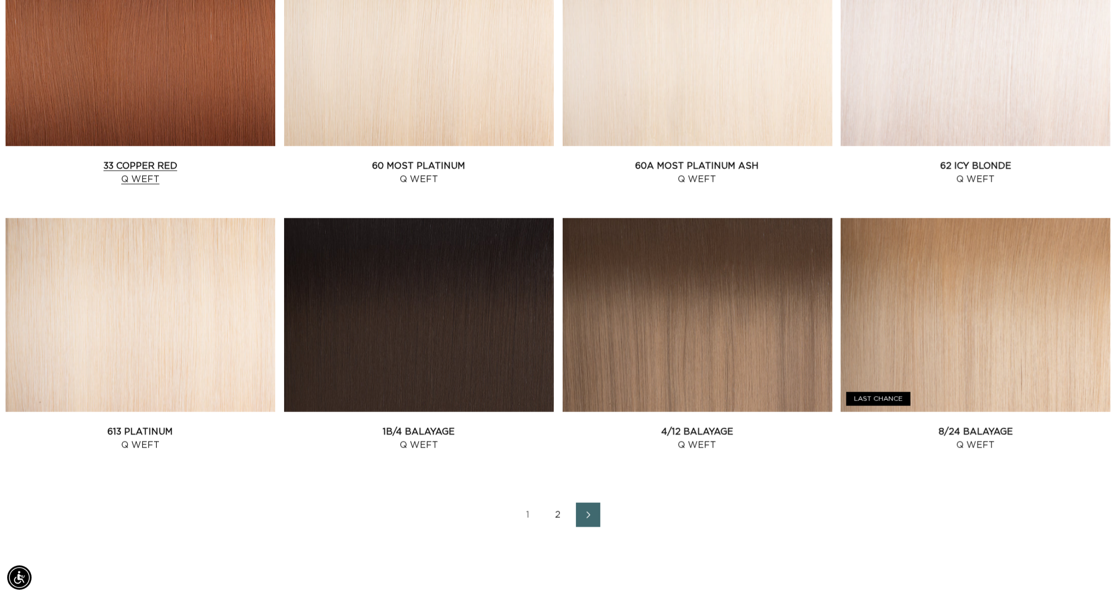
scroll to position [0, 1035]
click at [81, 159] on link "33 Copper Red Q Weft" at bounding box center [141, 172] width 270 height 27
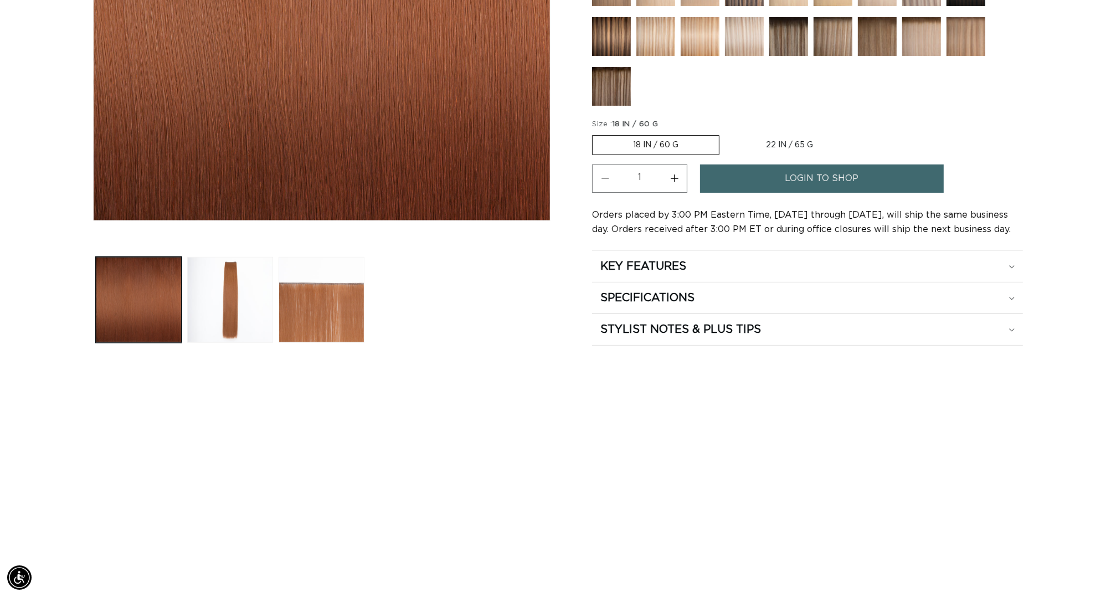
scroll to position [549, 0]
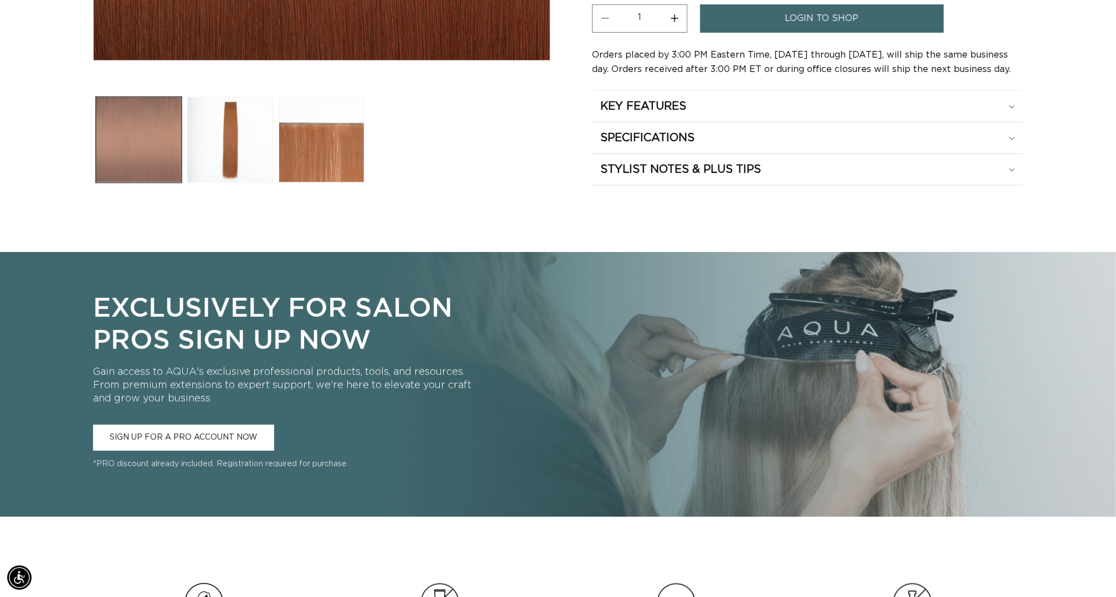
click at [123, 165] on button "Load image 1 in gallery view" at bounding box center [139, 140] width 86 height 86
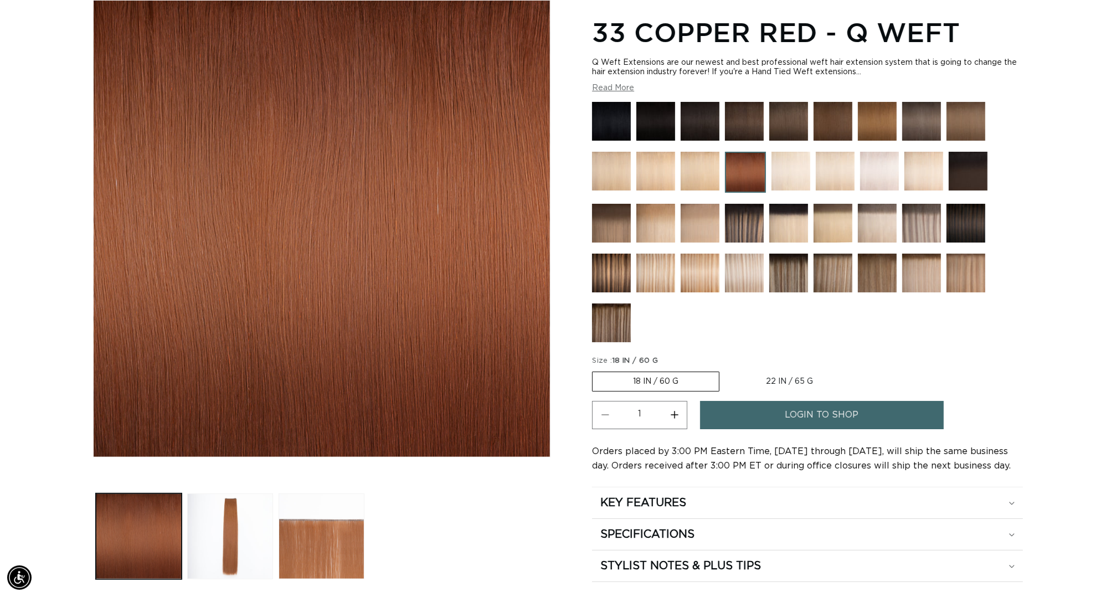
scroll to position [0, 0]
